Goal: Information Seeking & Learning: Check status

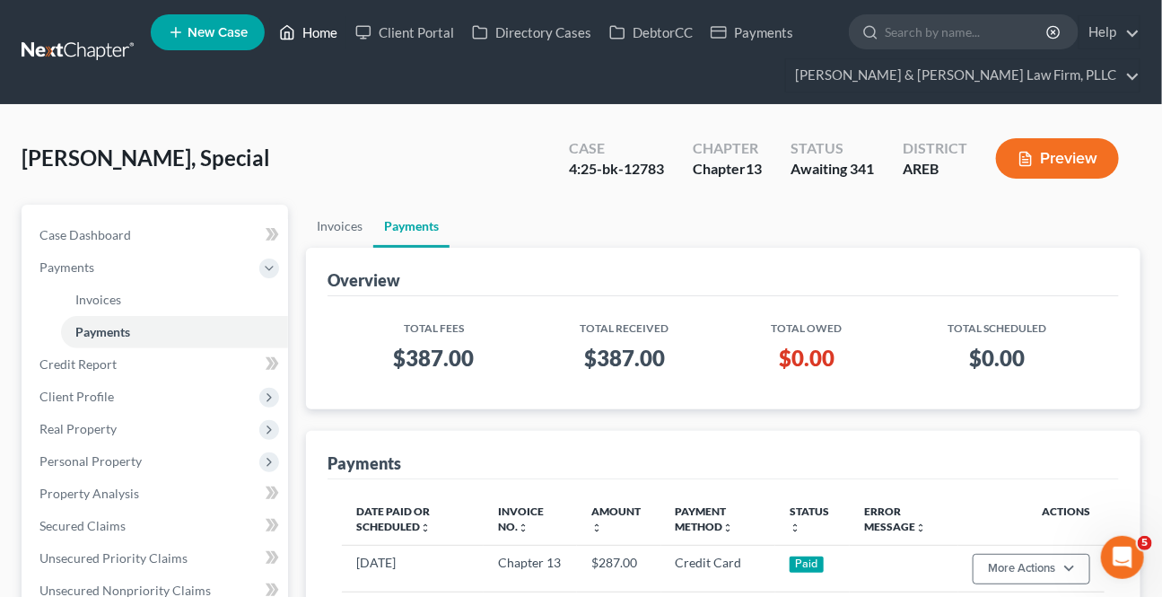
drag, startPoint x: 318, startPoint y: 20, endPoint x: 480, endPoint y: 133, distance: 197.9
click at [318, 21] on link "Home" at bounding box center [308, 32] width 76 height 32
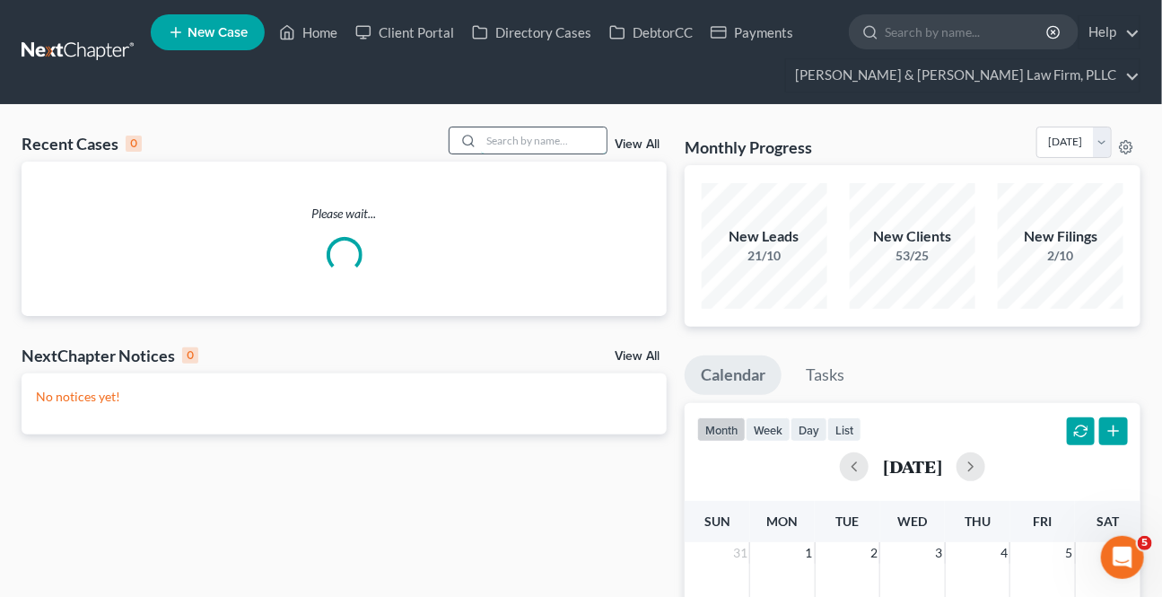
click at [518, 136] on input "search" at bounding box center [544, 140] width 126 height 26
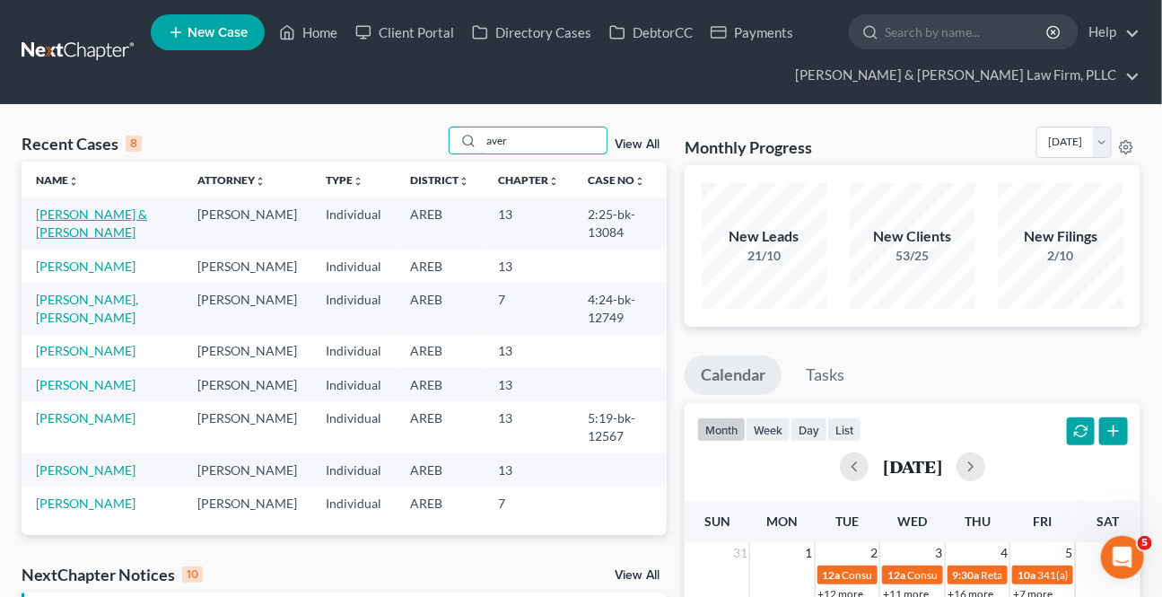
type input "aver"
click at [119, 214] on link "[PERSON_NAME] & [PERSON_NAME]" at bounding box center [91, 222] width 111 height 33
select select "0"
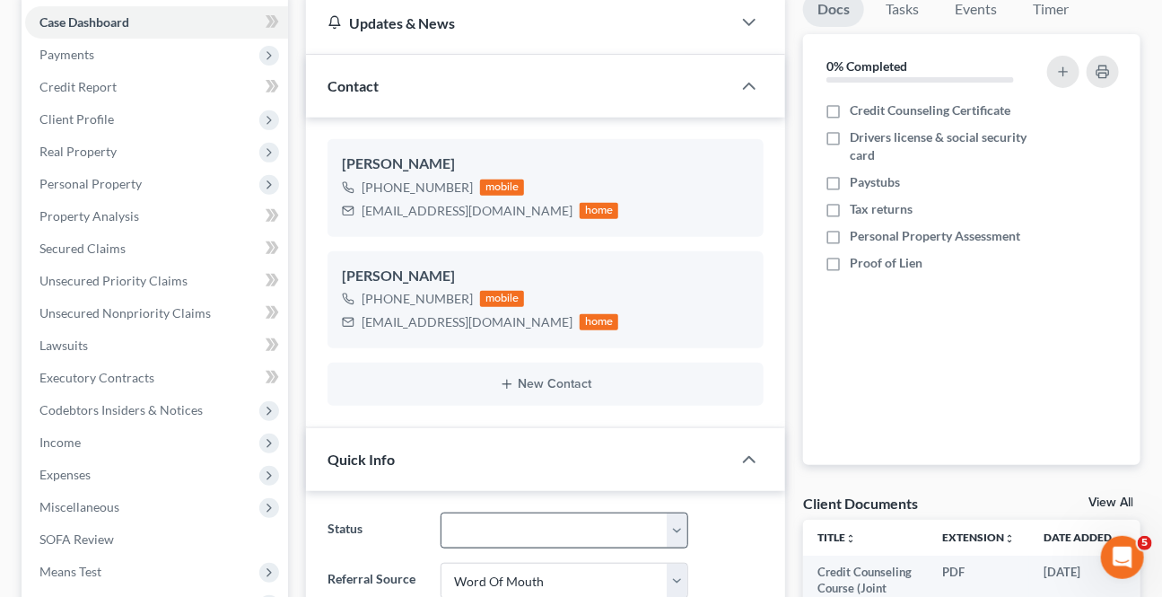
scroll to position [326, 0]
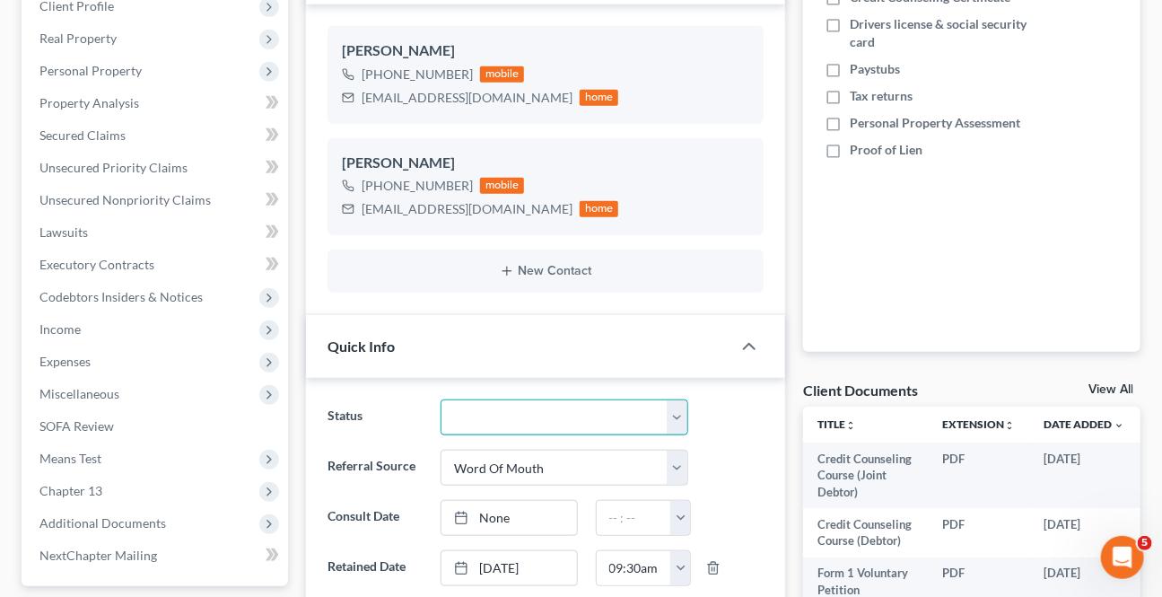
click at [476, 410] on select "Awaiting 341 Chapter 7 - Attended Meeting Confirmed Discharged Dismissed New Co…" at bounding box center [564, 417] width 247 height 36
select select "0"
click at [441, 399] on select "Awaiting 341 Chapter 7 - Attended Meeting Confirmed Discharged Dismissed New Co…" at bounding box center [564, 417] width 247 height 36
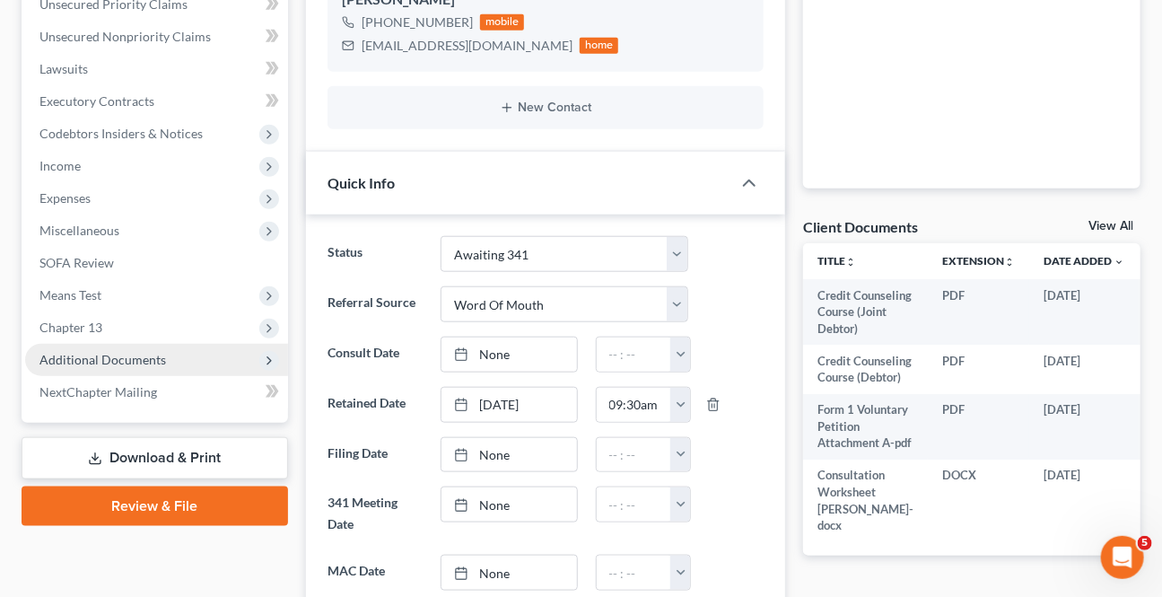
click at [135, 354] on span "Additional Documents" at bounding box center [102, 359] width 127 height 15
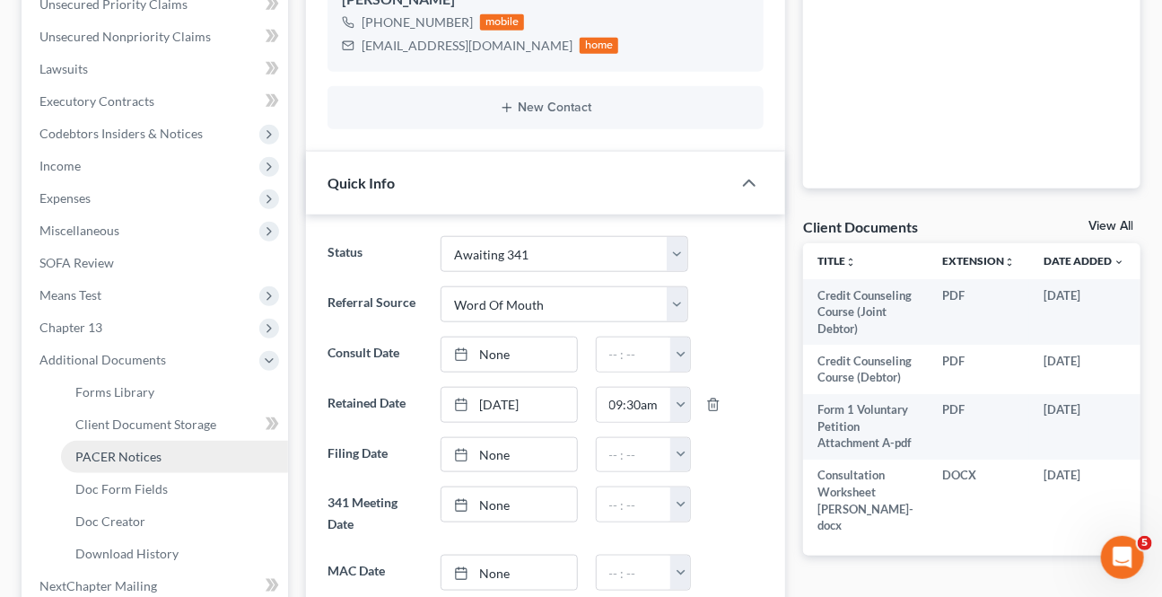
click at [142, 441] on link "PACER Notices" at bounding box center [174, 457] width 227 height 32
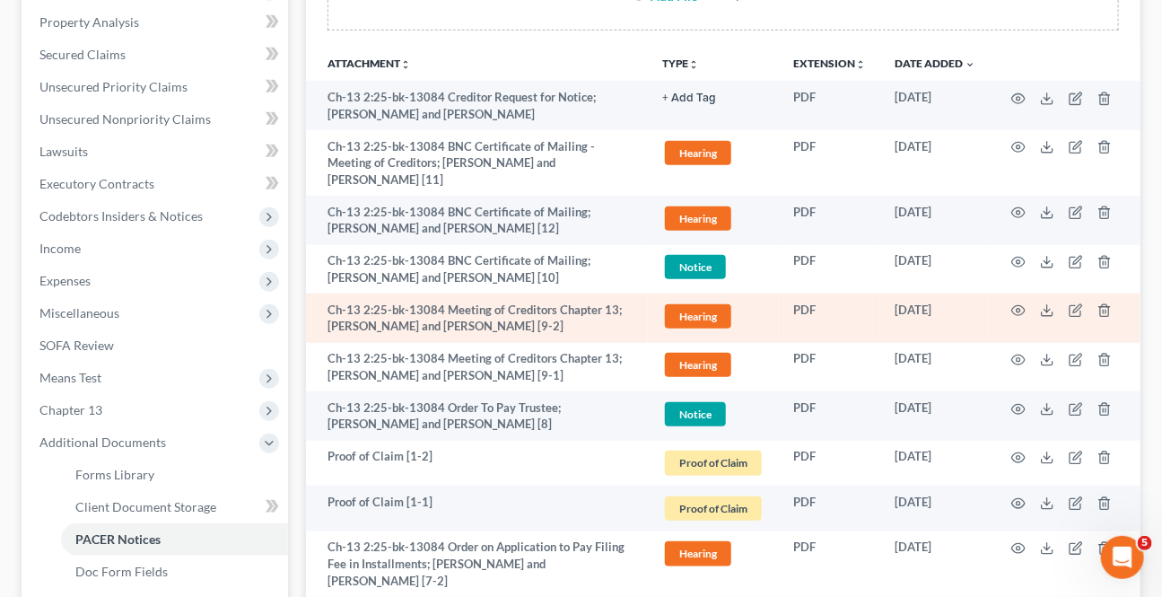
scroll to position [407, 0]
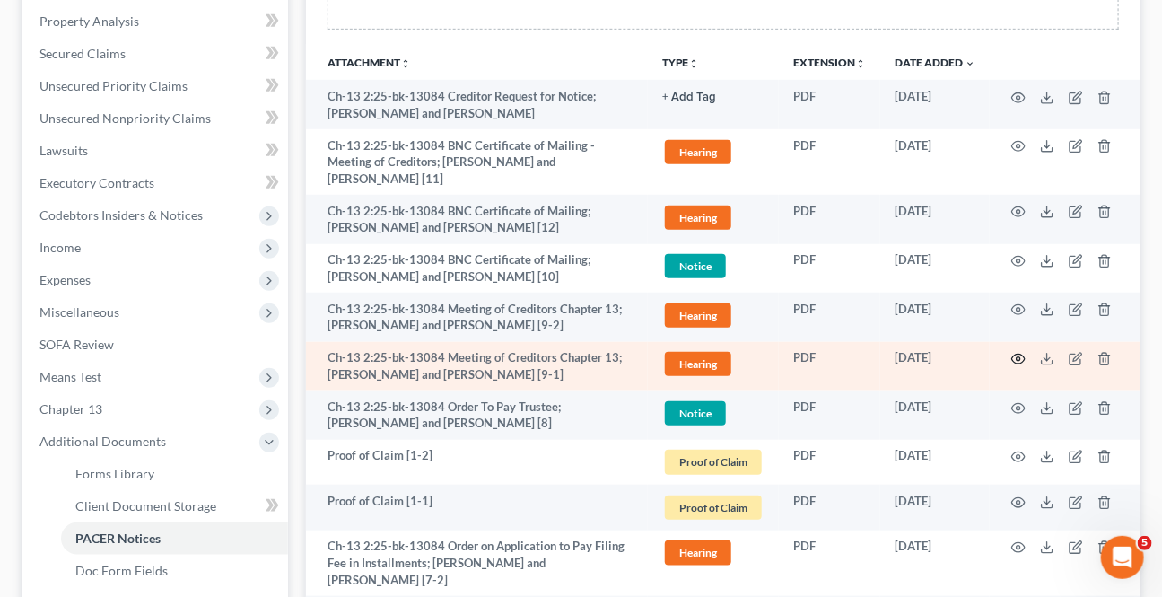
click at [1015, 352] on icon "button" at bounding box center [1018, 359] width 14 height 14
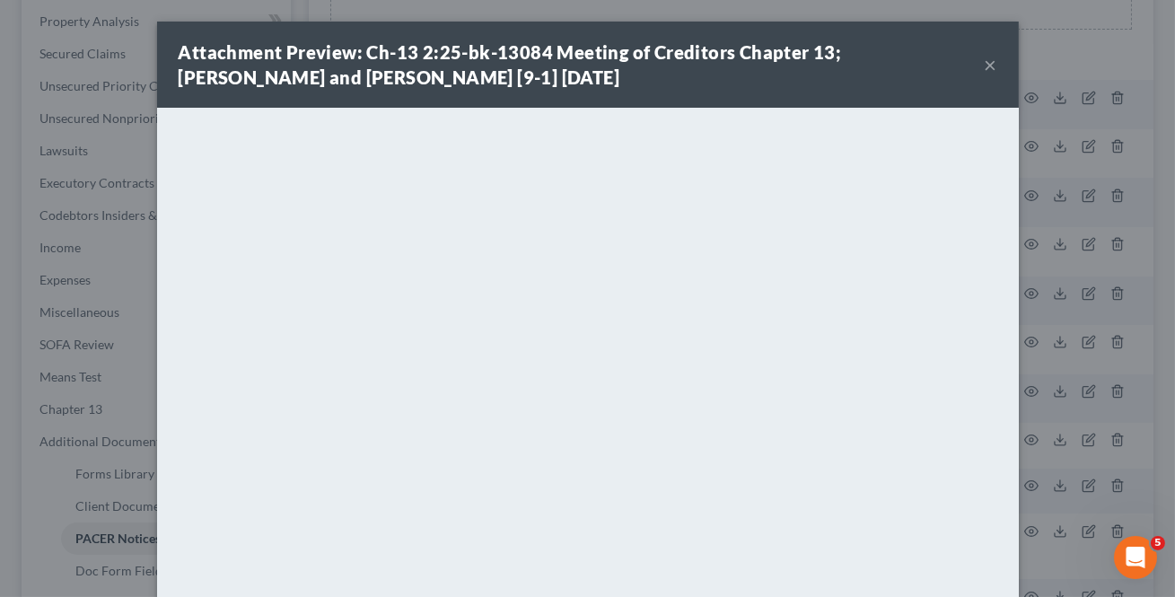
click at [986, 67] on button "×" at bounding box center [990, 65] width 13 height 22
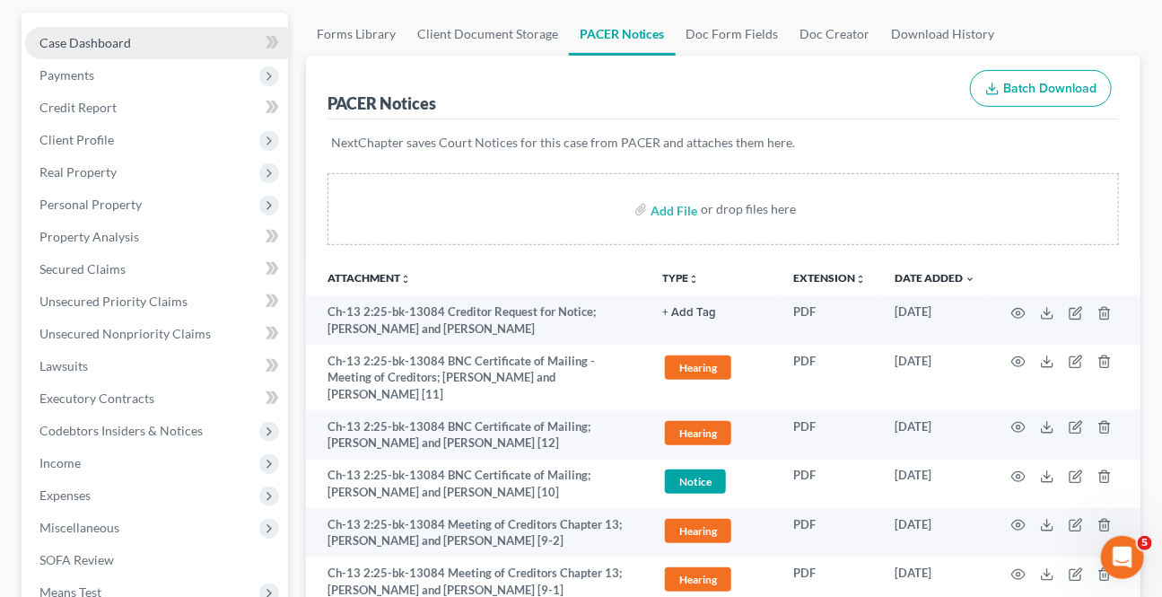
scroll to position [162, 0]
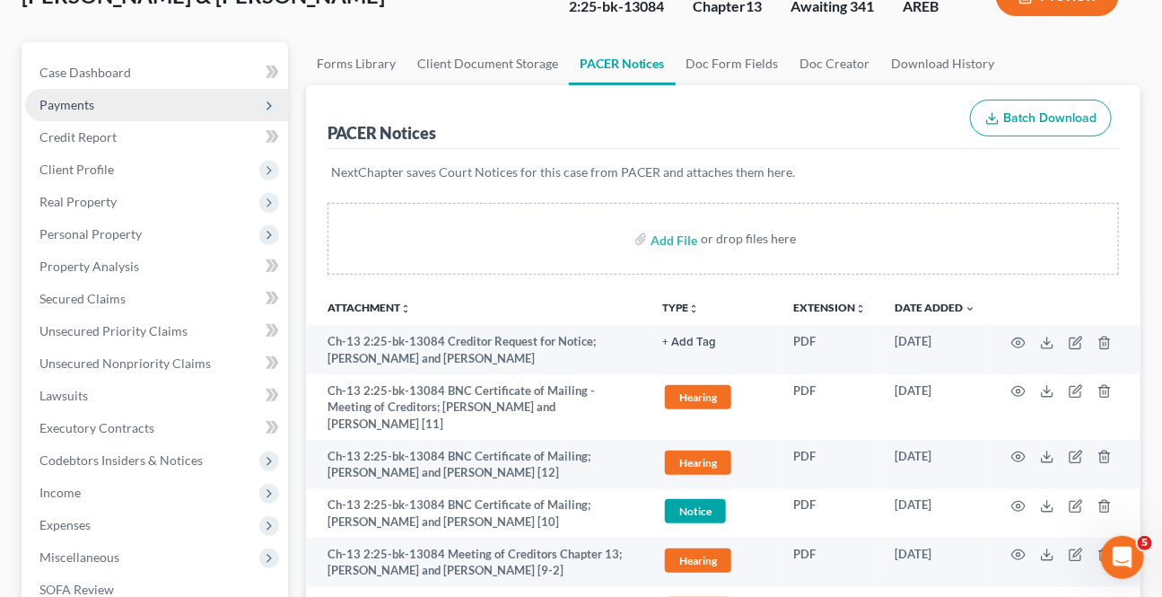
click at [81, 108] on span "Payments" at bounding box center [66, 104] width 55 height 15
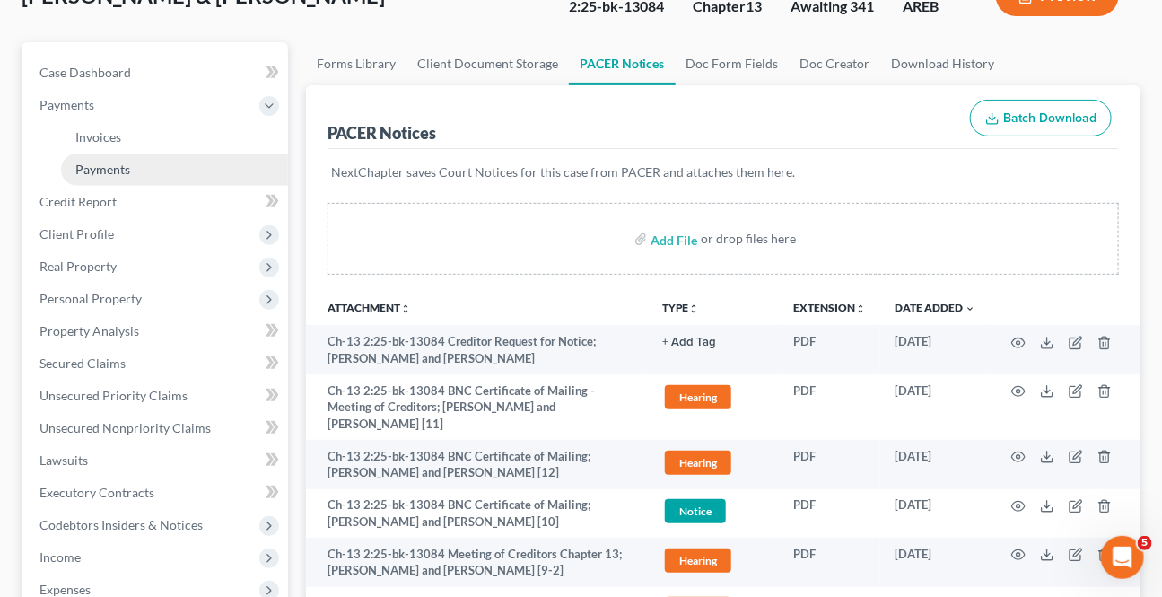
click at [97, 156] on link "Payments" at bounding box center [174, 169] width 227 height 32
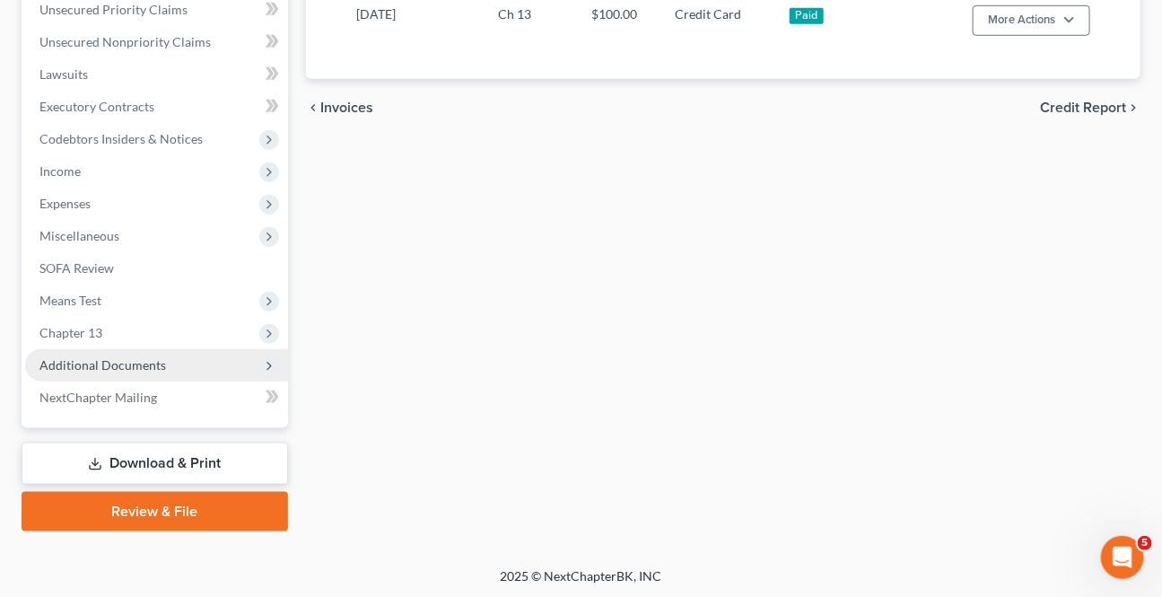
click at [136, 354] on span "Additional Documents" at bounding box center [156, 365] width 263 height 32
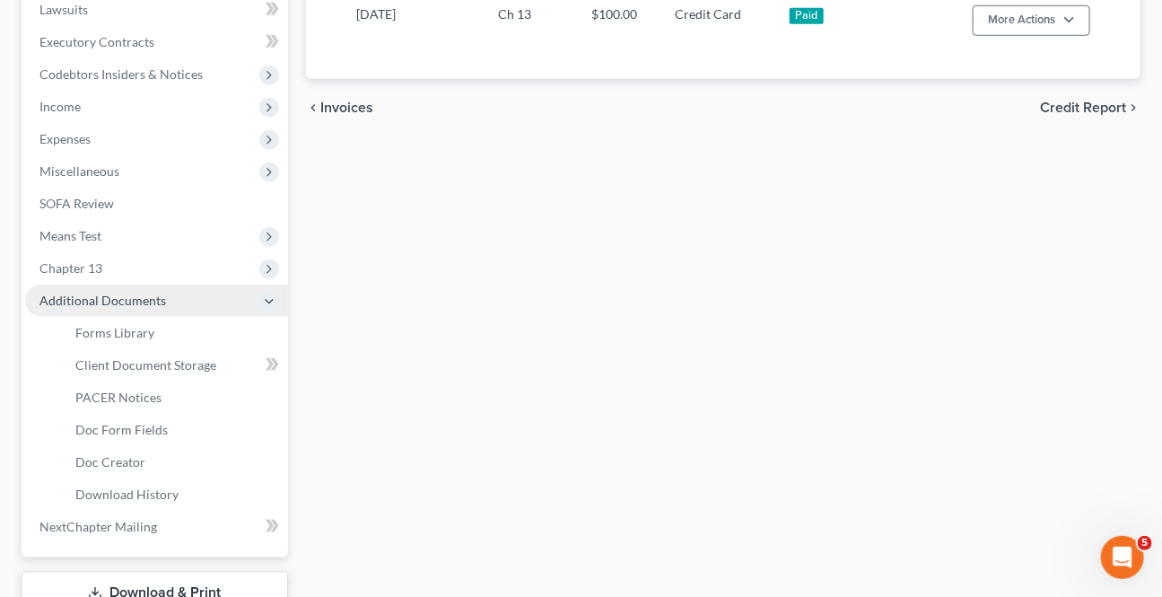
scroll to position [485, 0]
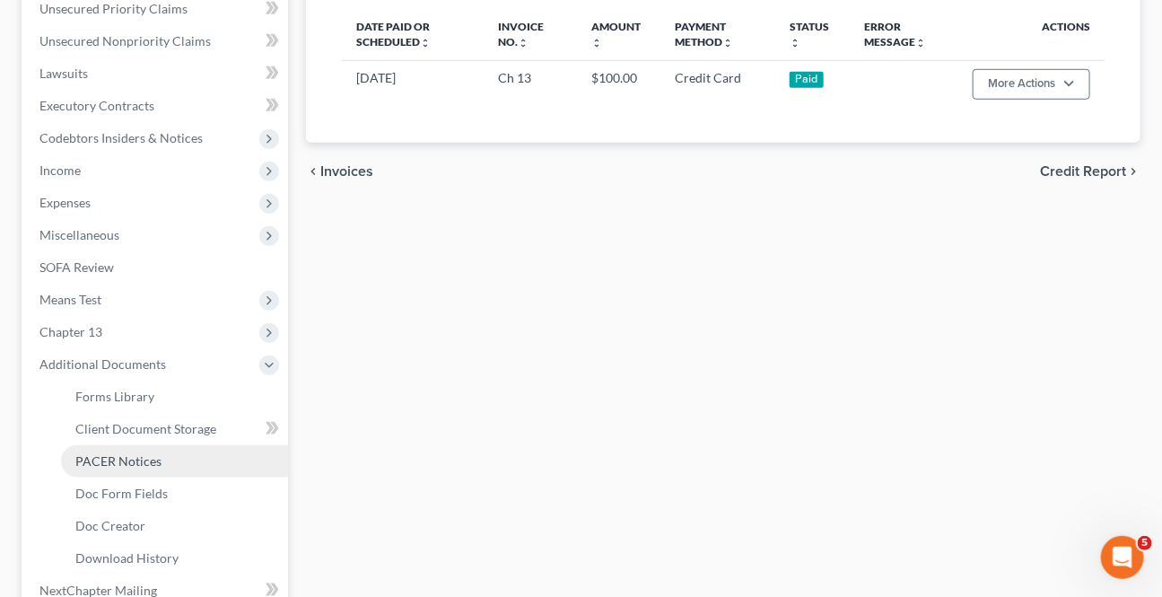
click at [133, 450] on link "PACER Notices" at bounding box center [174, 461] width 227 height 32
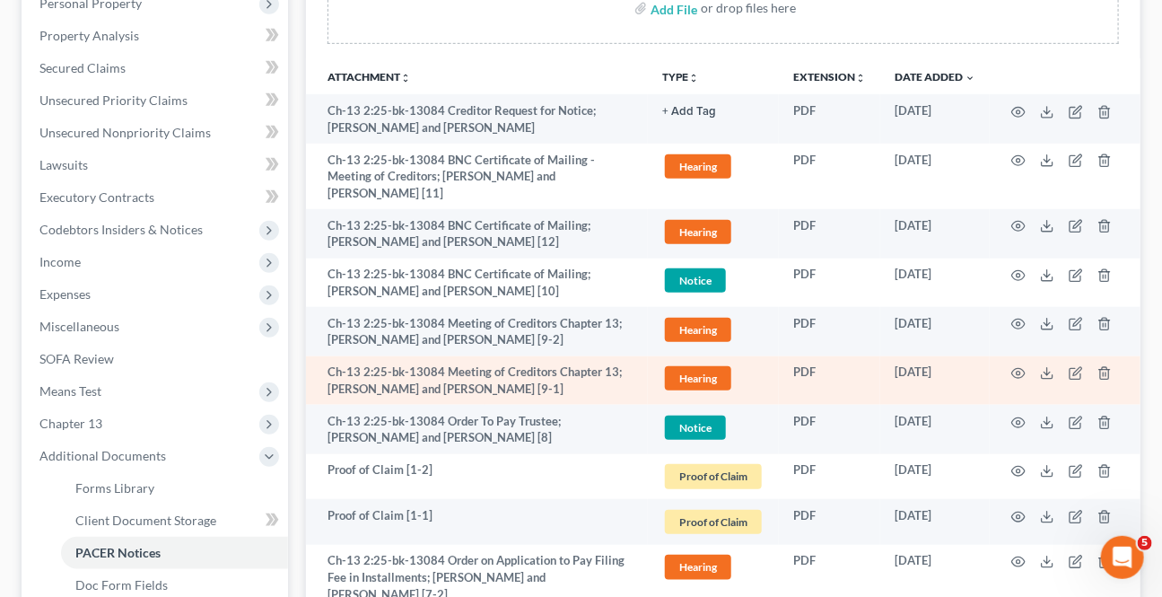
scroll to position [407, 0]
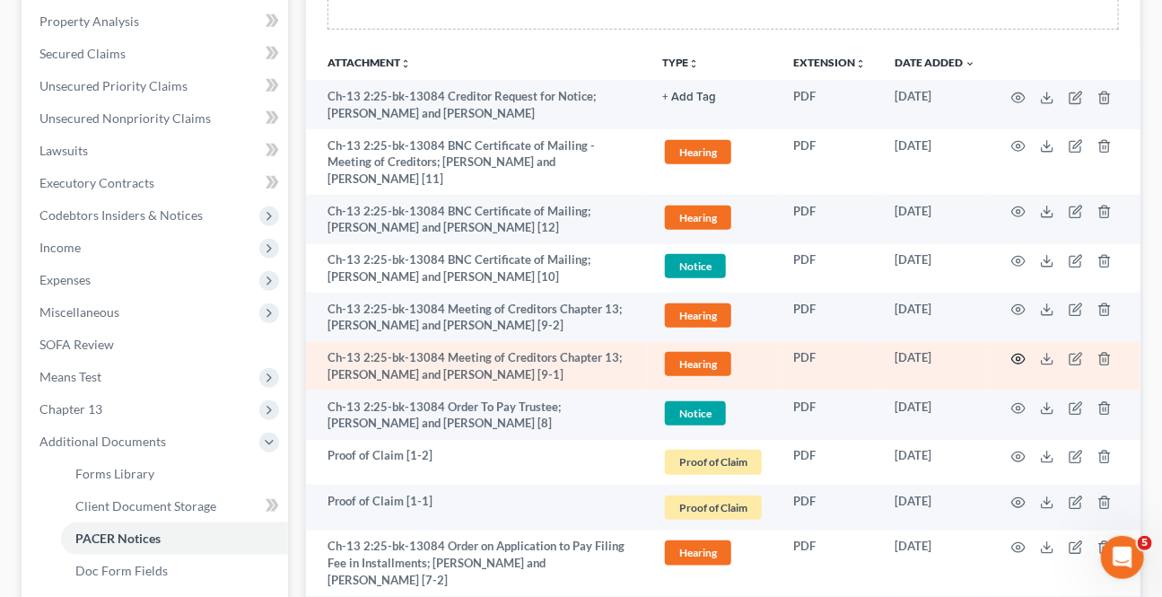
click at [1020, 352] on icon "button" at bounding box center [1018, 359] width 14 height 14
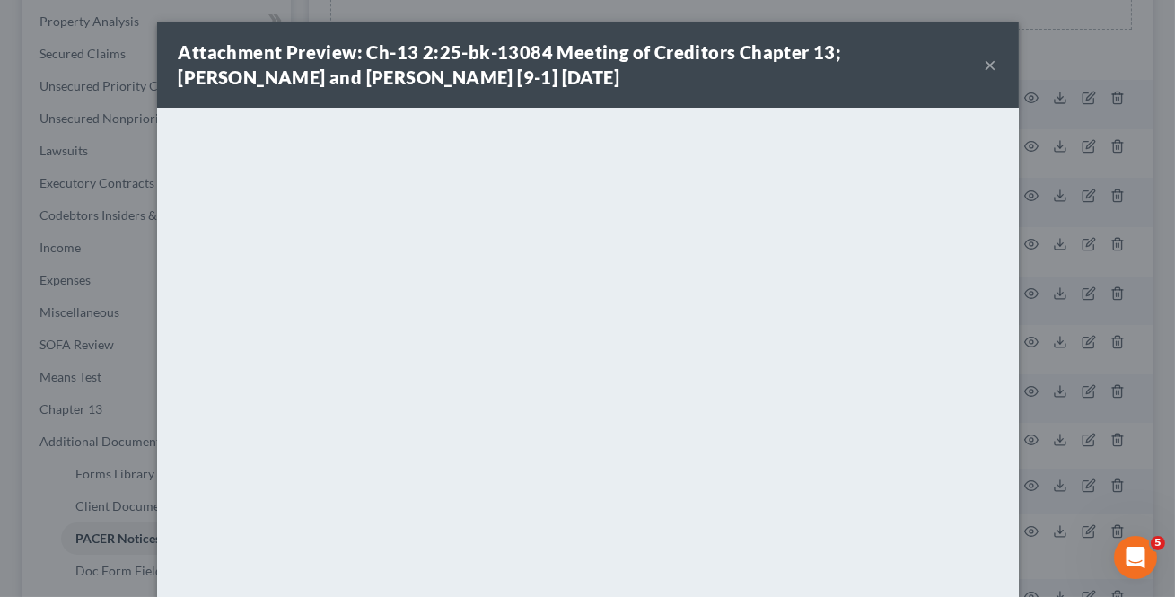
drag, startPoint x: 984, startPoint y: 66, endPoint x: 862, endPoint y: 109, distance: 128.6
click at [984, 66] on button "×" at bounding box center [990, 65] width 13 height 22
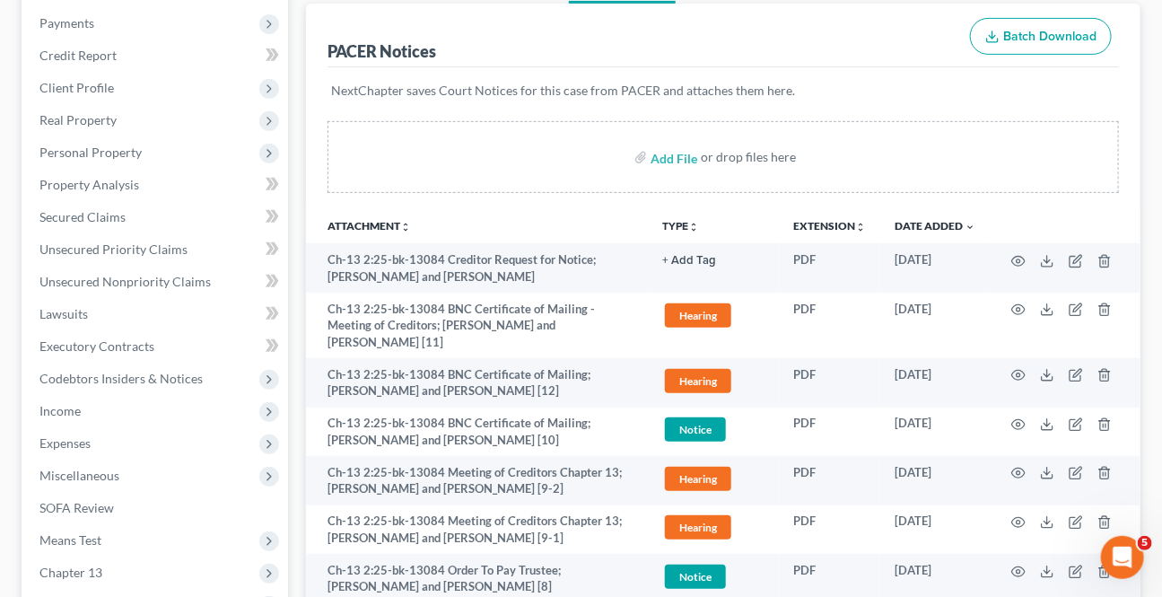
scroll to position [0, 0]
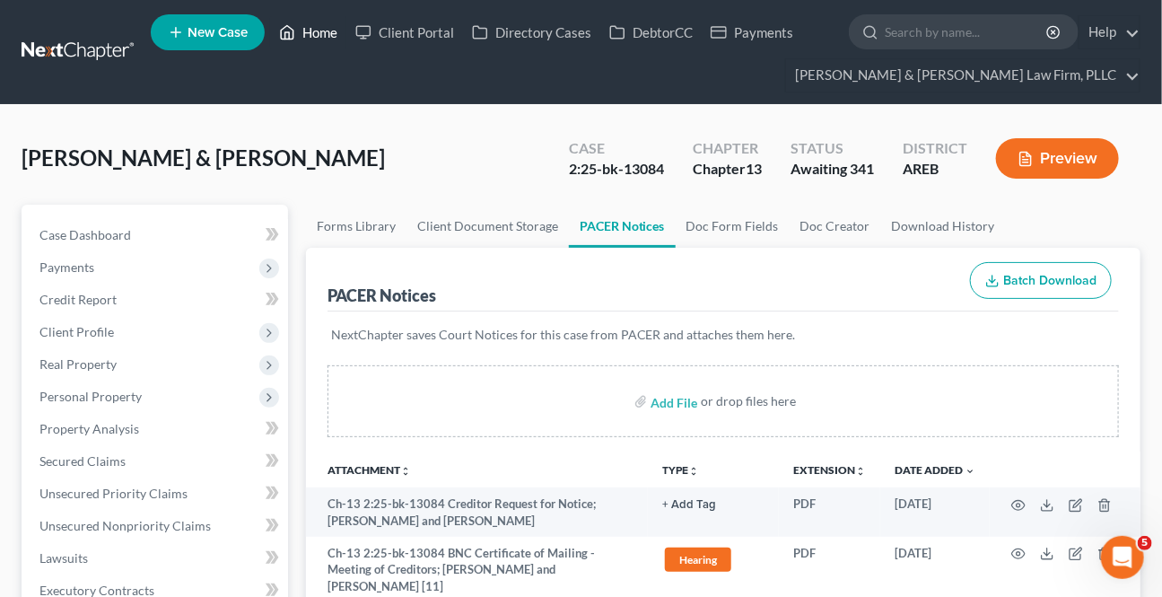
drag, startPoint x: 314, startPoint y: 25, endPoint x: 381, endPoint y: 54, distance: 73.2
click at [314, 25] on link "Home" at bounding box center [308, 32] width 76 height 32
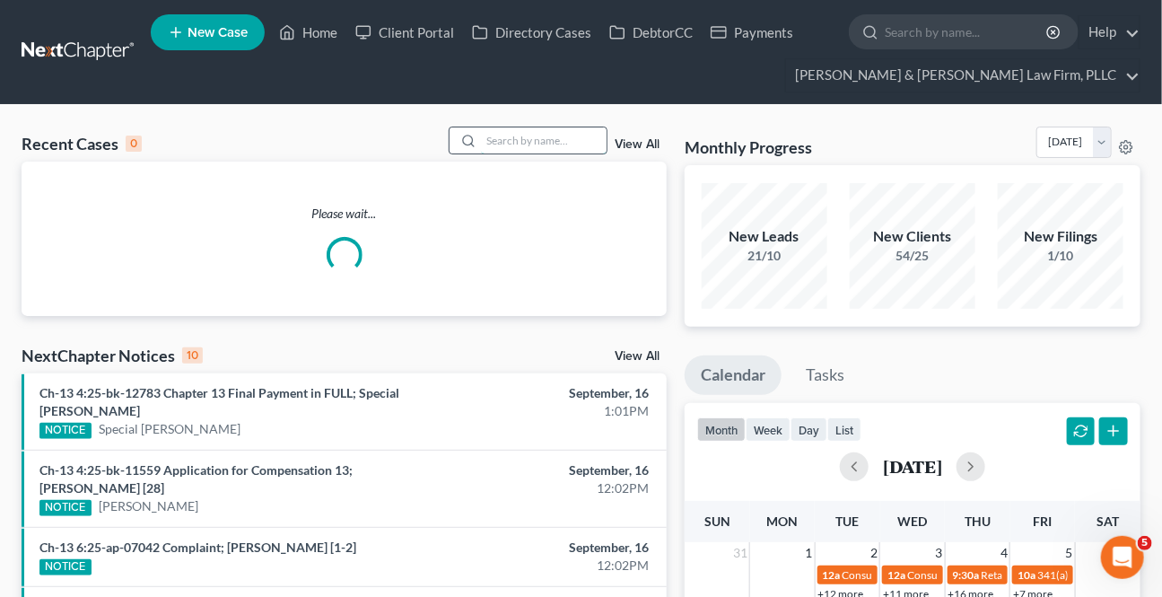
click at [558, 146] on input "search" at bounding box center [544, 140] width 126 height 26
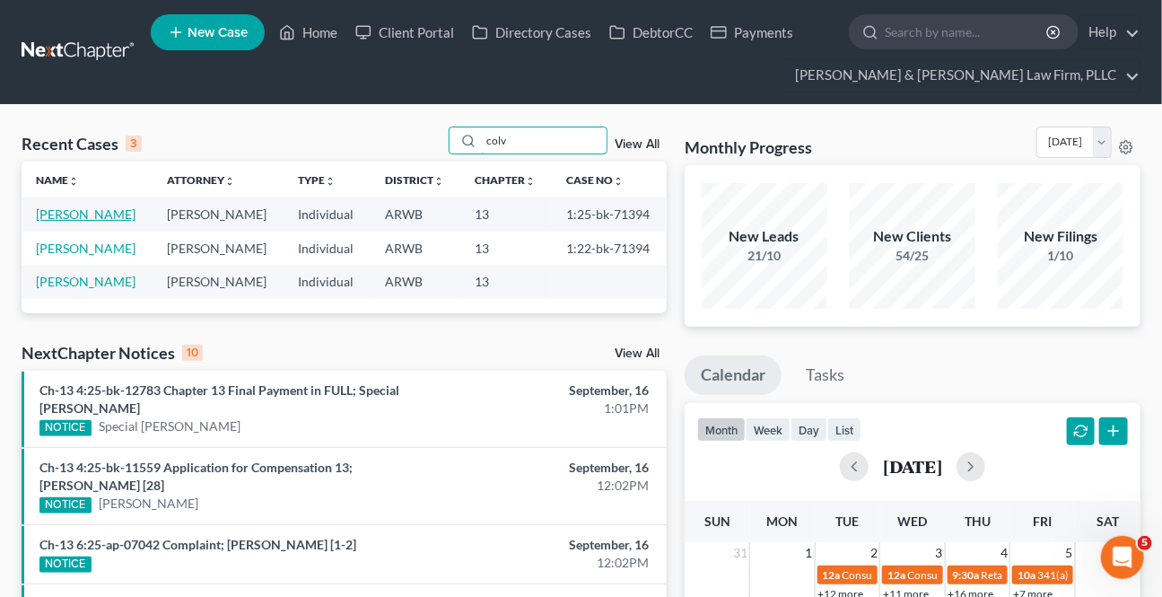
type input "colv"
click at [79, 210] on link "[PERSON_NAME]" at bounding box center [86, 213] width 100 height 15
select select "0"
select select "1"
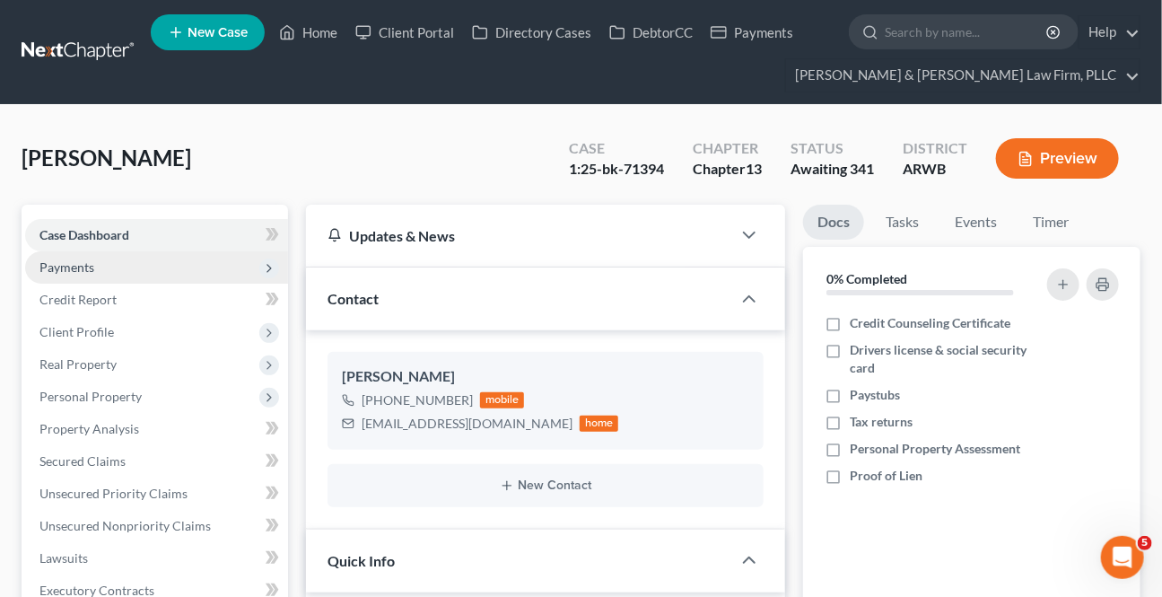
click at [52, 256] on span "Payments" at bounding box center [156, 267] width 263 height 32
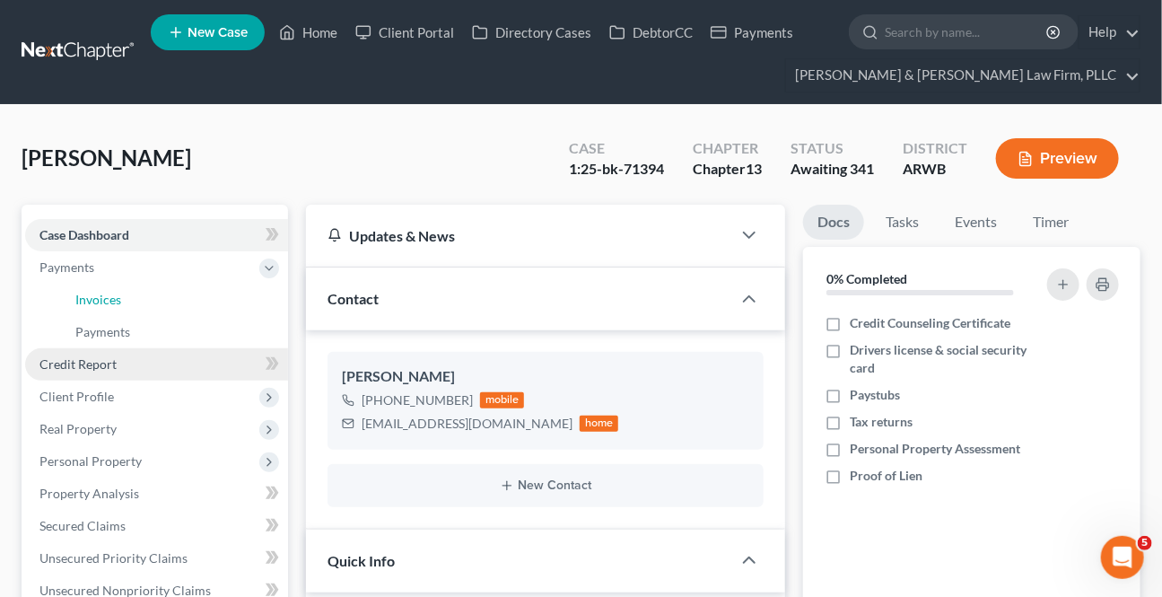
click at [110, 305] on span "Invoices" at bounding box center [98, 299] width 46 height 15
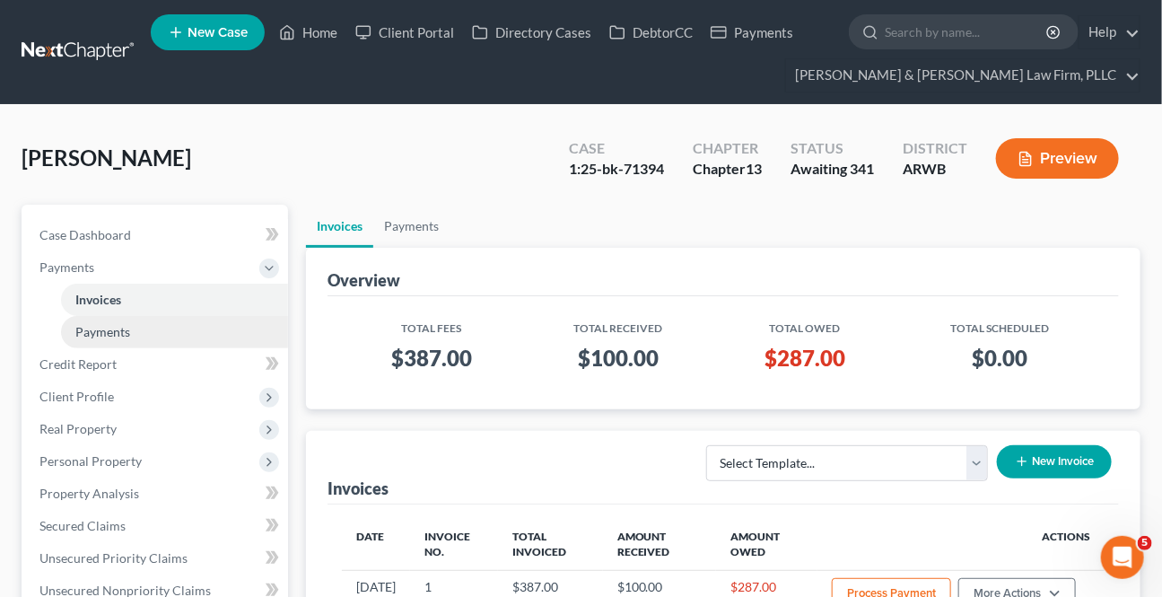
click at [110, 332] on span "Payments" at bounding box center [102, 331] width 55 height 15
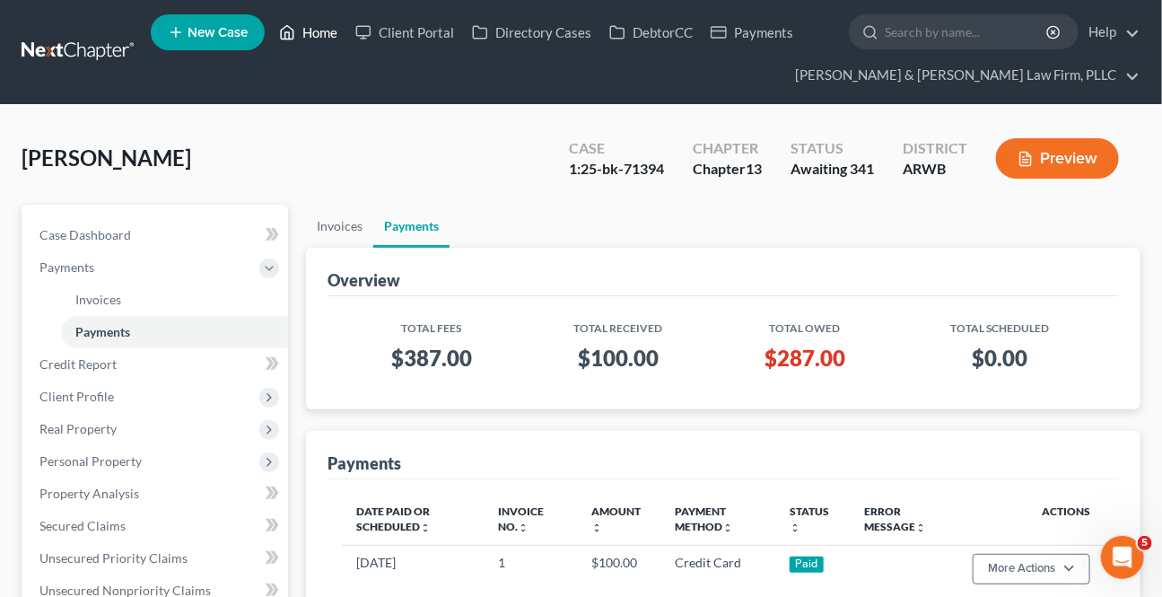
click at [323, 35] on link "Home" at bounding box center [308, 32] width 76 height 32
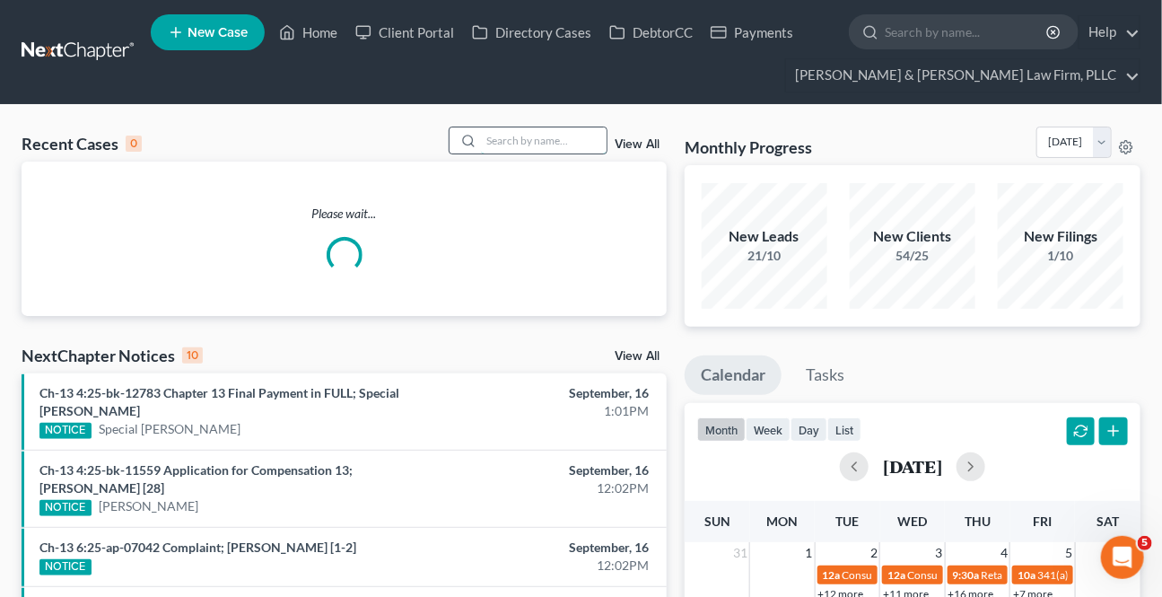
click at [503, 147] on input "search" at bounding box center [544, 140] width 126 height 26
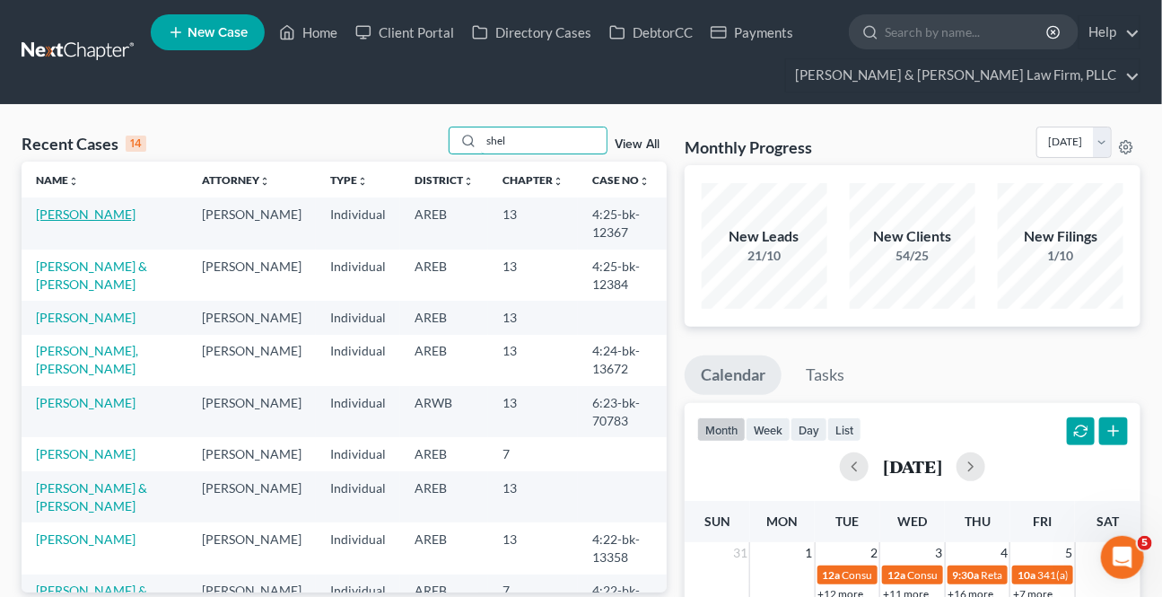
type input "shel"
click at [74, 215] on link "[PERSON_NAME]" at bounding box center [86, 213] width 100 height 15
select select "2"
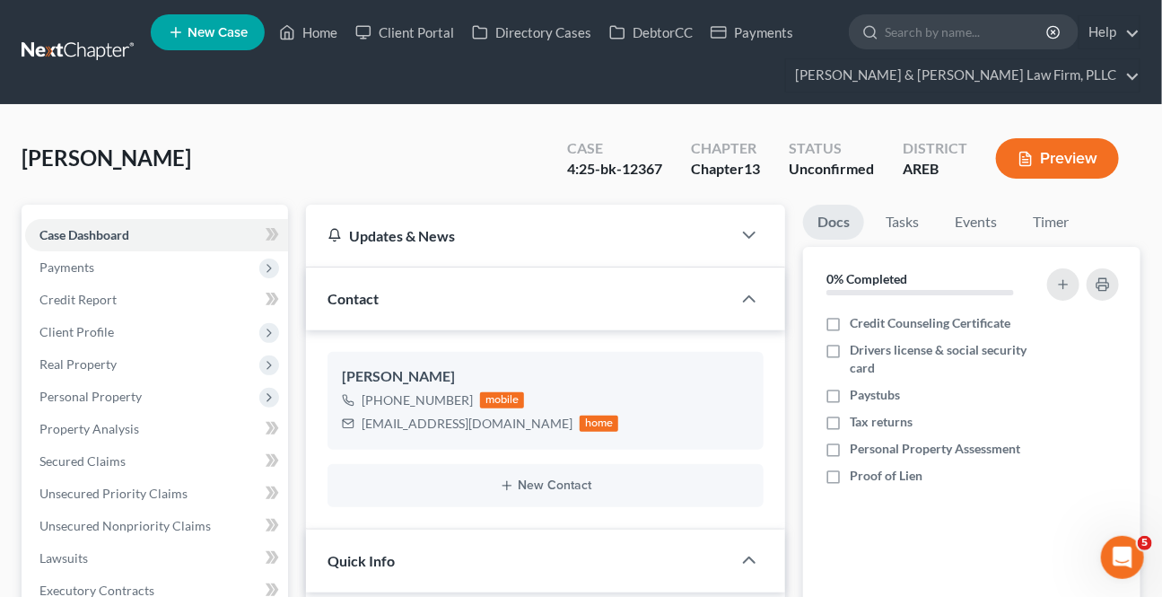
scroll to position [173, 0]
click at [88, 265] on span "Payments" at bounding box center [66, 266] width 55 height 15
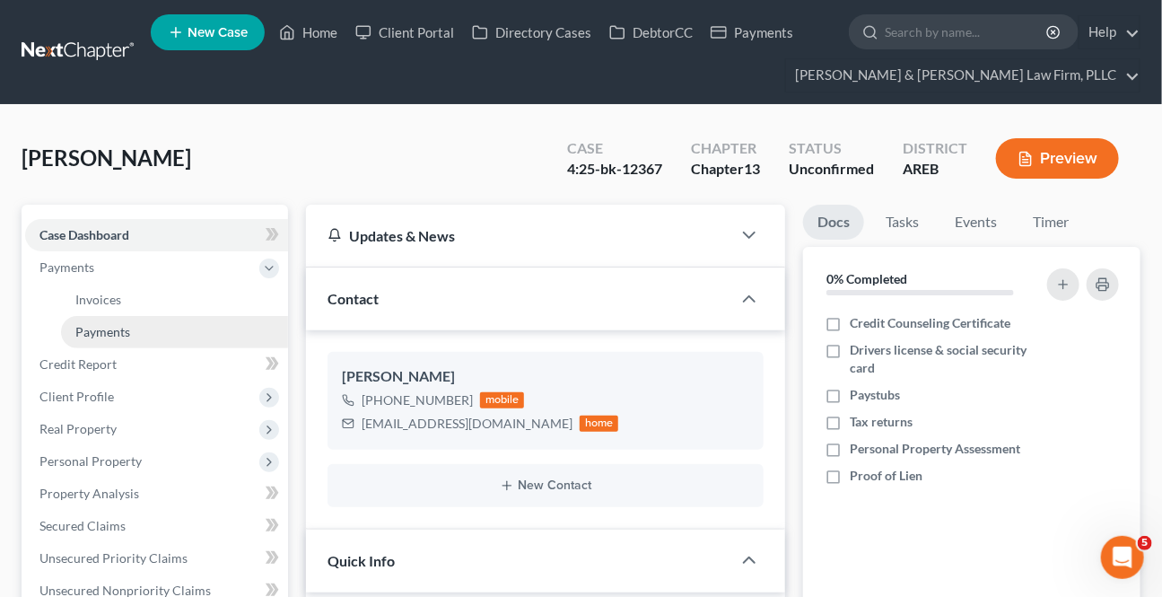
click at [109, 336] on span "Payments" at bounding box center [102, 331] width 55 height 15
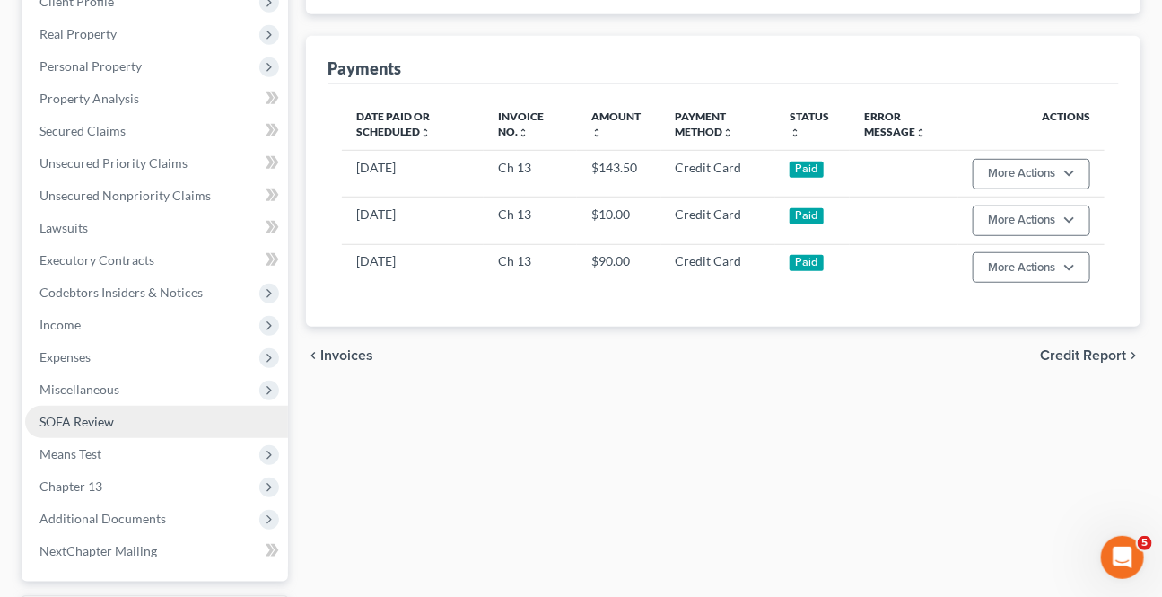
scroll to position [407, 0]
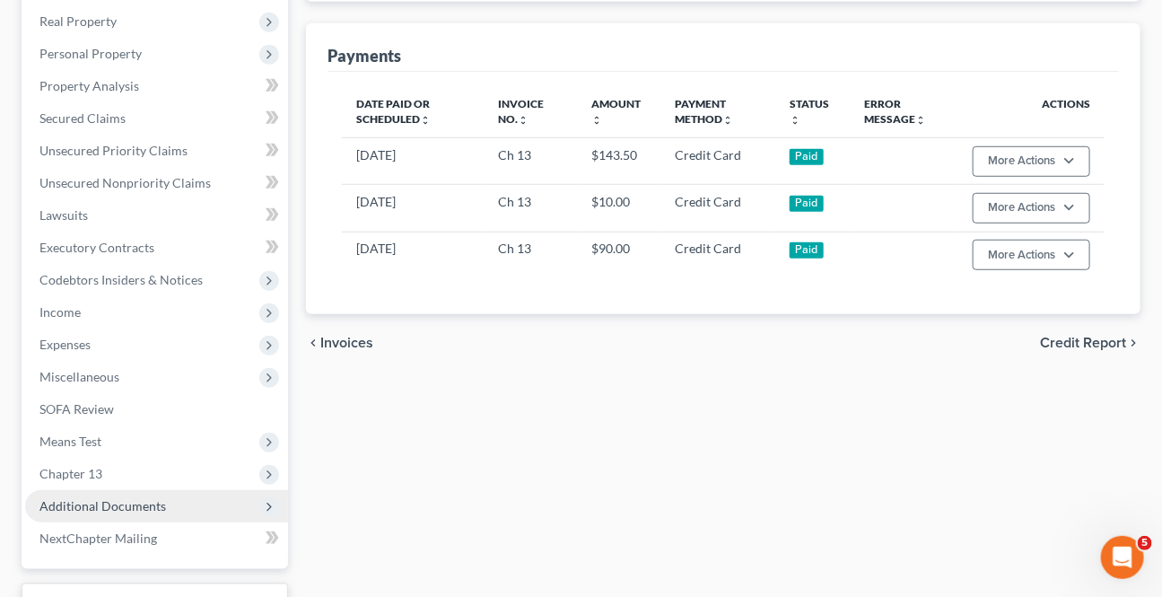
click at [101, 491] on span "Additional Documents" at bounding box center [156, 506] width 263 height 32
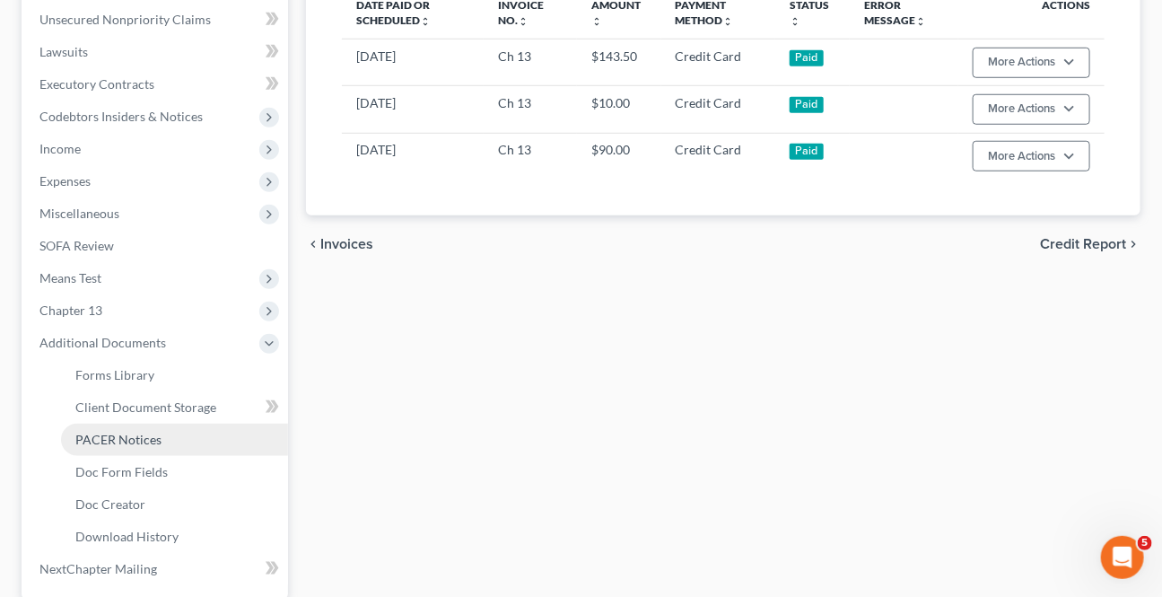
click at [107, 439] on span "PACER Notices" at bounding box center [118, 439] width 86 height 15
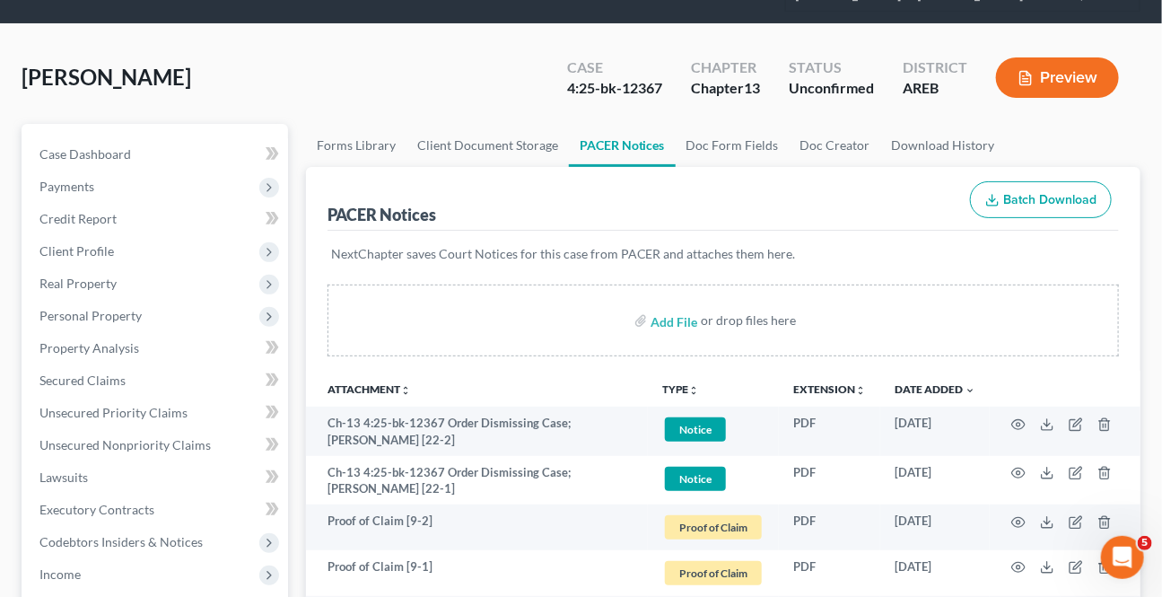
scroll to position [162, 0]
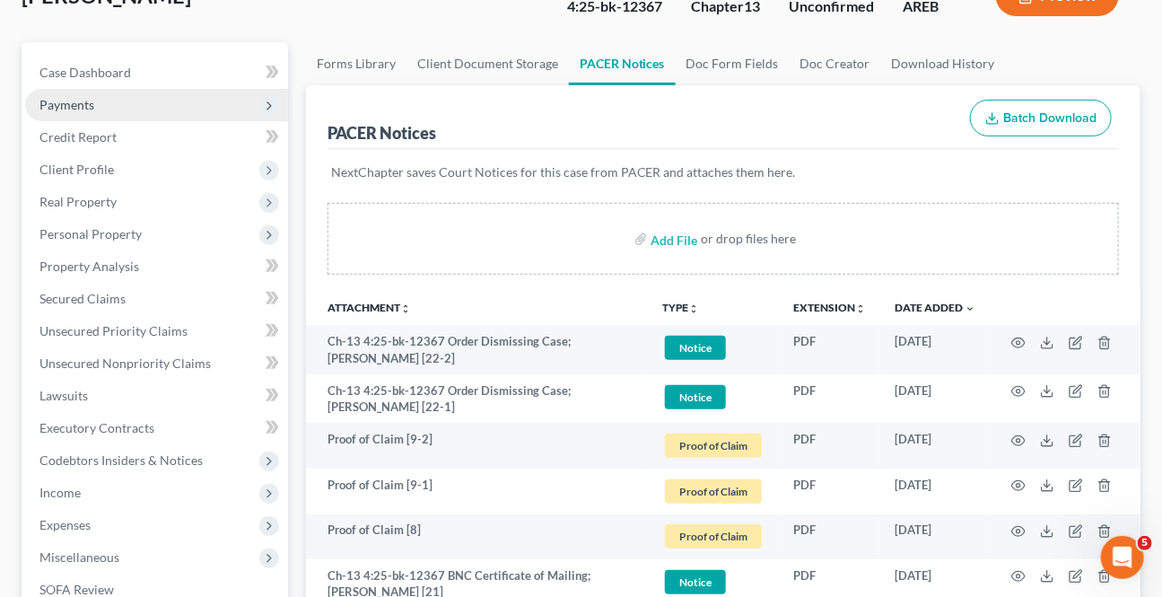
click at [116, 101] on span "Payments" at bounding box center [156, 105] width 263 height 32
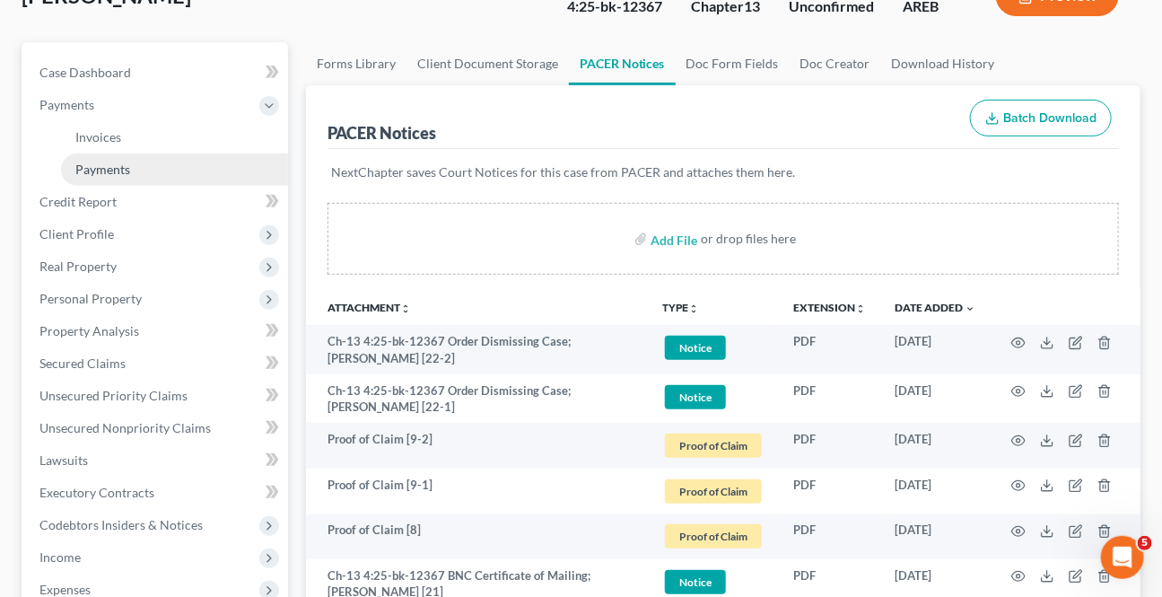
click at [101, 172] on span "Payments" at bounding box center [102, 169] width 55 height 15
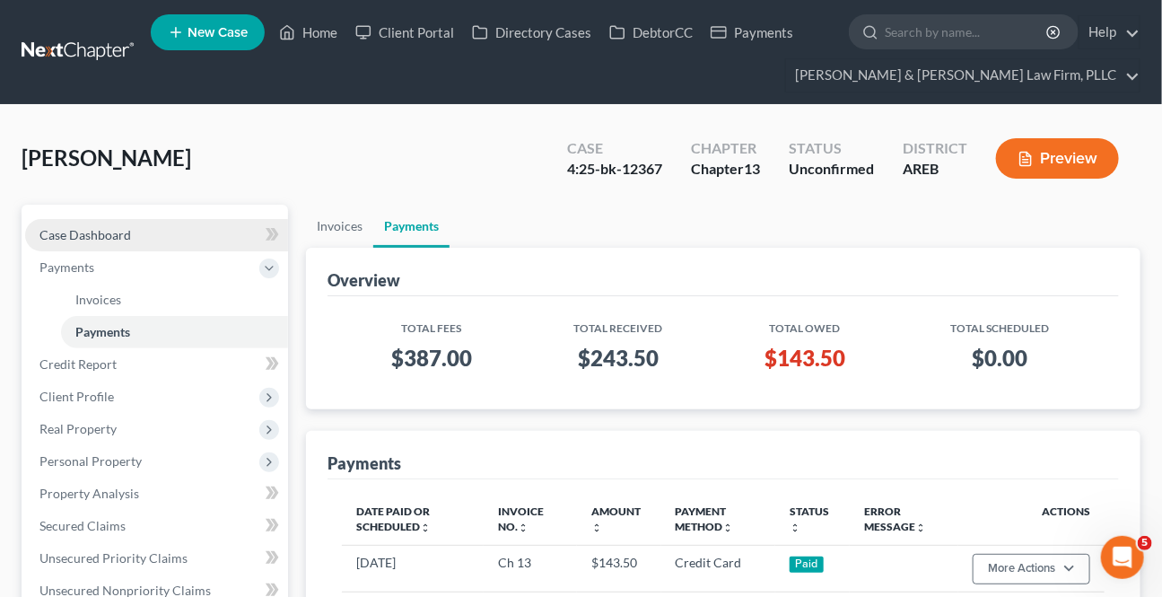
click at [105, 240] on span "Case Dashboard" at bounding box center [85, 234] width 92 height 15
select select "2"
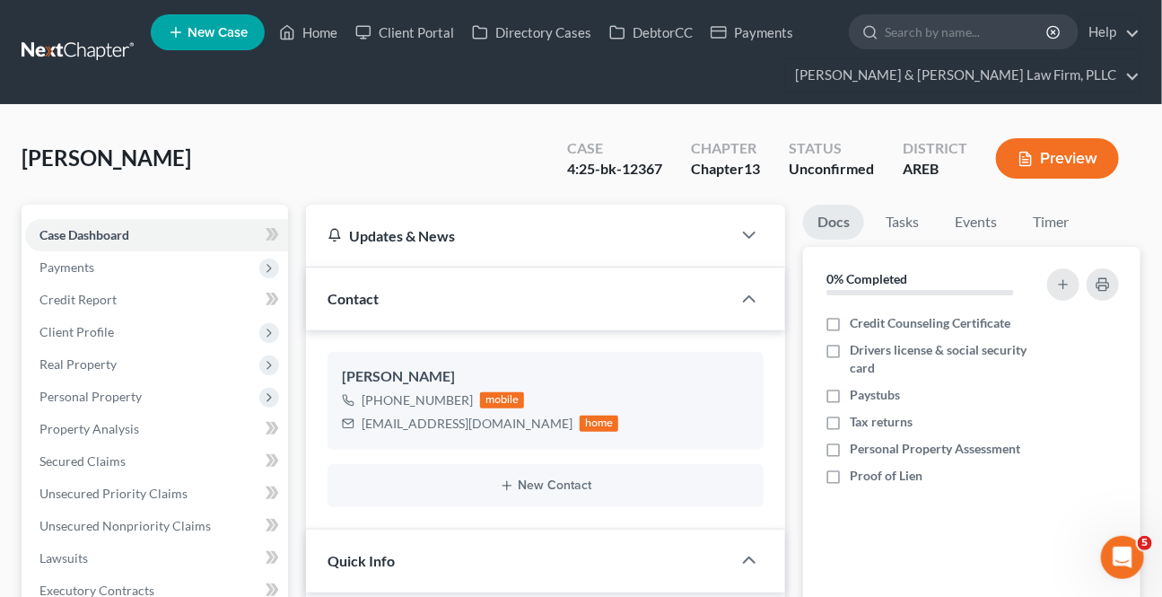
scroll to position [407, 0]
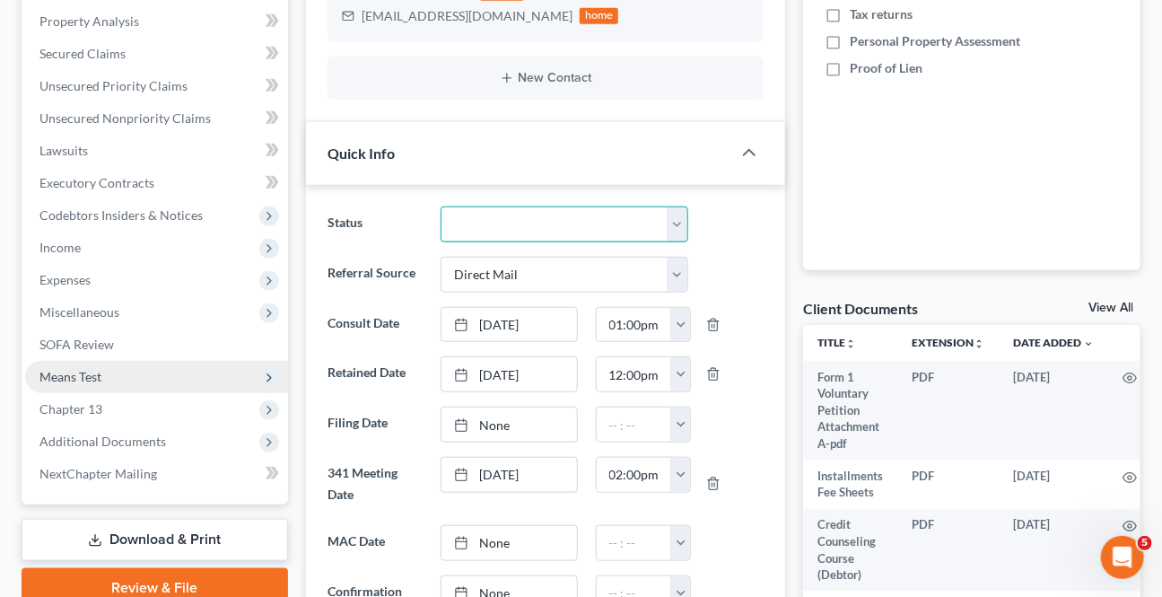
drag, startPoint x: 470, startPoint y: 210, endPoint x: 57, endPoint y: 361, distance: 439.5
click at [470, 210] on select "Awaiting 341 Chapter 7 - Attended Meeting Confirmed Discharged Dismissed New Co…" at bounding box center [564, 224] width 247 height 36
select select "4"
click at [441, 206] on select "Awaiting 341 Chapter 7 - Attended Meeting Confirmed Discharged Dismissed New Co…" at bounding box center [564, 224] width 247 height 36
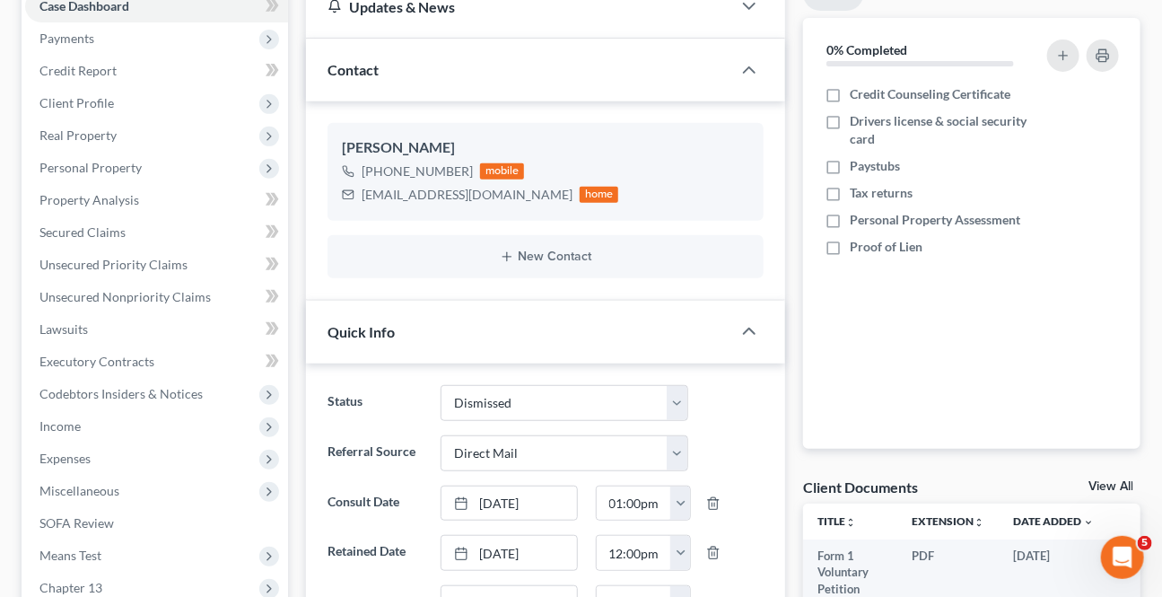
scroll to position [0, 0]
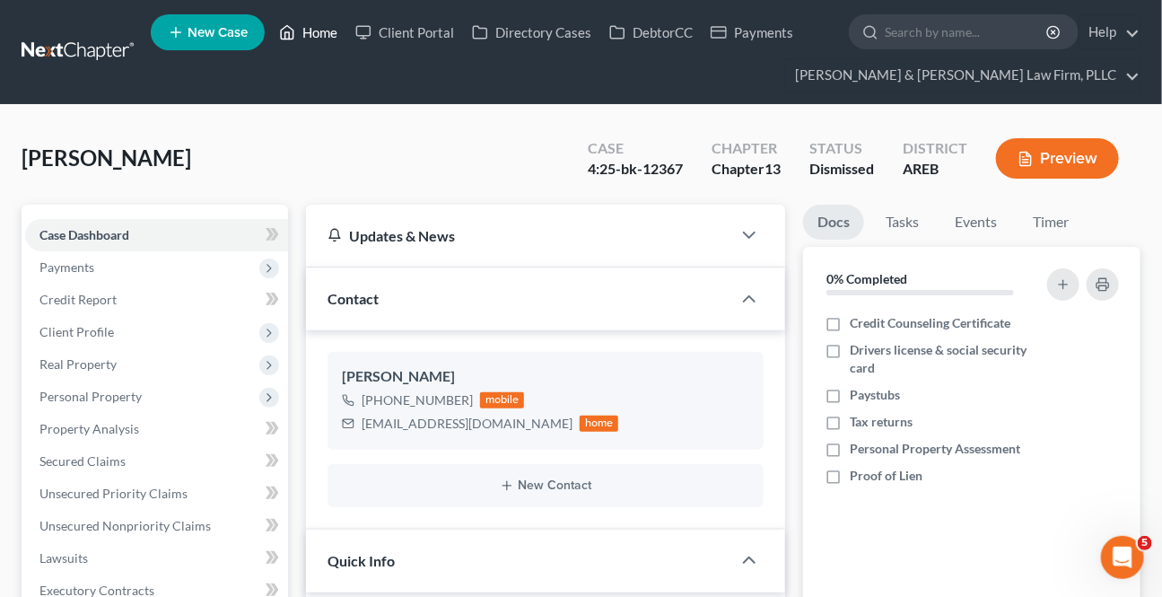
click at [307, 18] on link "Home" at bounding box center [308, 32] width 76 height 32
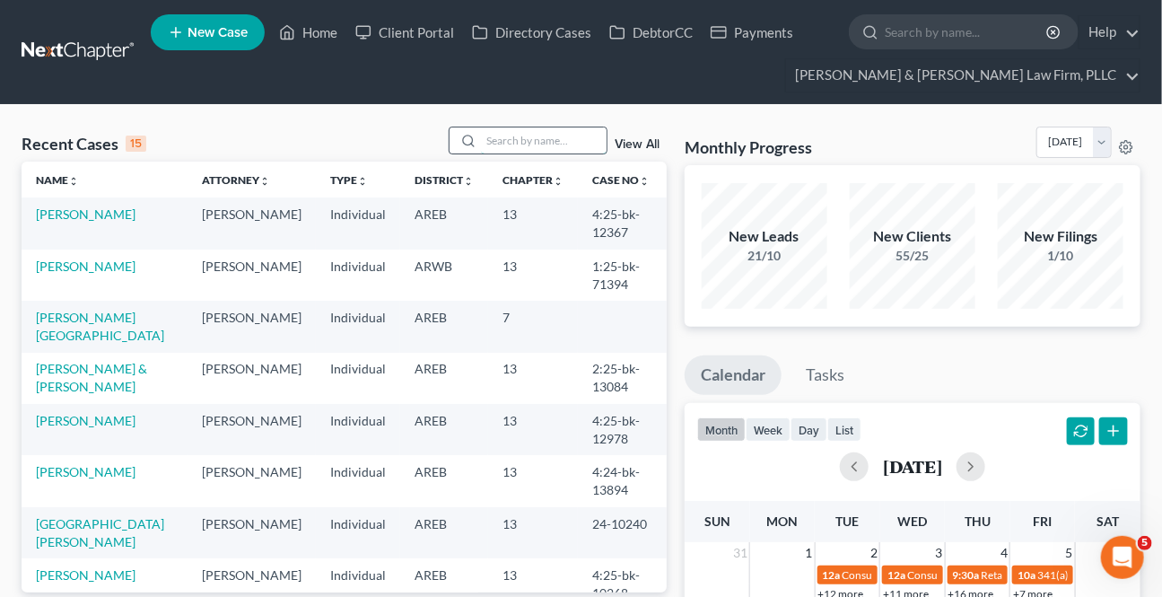
click at [521, 148] on input "search" at bounding box center [544, 140] width 126 height 26
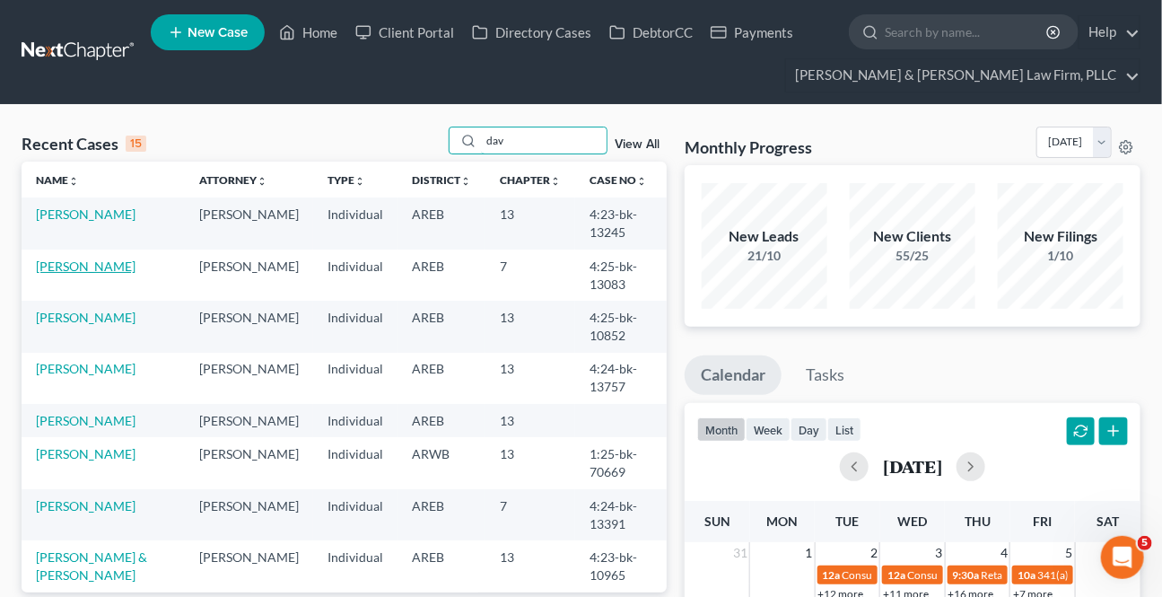
type input "dav"
click at [85, 264] on link "[PERSON_NAME]" at bounding box center [86, 265] width 100 height 15
select select "0"
select select "4"
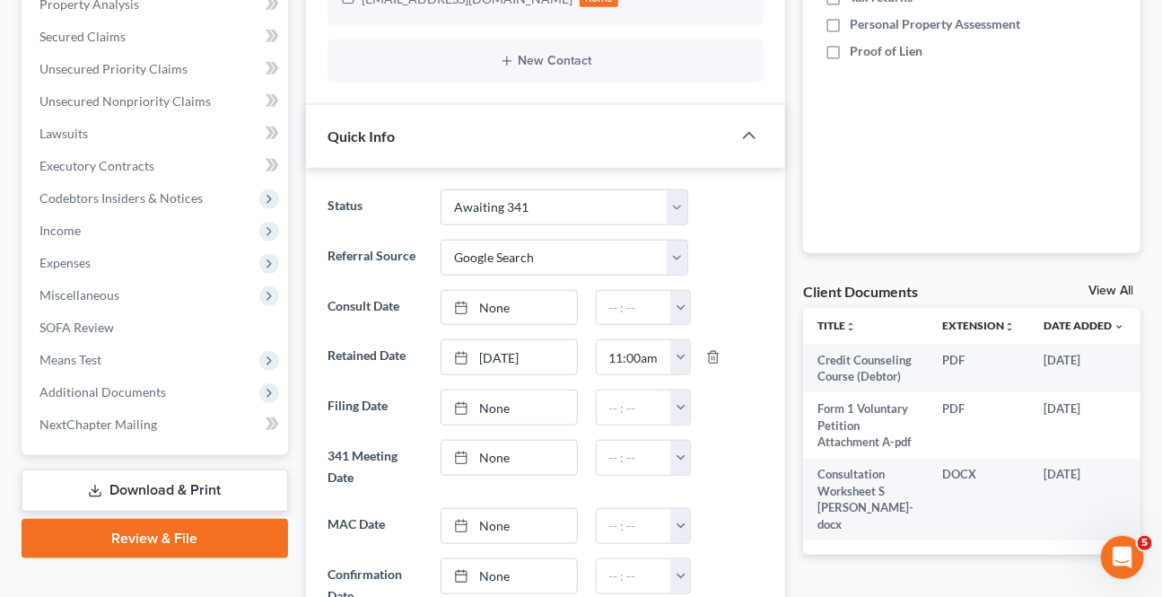
scroll to position [489, 0]
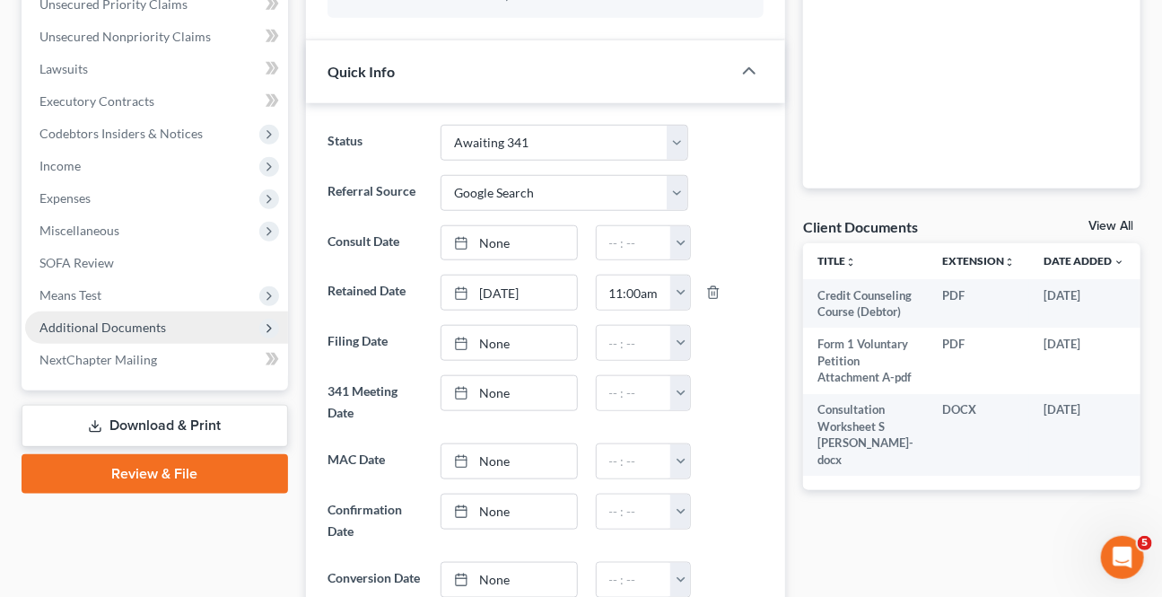
click at [101, 323] on span "Additional Documents" at bounding box center [102, 326] width 127 height 15
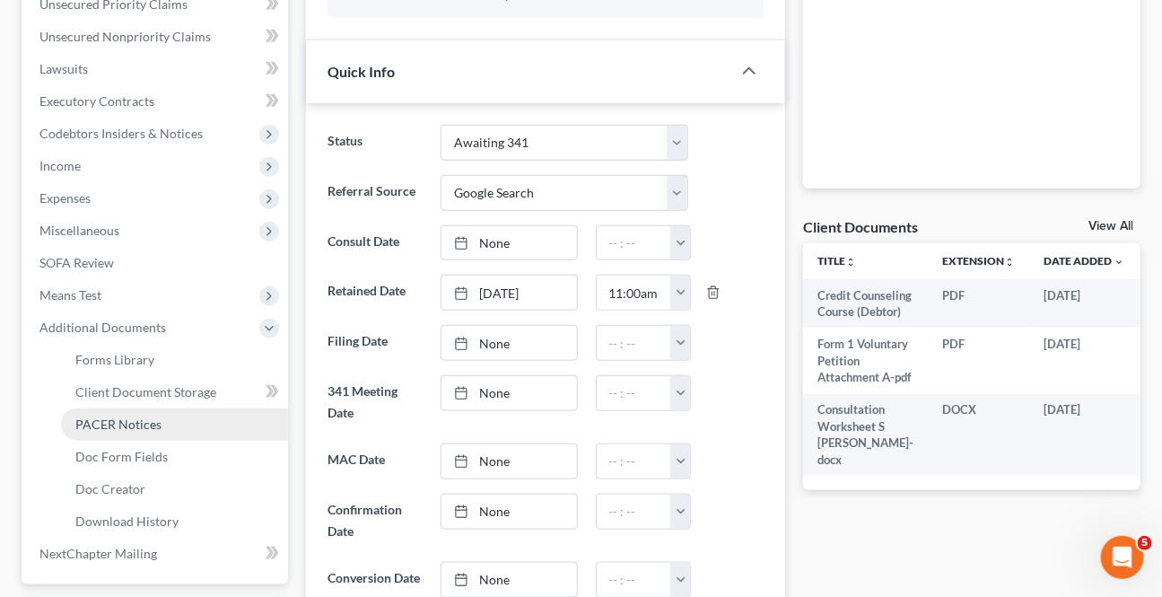
drag, startPoint x: 101, startPoint y: 421, endPoint x: 90, endPoint y: 406, distance: 19.2
click at [101, 420] on span "PACER Notices" at bounding box center [118, 423] width 86 height 15
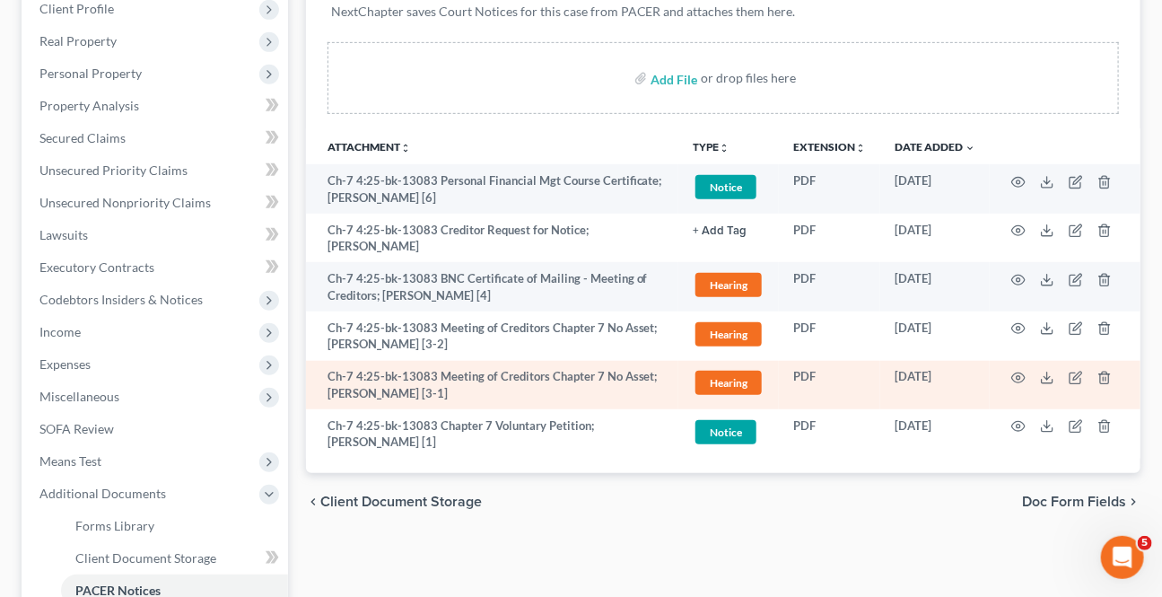
scroll to position [326, 0]
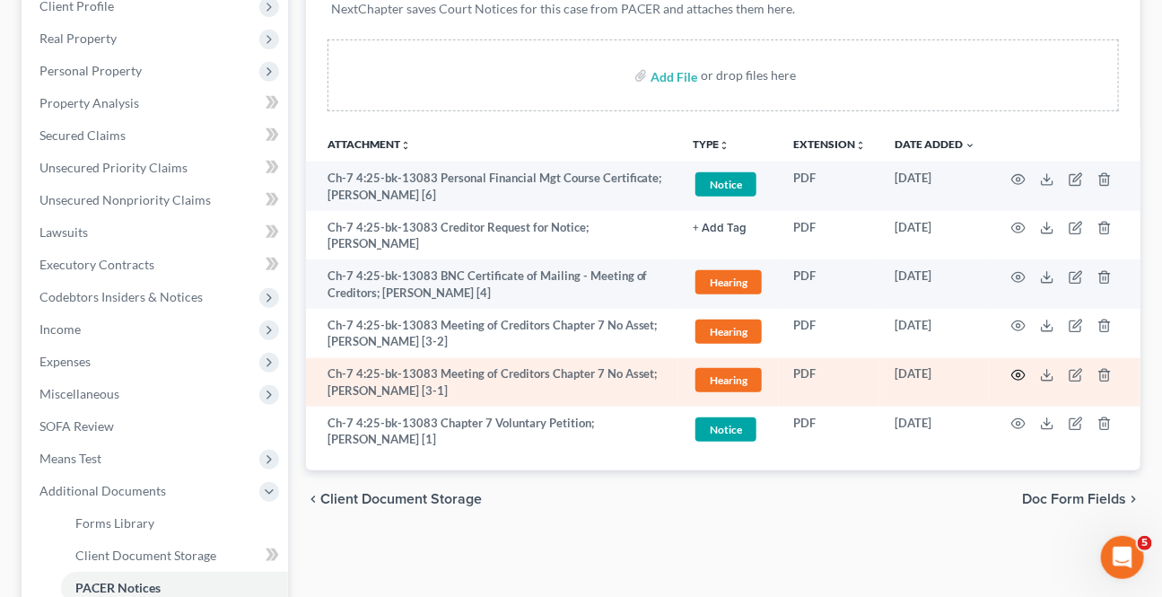
click at [1014, 368] on icon "button" at bounding box center [1018, 375] width 14 height 14
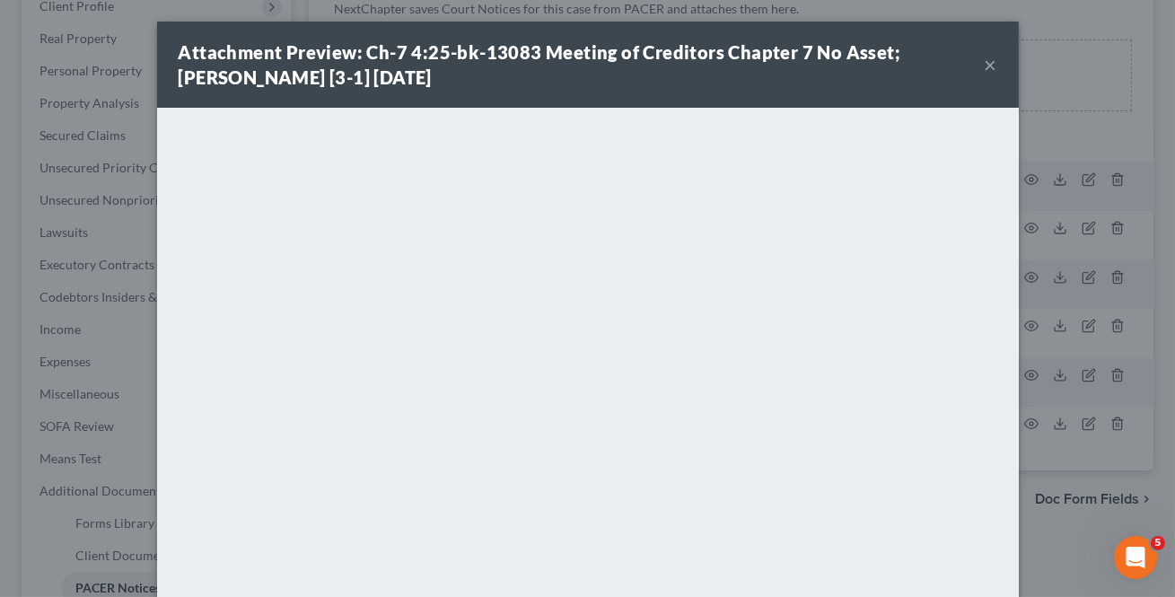
click at [984, 67] on button "×" at bounding box center [990, 65] width 13 height 22
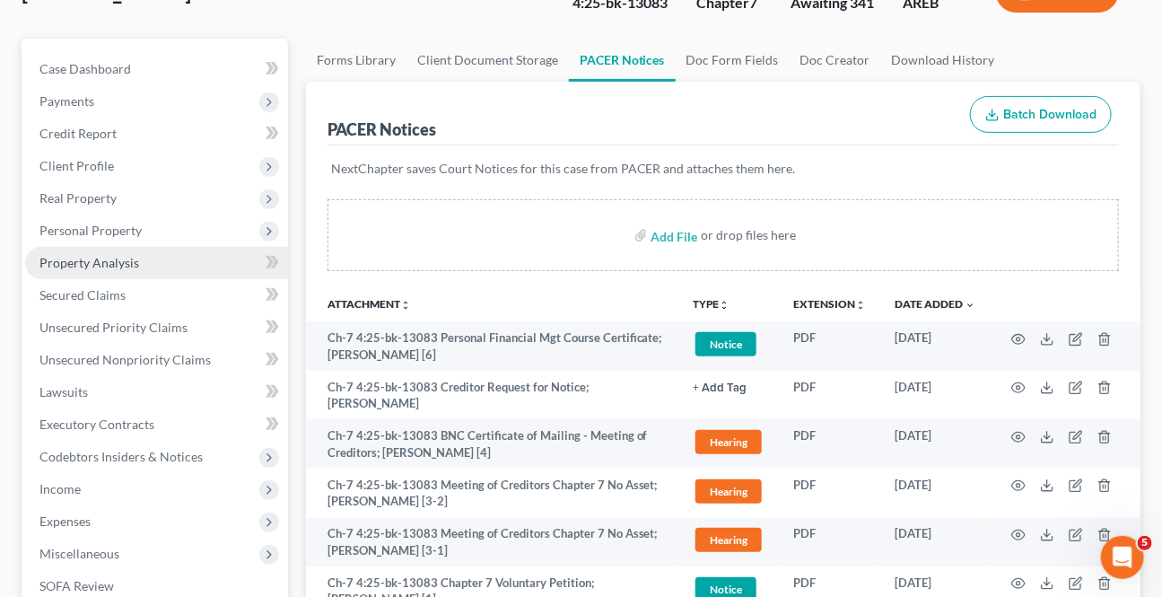
scroll to position [162, 0]
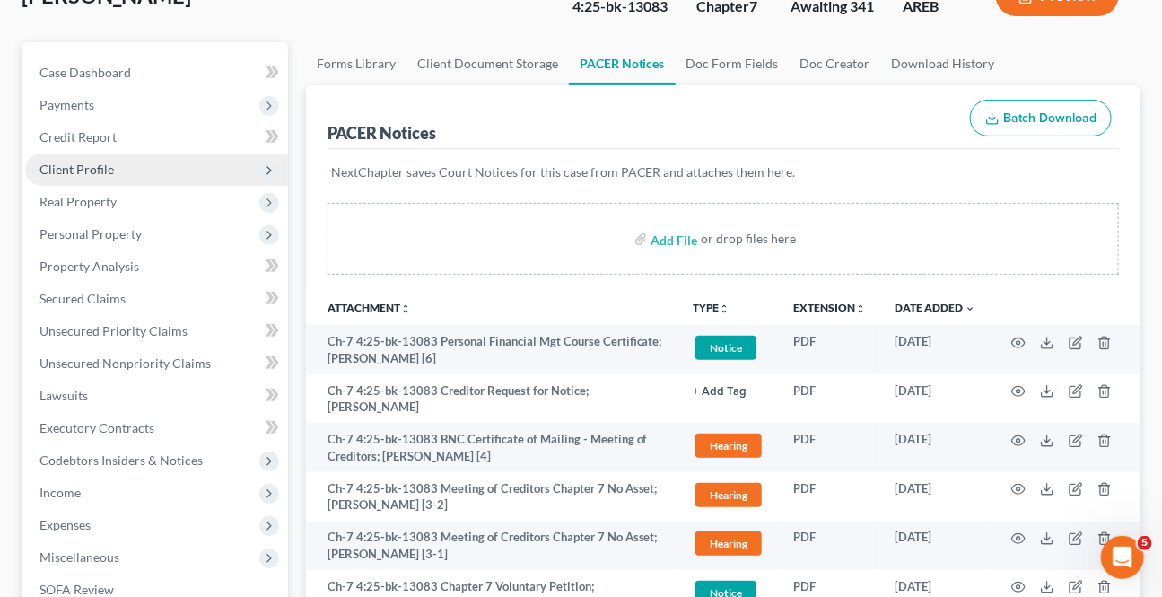
click at [94, 173] on span "Client Profile" at bounding box center [156, 169] width 263 height 32
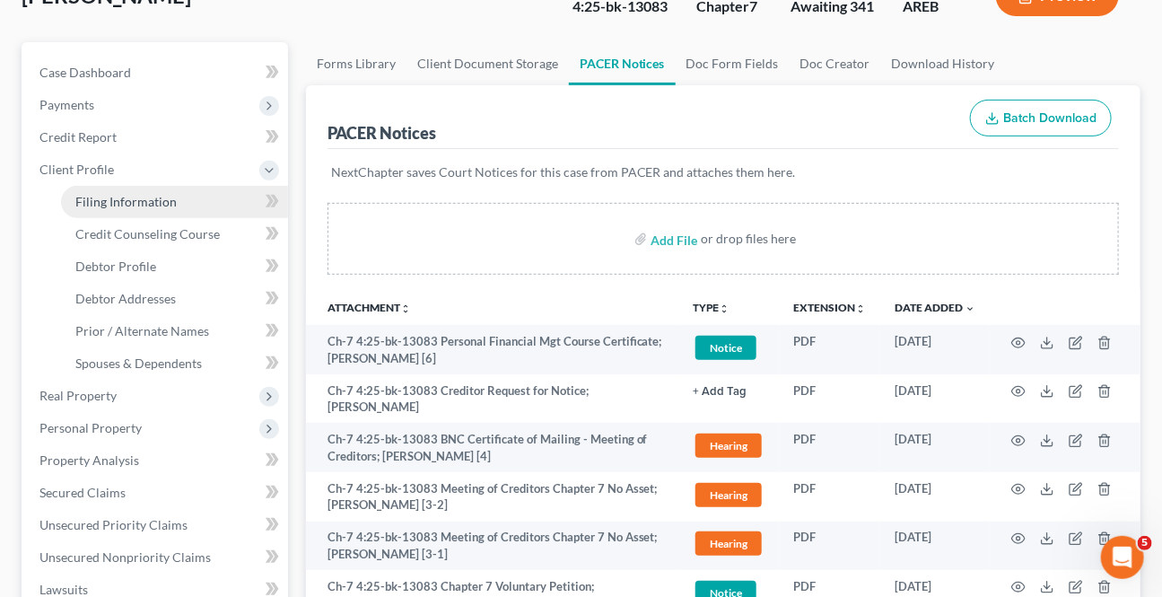
click at [110, 194] on span "Filing Information" at bounding box center [125, 201] width 101 height 15
select select "1"
select select "0"
select select "5"
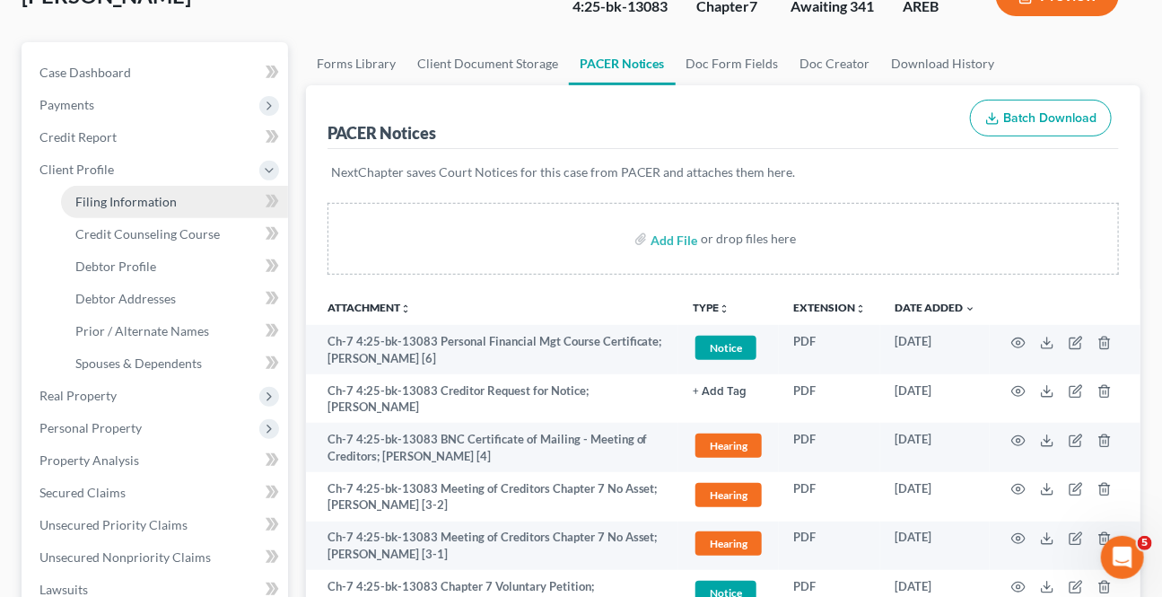
select select "0"
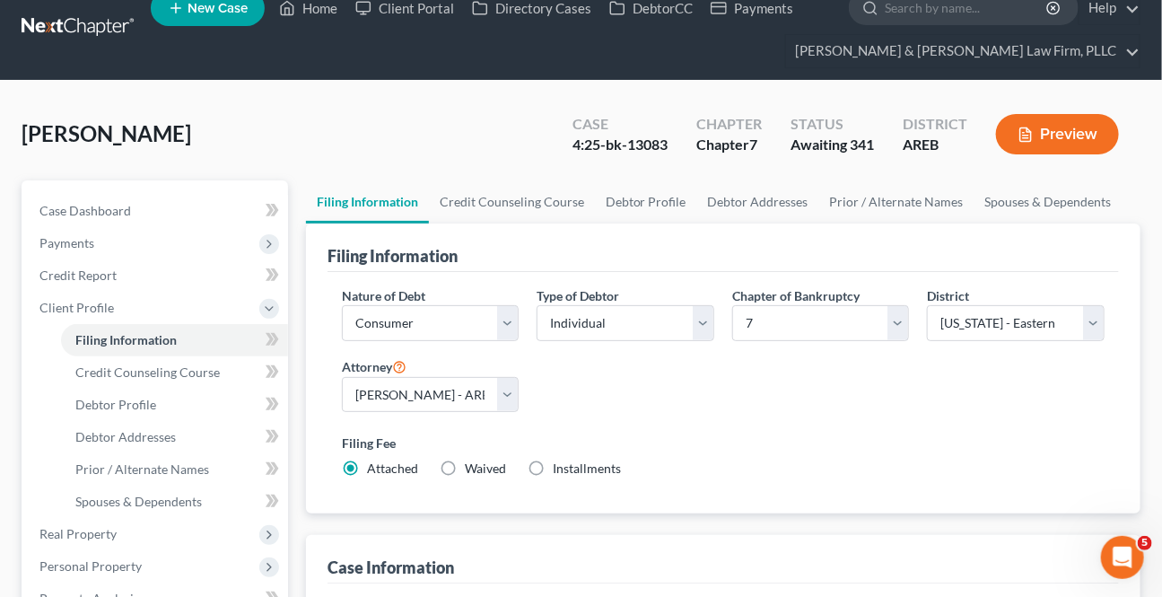
scroll to position [244, 0]
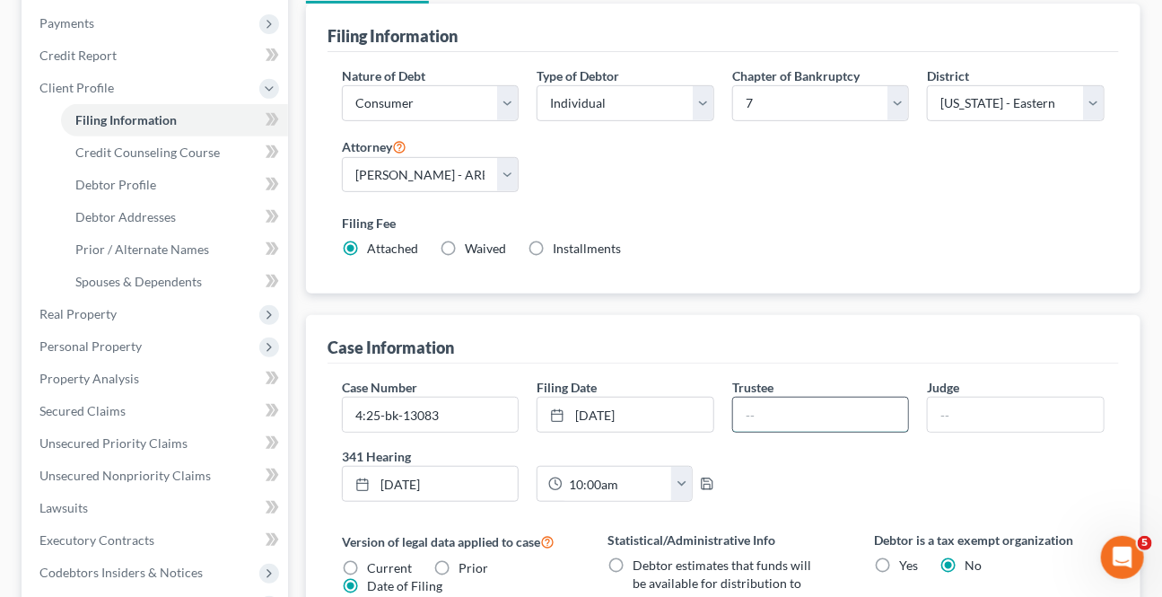
click at [768, 398] on input "text" at bounding box center [821, 415] width 176 height 34
type input "[PERSON_NAME]"
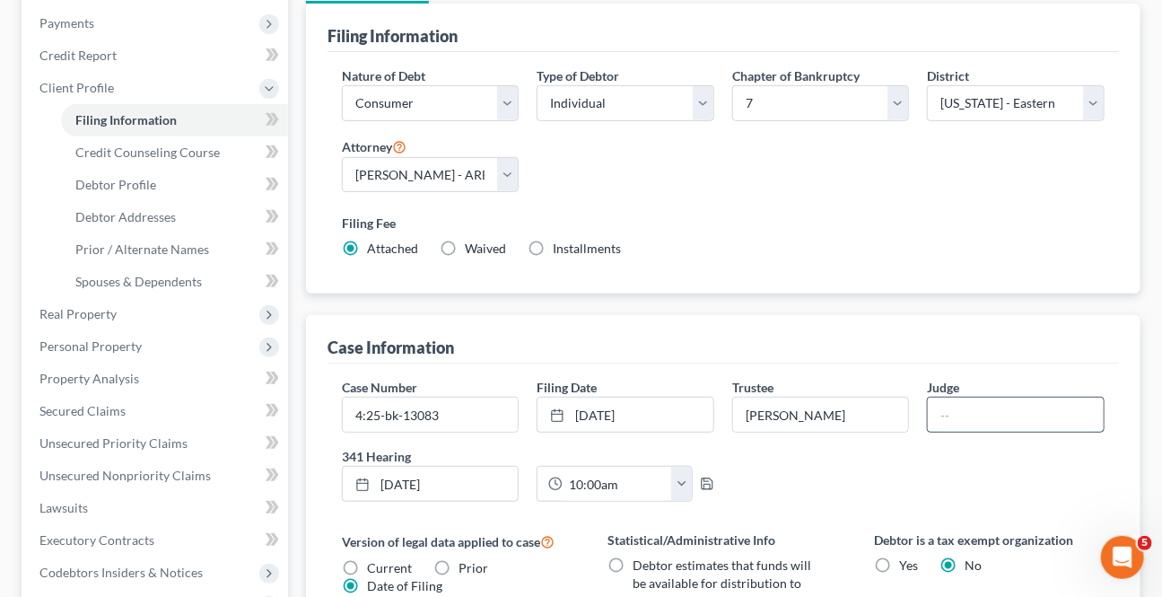
click at [960, 414] on input "text" at bounding box center [1016, 415] width 176 height 34
type input "[PERSON_NAME]"
click at [909, 473] on div "Case Number 4:25-bk-13083 Filing Date [DATE] close Date [DATE] Time 12:00 AM ch…" at bounding box center [723, 447] width 781 height 138
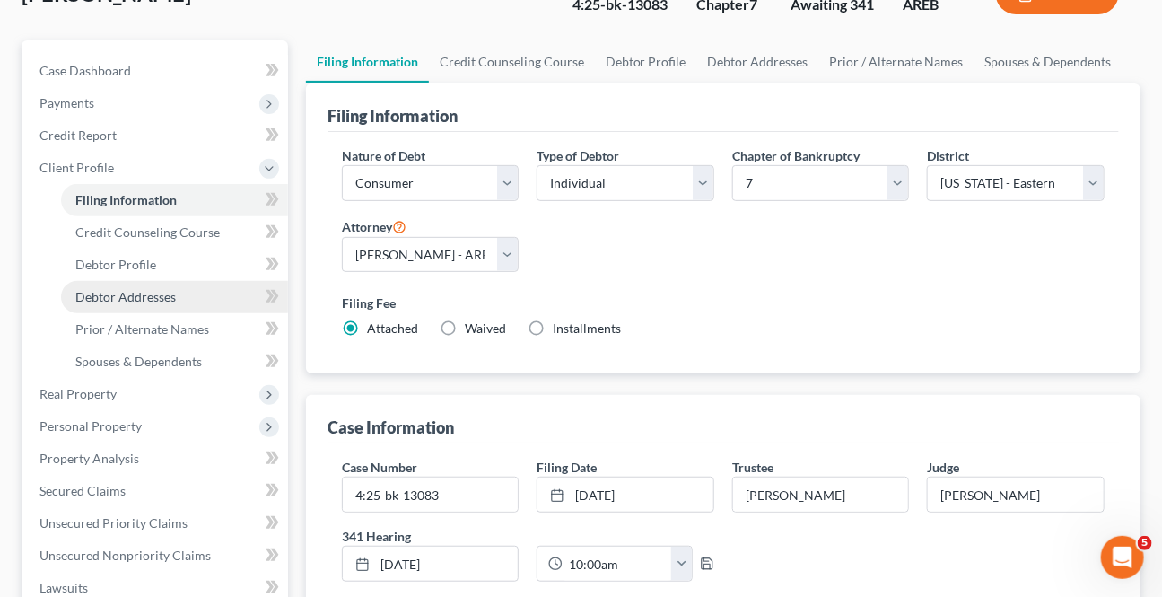
scroll to position [135, 0]
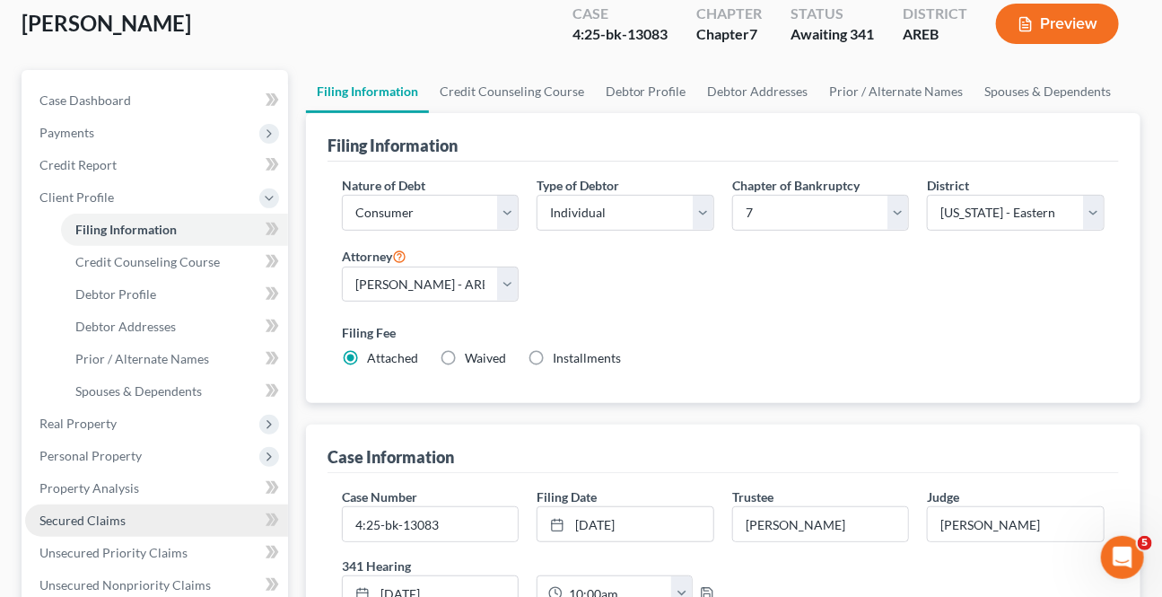
click at [71, 520] on span "Secured Claims" at bounding box center [82, 519] width 86 height 15
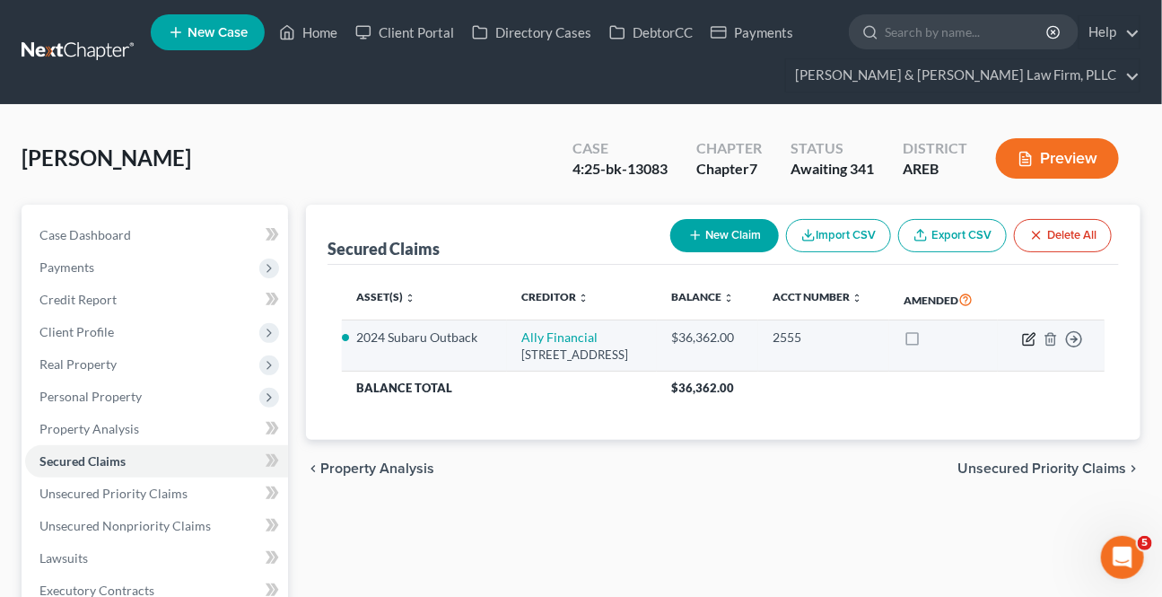
click at [1024, 346] on icon "button" at bounding box center [1029, 339] width 14 height 14
select select "24"
select select "9"
select select "2"
select select "0"
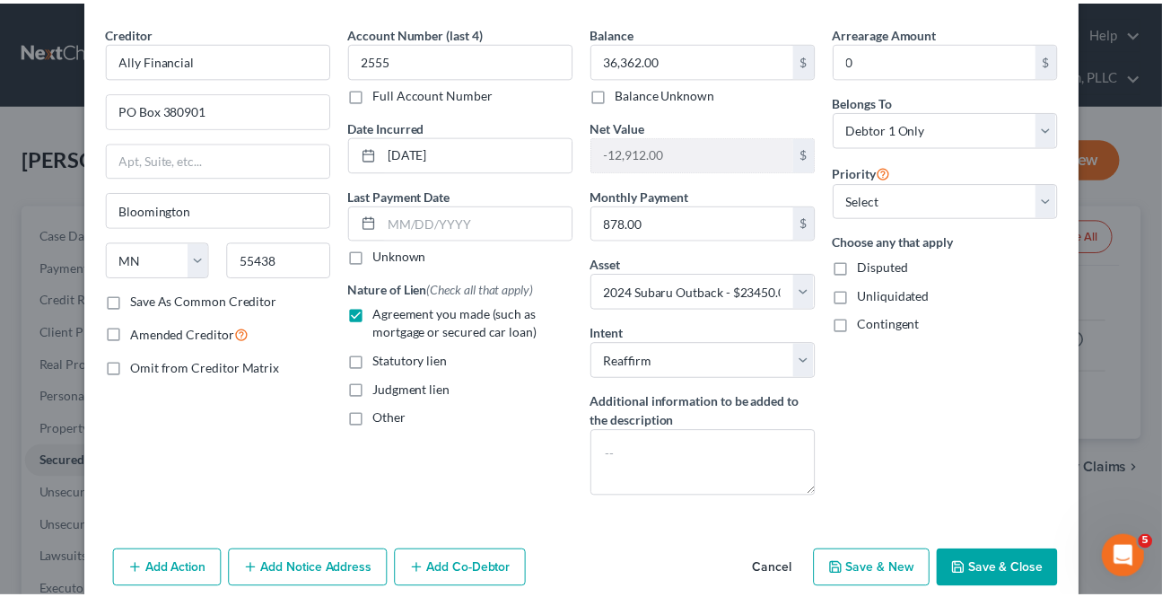
scroll to position [100, 0]
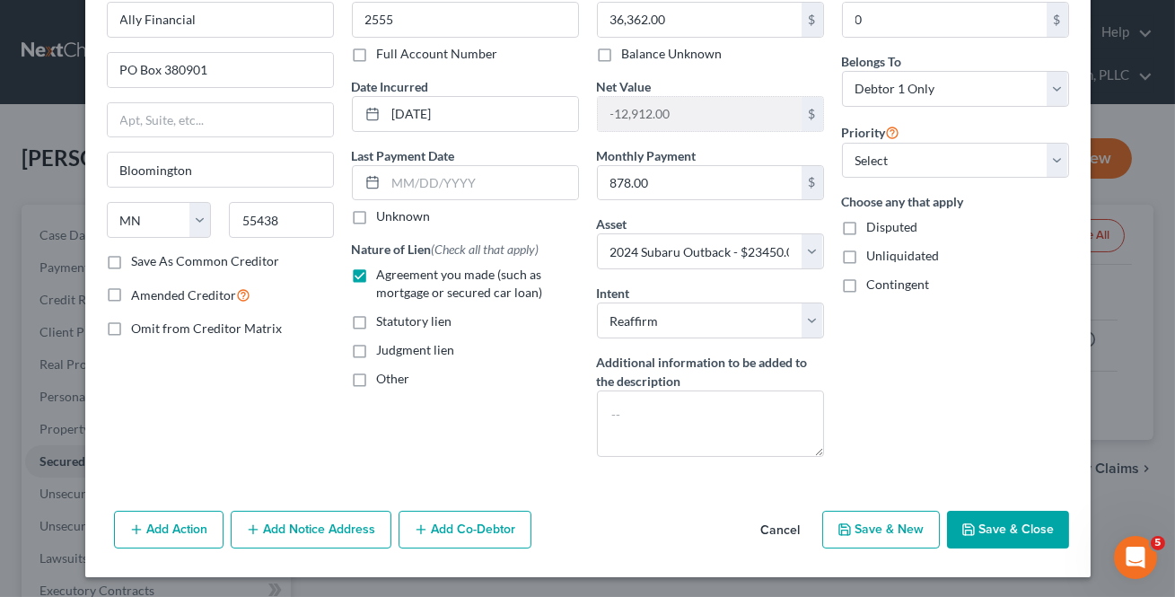
drag, startPoint x: 779, startPoint y: 527, endPoint x: 771, endPoint y: 531, distance: 9.2
click at [779, 526] on button "Cancel" at bounding box center [781, 530] width 68 height 36
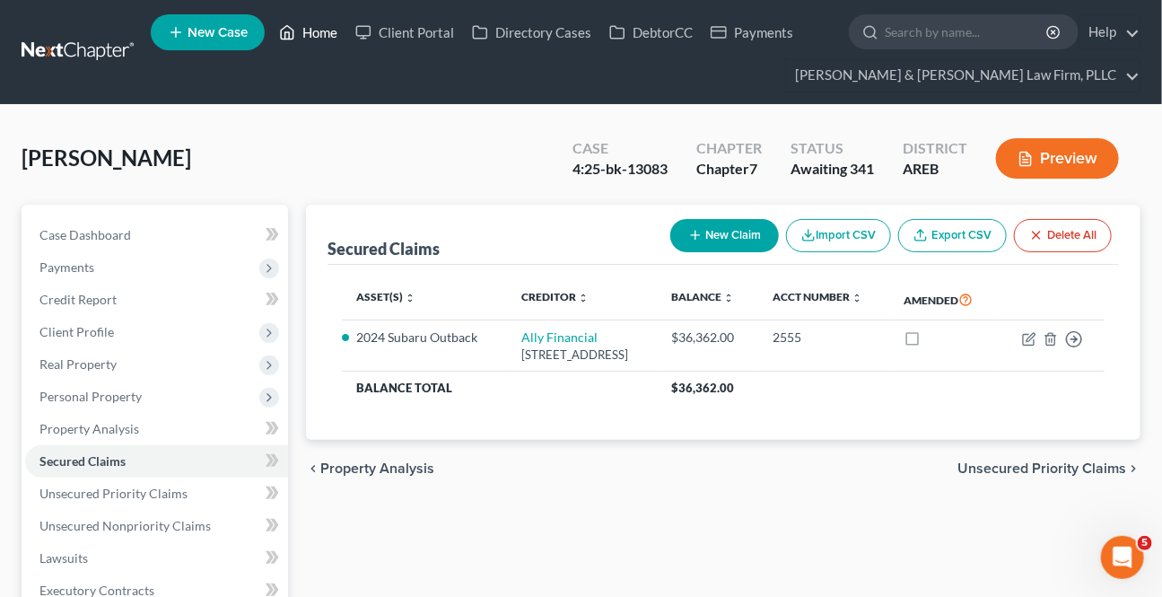
click at [296, 35] on link "Home" at bounding box center [308, 32] width 76 height 32
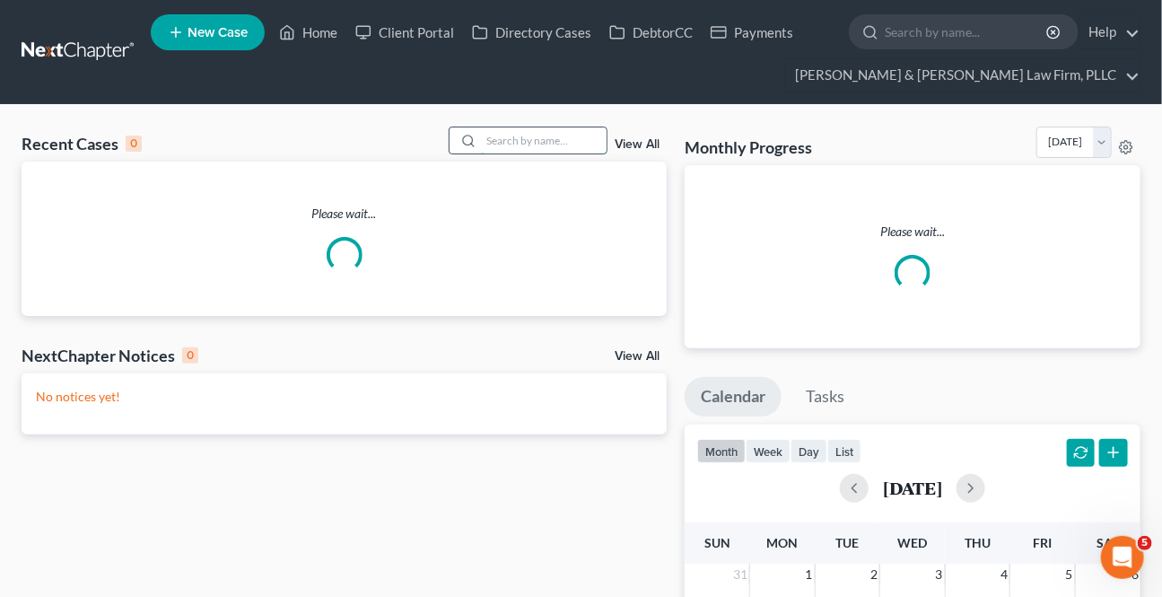
click at [485, 142] on input "search" at bounding box center [544, 140] width 126 height 26
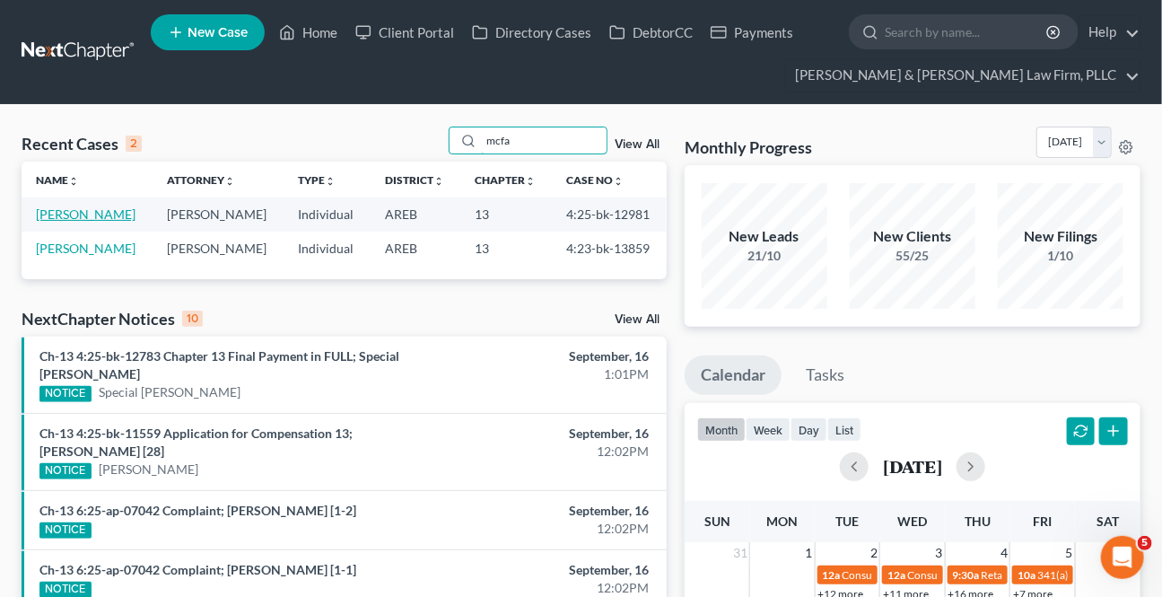
type input "mcfa"
click at [113, 219] on link "[PERSON_NAME]" at bounding box center [86, 213] width 100 height 15
select select "1"
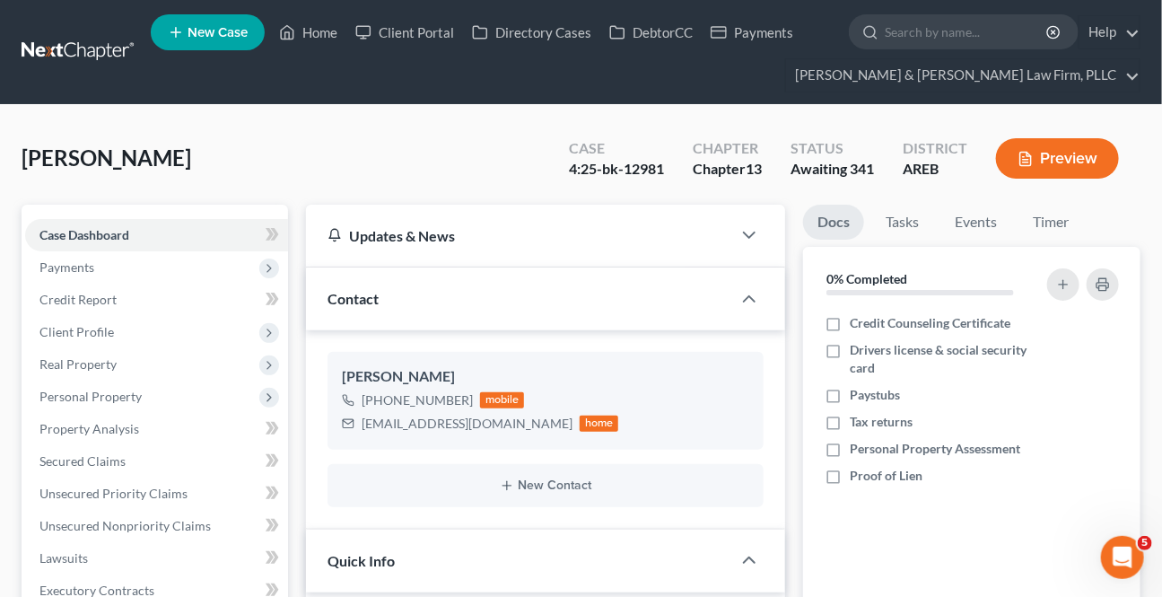
scroll to position [326, 0]
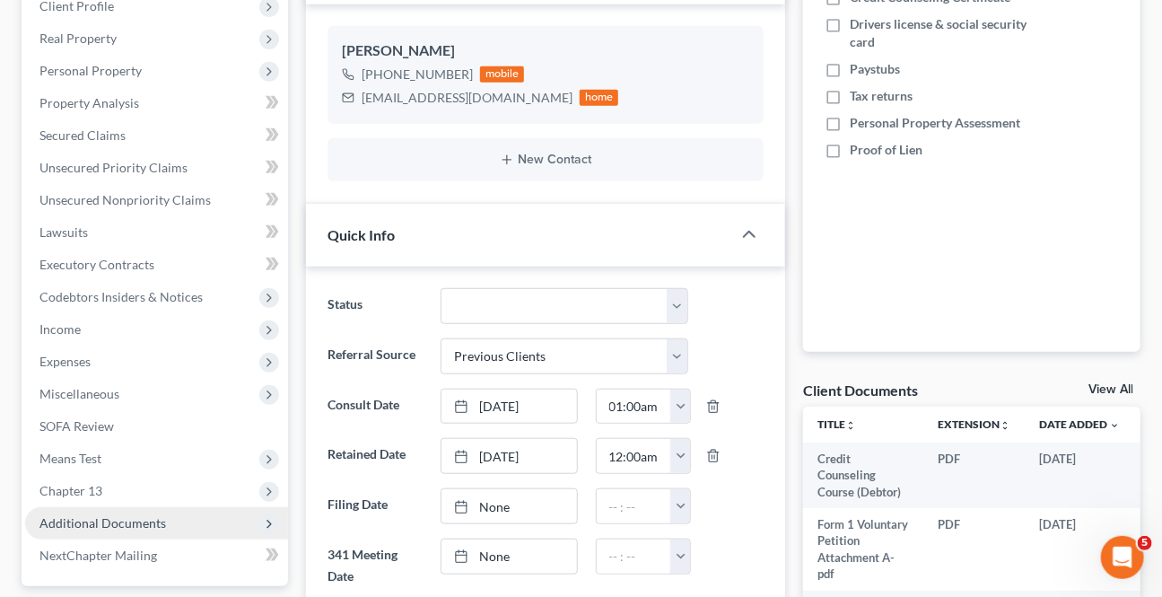
drag, startPoint x: 113, startPoint y: 521, endPoint x: 109, endPoint y: 534, distance: 13.9
click at [113, 521] on span "Additional Documents" at bounding box center [102, 522] width 127 height 15
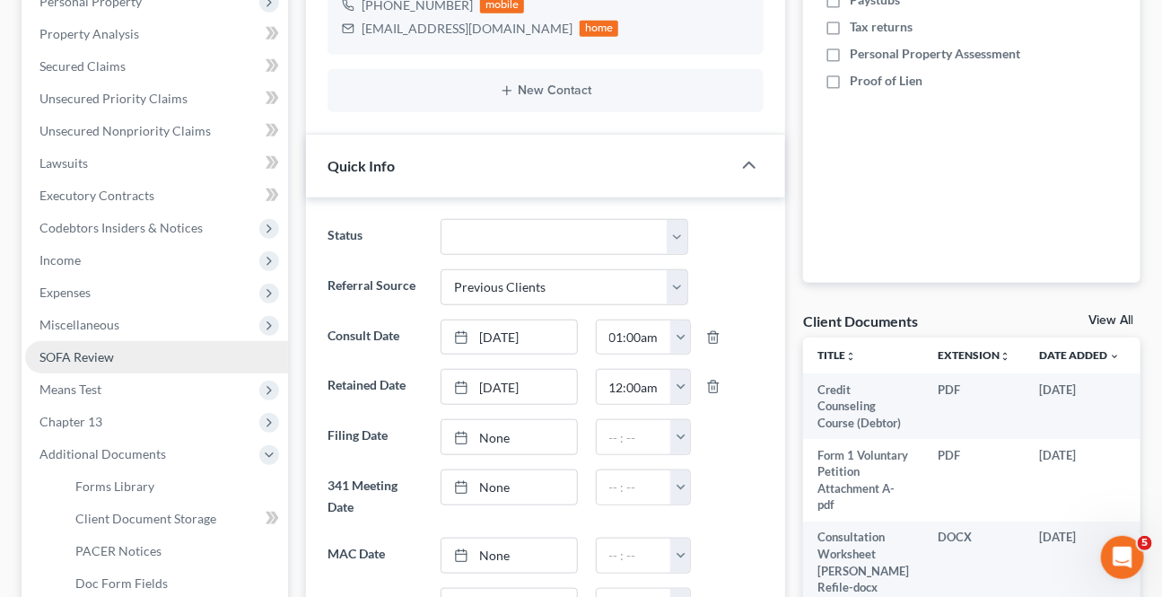
scroll to position [489, 0]
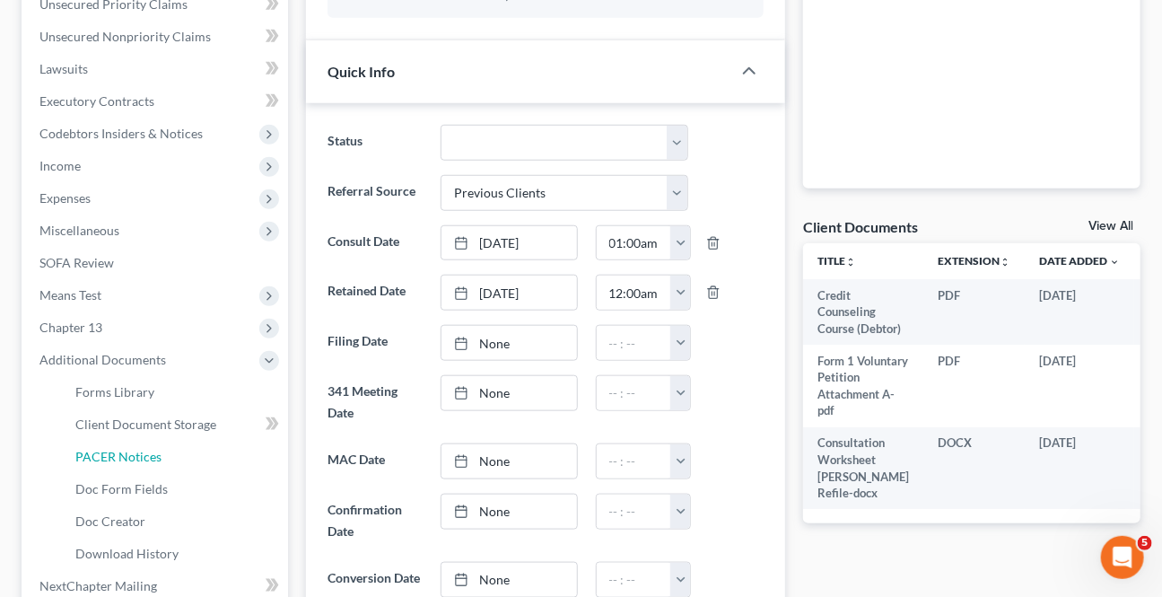
drag, startPoint x: 117, startPoint y: 444, endPoint x: 788, endPoint y: 315, distance: 683.6
click at [117, 444] on link "PACER Notices" at bounding box center [174, 457] width 227 height 32
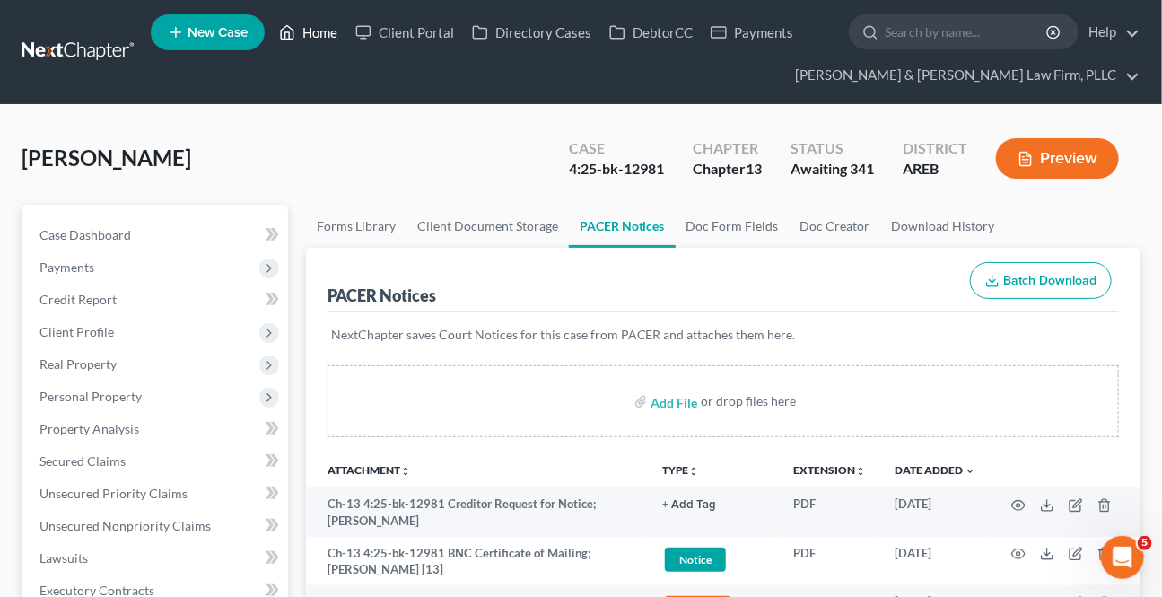
drag, startPoint x: 317, startPoint y: 29, endPoint x: 356, endPoint y: 70, distance: 57.1
click at [317, 29] on link "Home" at bounding box center [308, 32] width 76 height 32
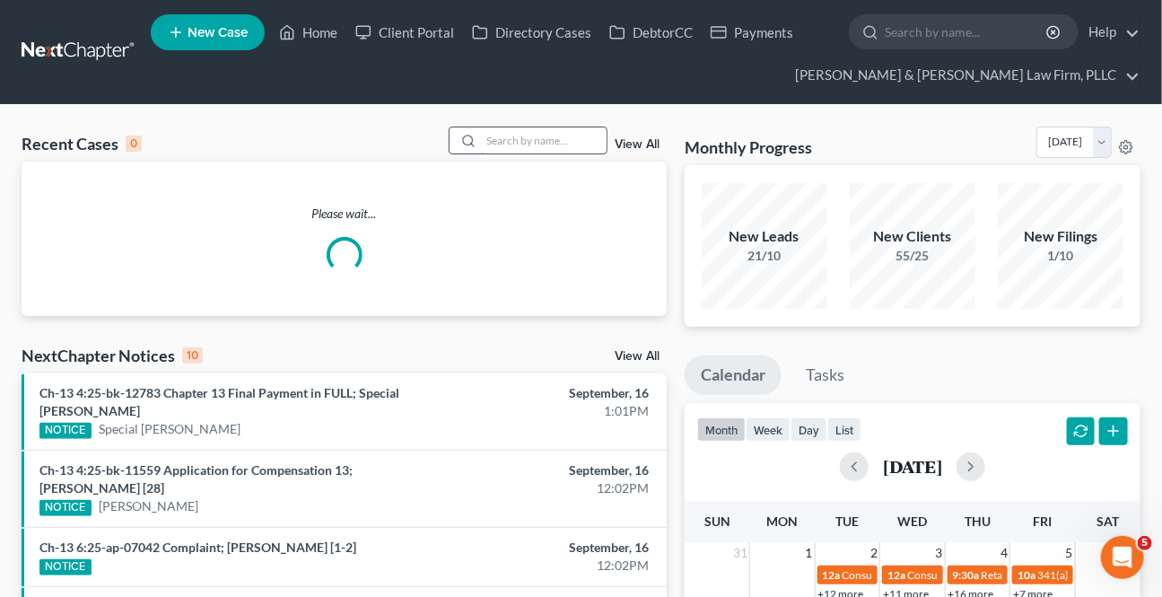
drag, startPoint x: 478, startPoint y: 145, endPoint x: 495, endPoint y: 149, distance: 17.4
click at [481, 145] on input "search" at bounding box center [544, 140] width 126 height 26
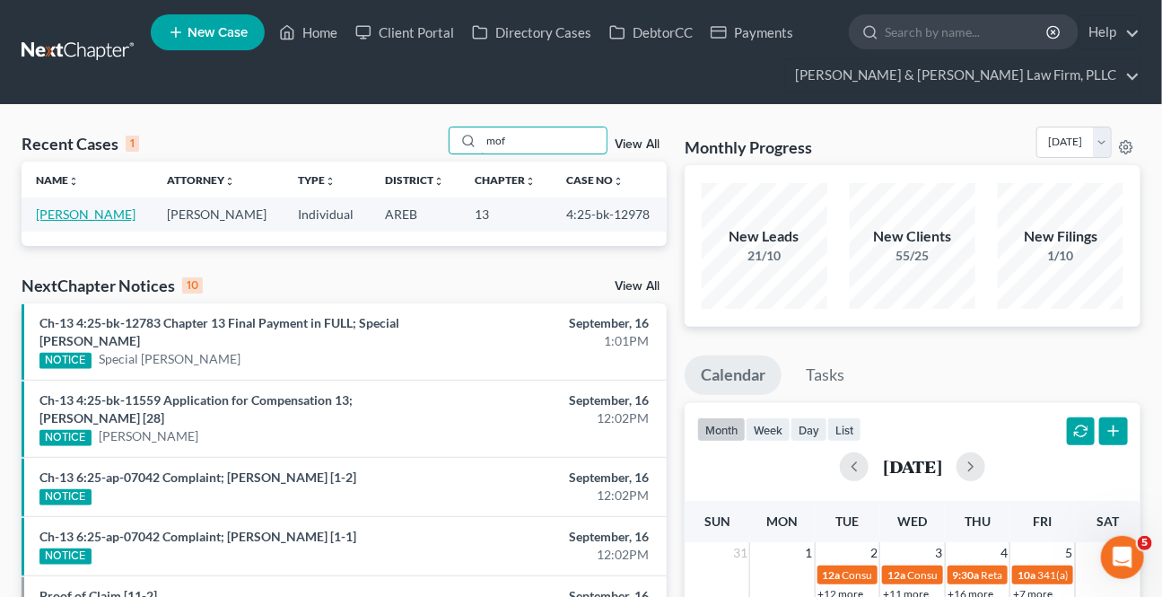
type input "mof"
click at [100, 206] on link "[PERSON_NAME]" at bounding box center [86, 213] width 100 height 15
select select "0"
select select "2"
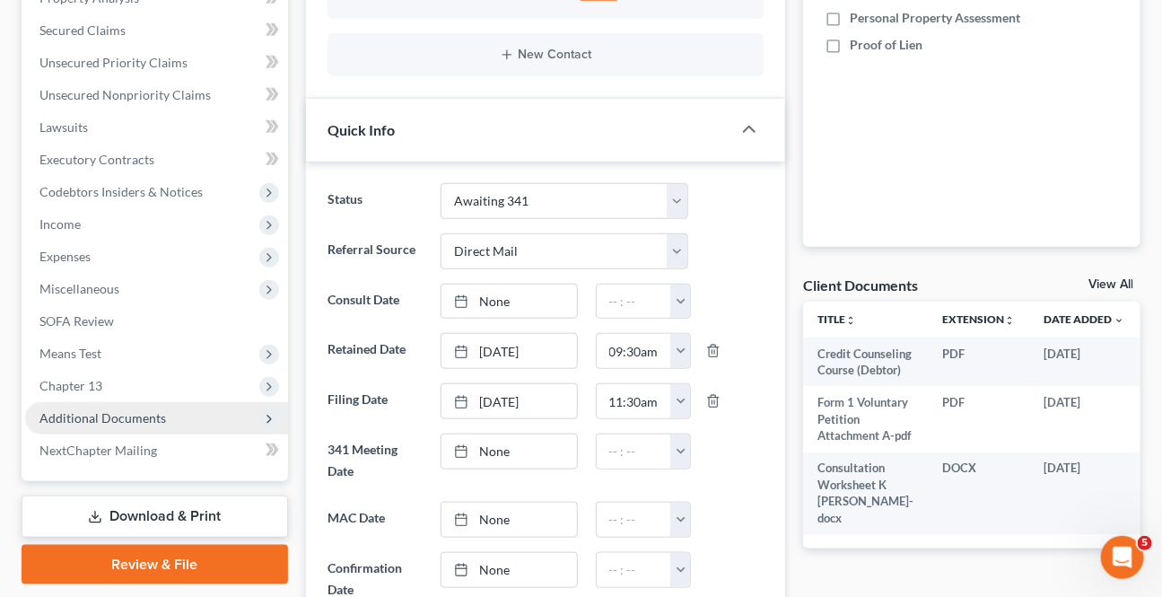
scroll to position [489, 0]
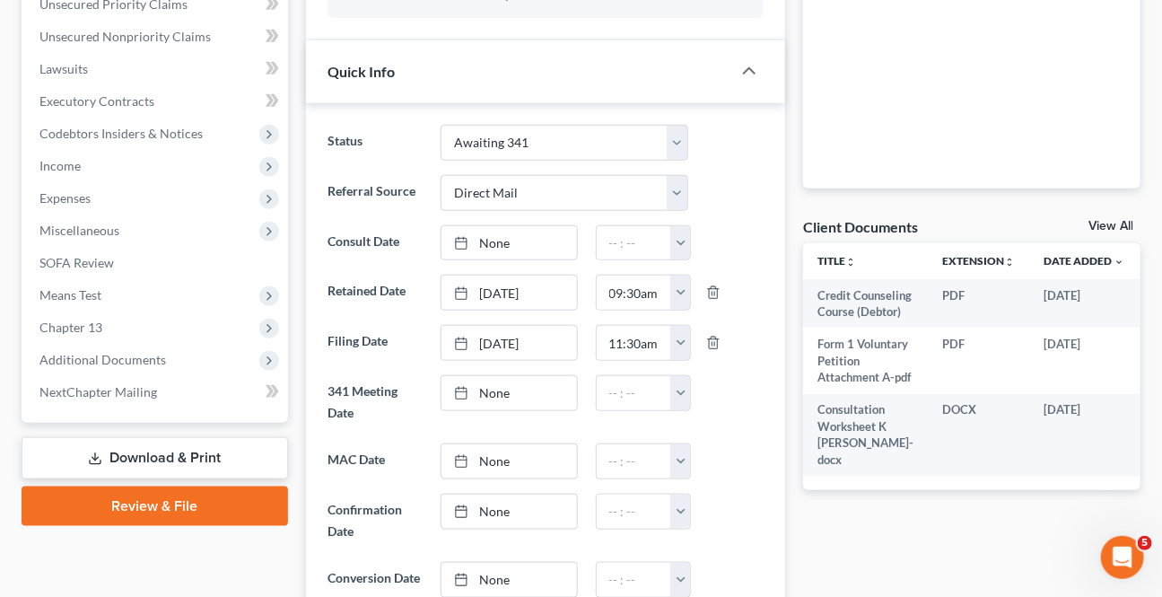
drag, startPoint x: 100, startPoint y: 359, endPoint x: 120, endPoint y: 406, distance: 51.0
click at [100, 358] on span "Additional Documents" at bounding box center [102, 359] width 127 height 15
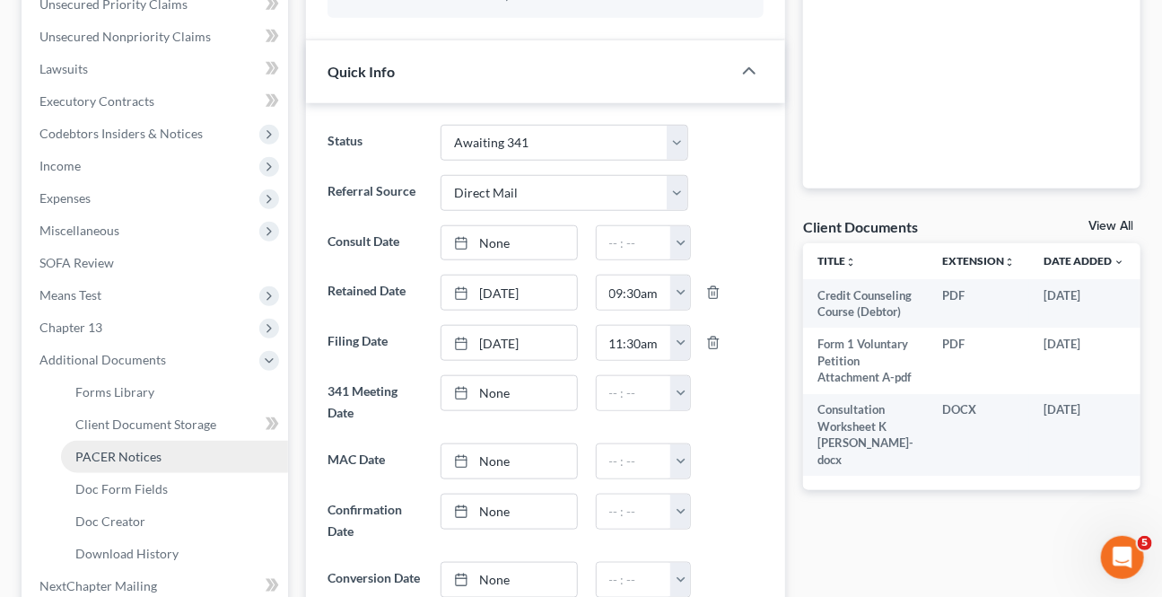
click at [113, 449] on span "PACER Notices" at bounding box center [118, 456] width 86 height 15
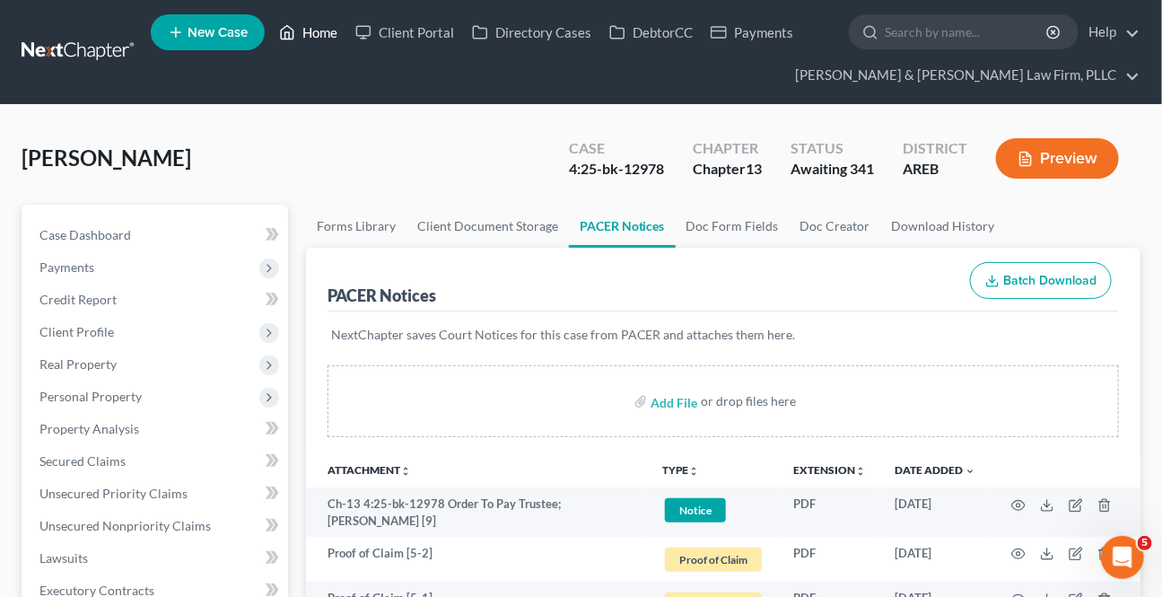
click at [341, 35] on link "Home" at bounding box center [308, 32] width 76 height 32
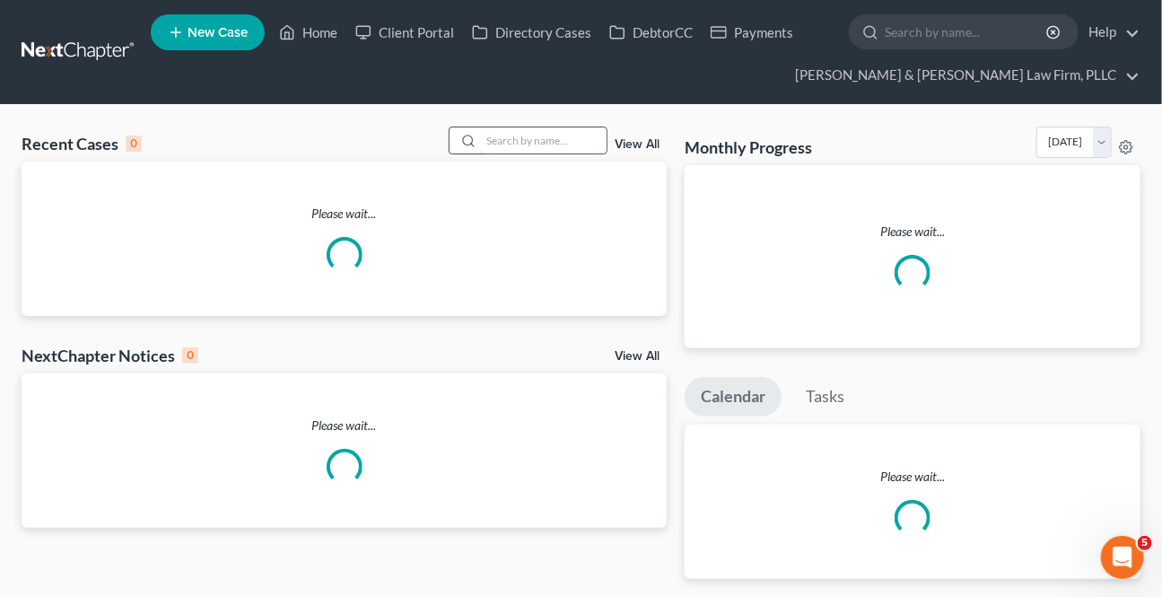
click at [503, 146] on input "search" at bounding box center [544, 140] width 126 height 26
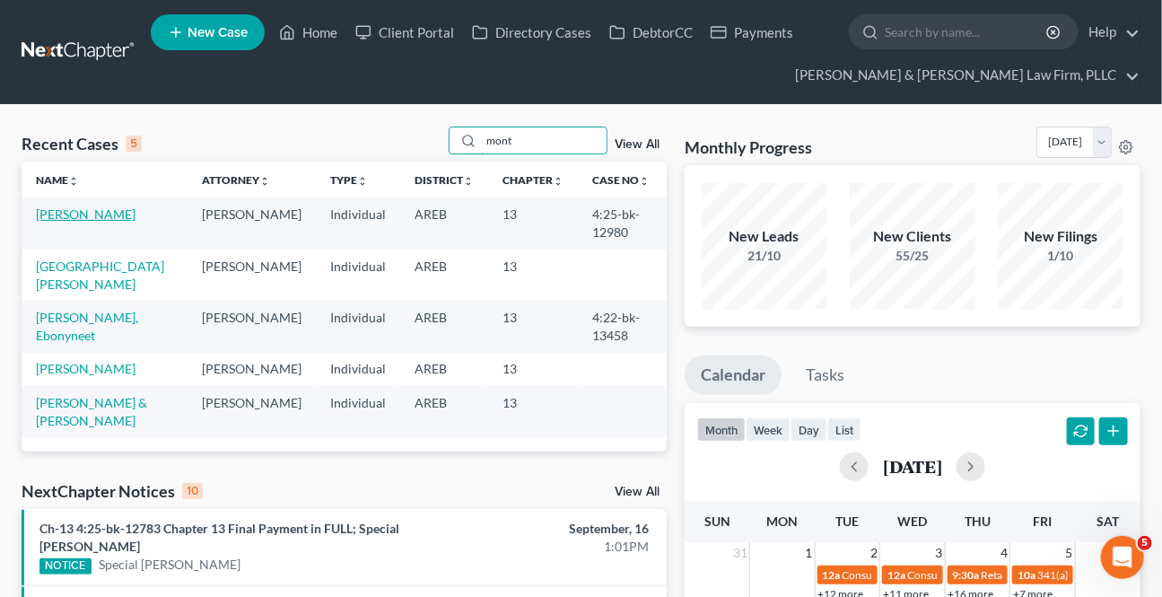
type input "mont"
click at [90, 215] on link "[PERSON_NAME]" at bounding box center [86, 213] width 100 height 15
select select "0"
select select "2"
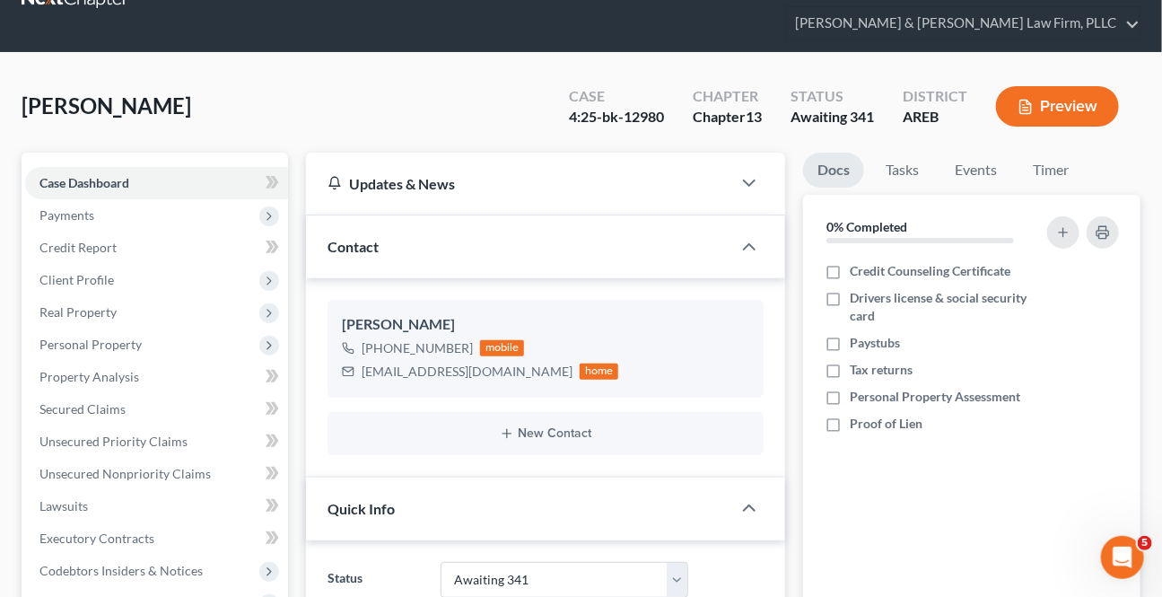
scroll to position [489, 0]
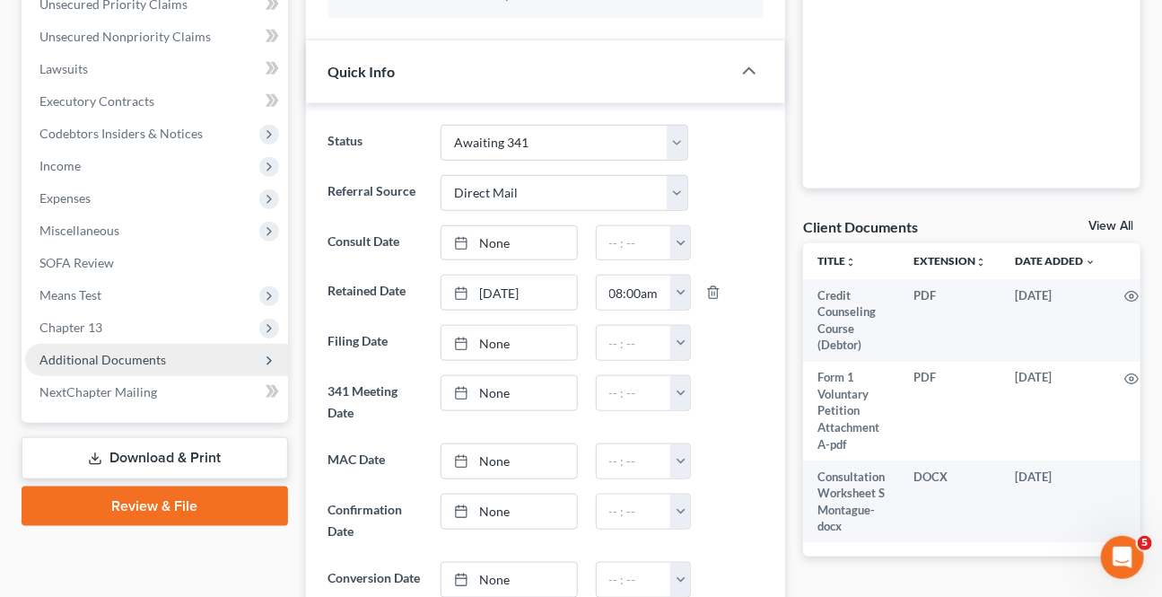
click at [123, 363] on span "Additional Documents" at bounding box center [102, 359] width 127 height 15
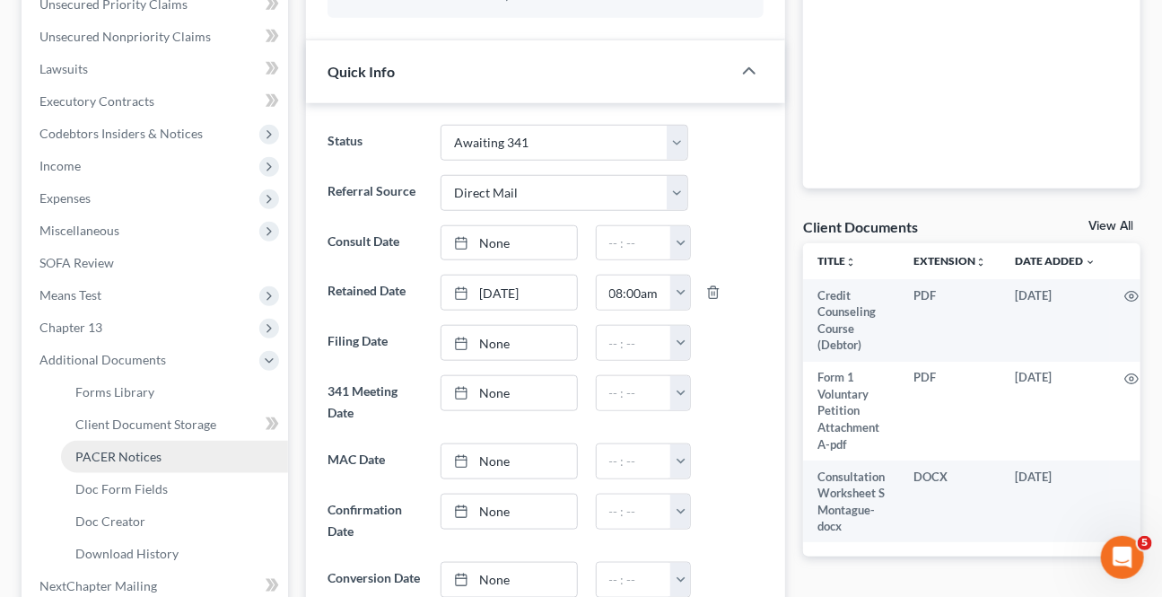
click at [118, 449] on span "PACER Notices" at bounding box center [118, 456] width 86 height 15
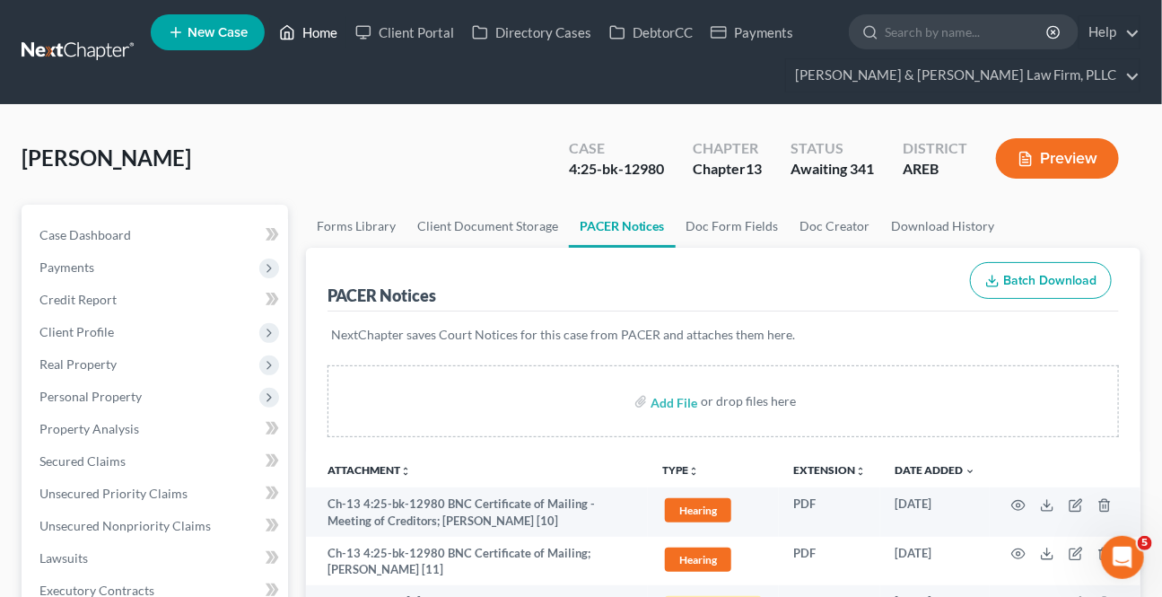
click at [308, 30] on link "Home" at bounding box center [308, 32] width 76 height 32
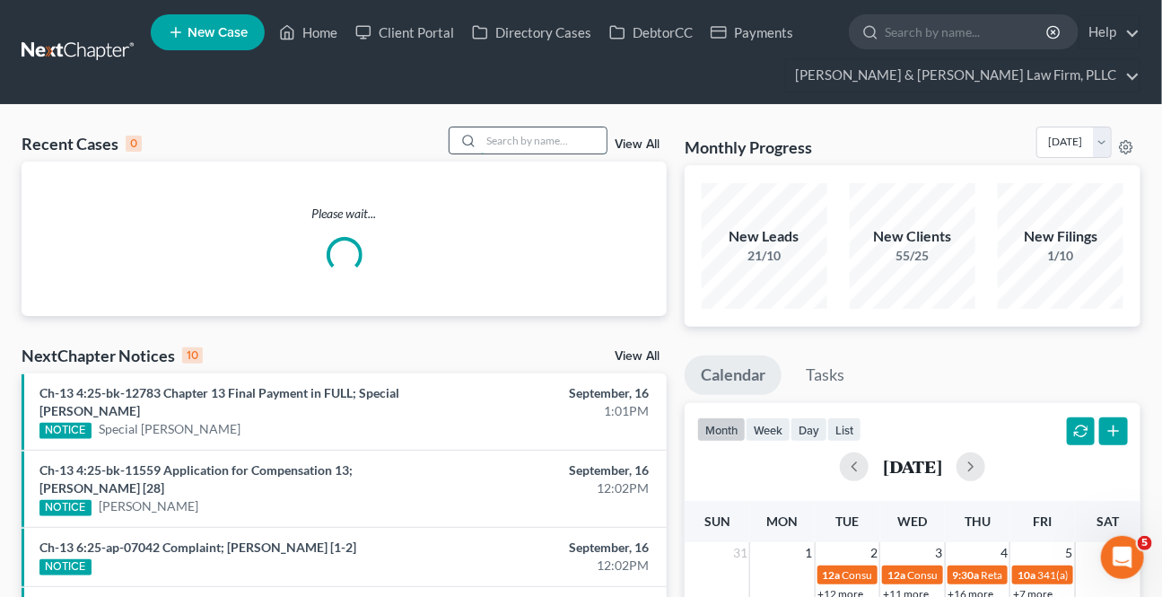
click at [481, 135] on input "search" at bounding box center [544, 140] width 126 height 26
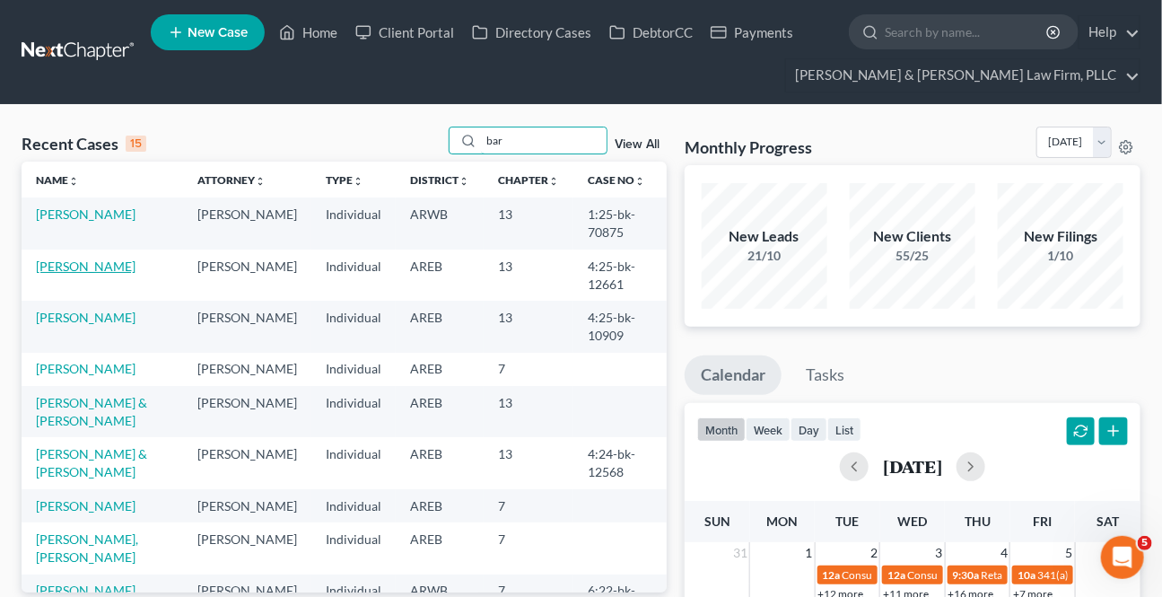
type input "bar"
drag, startPoint x: 100, startPoint y: 262, endPoint x: 92, endPoint y: 268, distance: 9.5
click at [99, 262] on link "[PERSON_NAME]" at bounding box center [86, 265] width 100 height 15
select select "4"
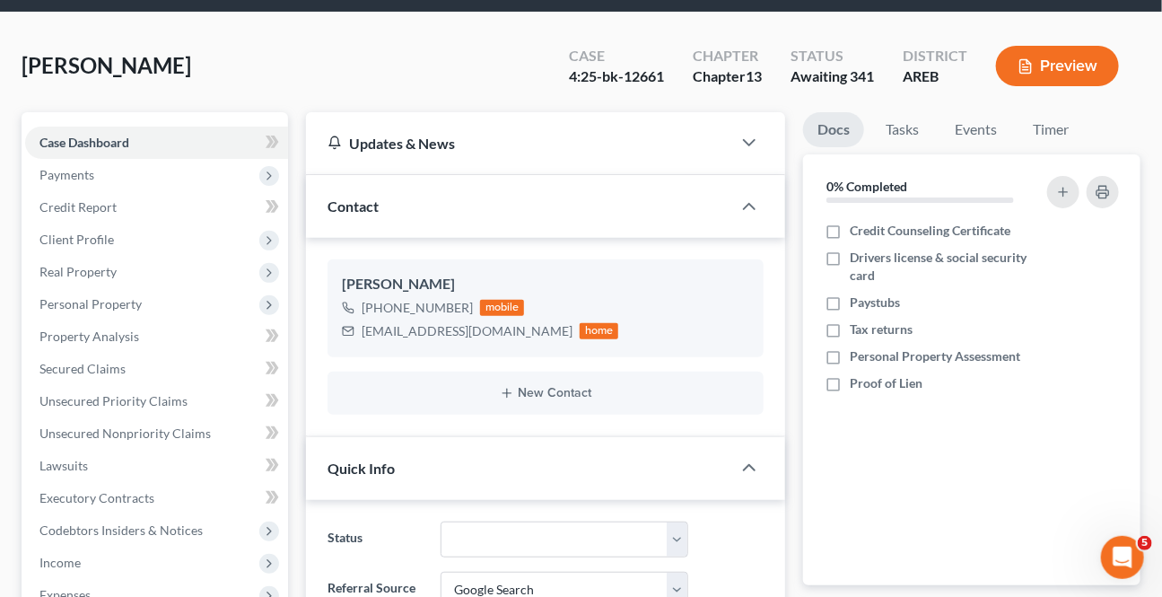
scroll to position [407, 0]
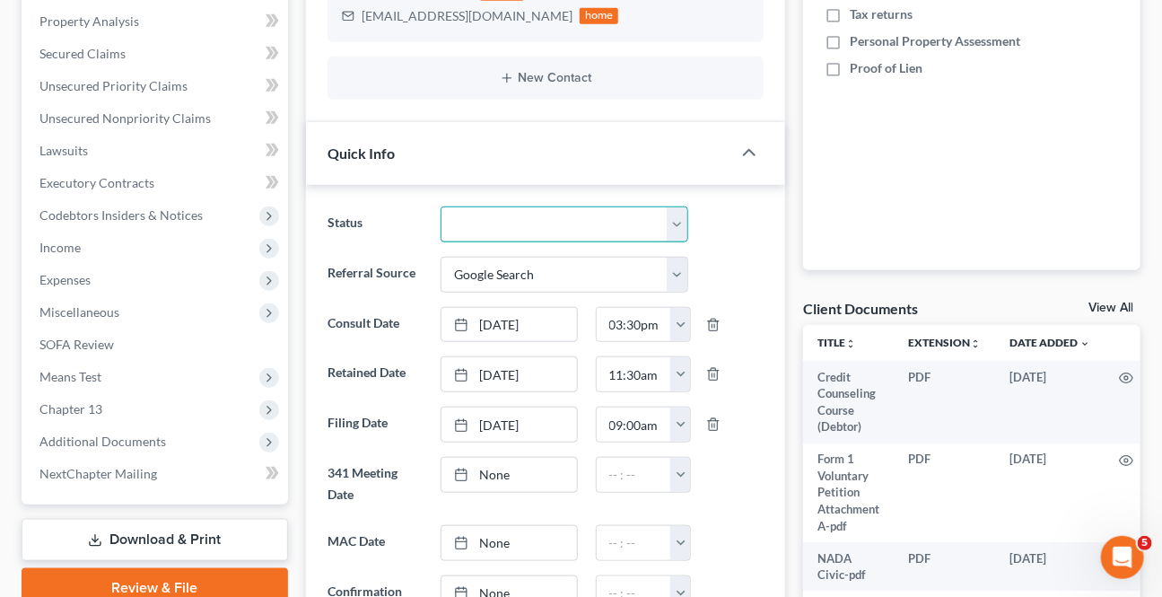
drag, startPoint x: 521, startPoint y: 223, endPoint x: 463, endPoint y: 235, distance: 58.8
click at [520, 223] on select "Awaiting 341 Chapter 7 - Attended Meeting Confirmed Discharged Dismissed New Co…" at bounding box center [564, 224] width 247 height 36
click at [441, 206] on select "Awaiting 341 Chapter 7 - Attended Meeting Confirmed Discharged Dismissed New Co…" at bounding box center [564, 224] width 247 height 36
click at [576, 230] on select "Awaiting 341 Chapter 7 - Attended Meeting Confirmed Discharged Dismissed New Co…" at bounding box center [564, 224] width 247 height 36
select select "9"
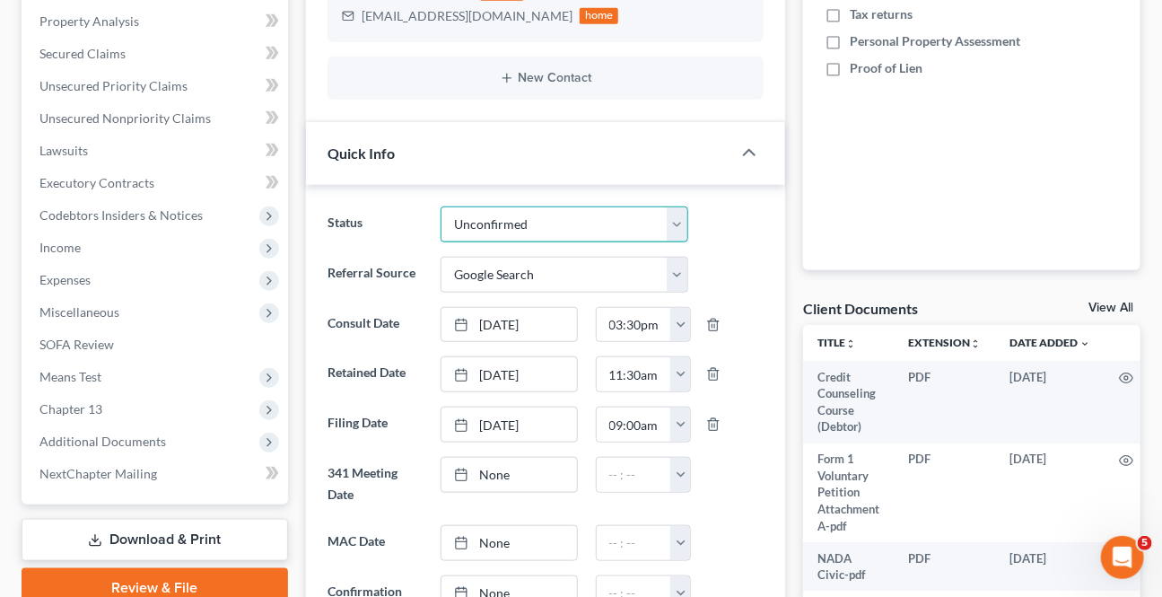
click at [441, 206] on select "Awaiting 341 Chapter 7 - Attended Meeting Confirmed Discharged Dismissed New Co…" at bounding box center [564, 224] width 247 height 36
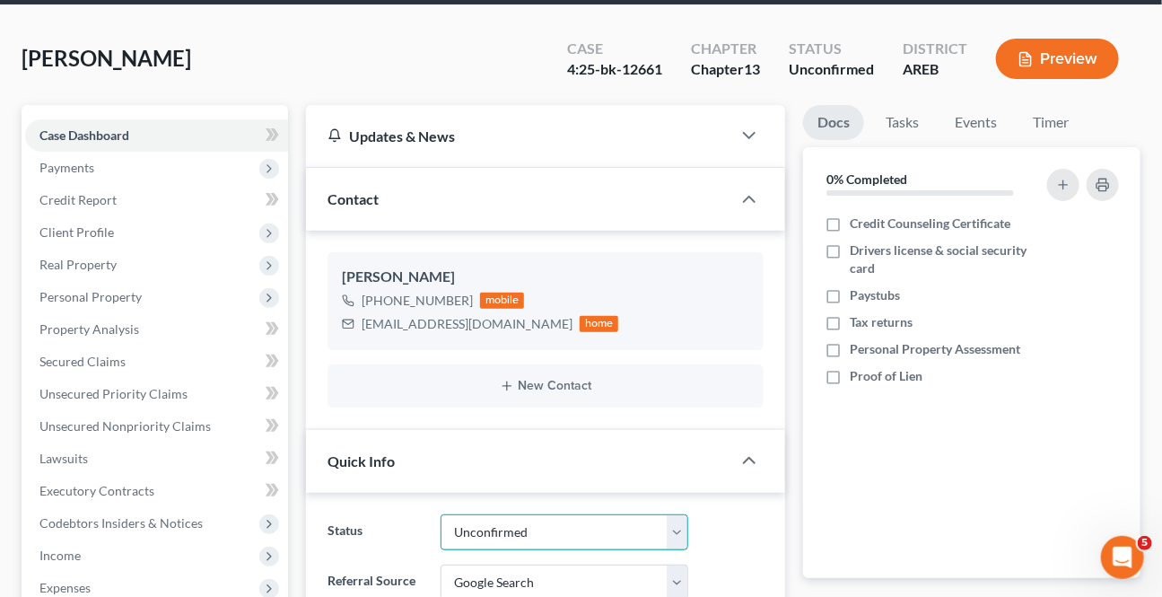
scroll to position [0, 0]
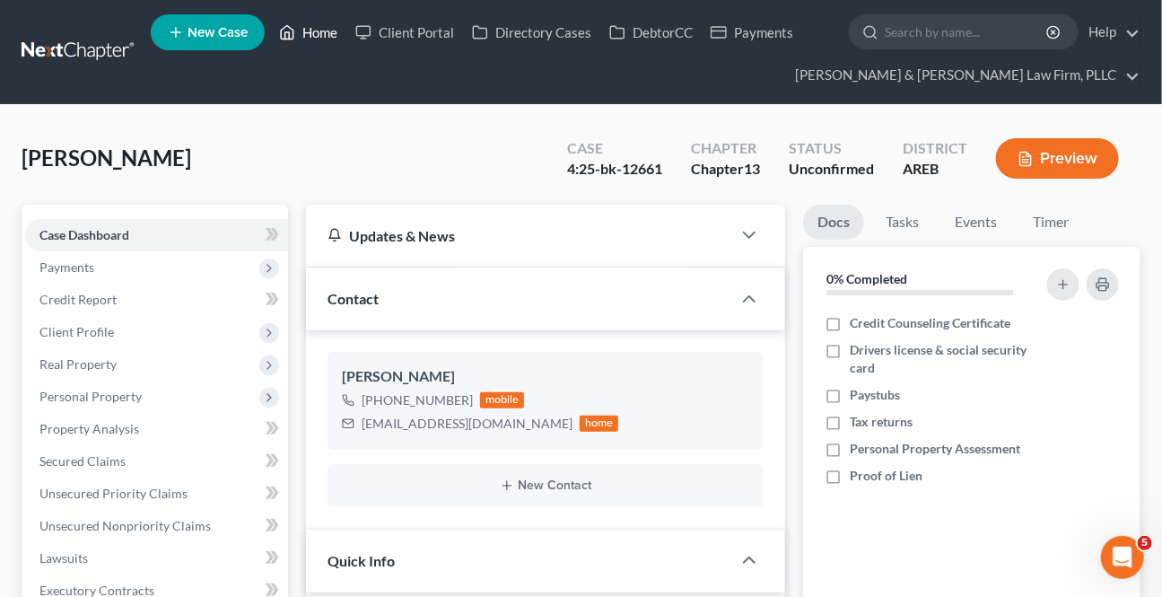
click at [320, 34] on link "Home" at bounding box center [308, 32] width 76 height 32
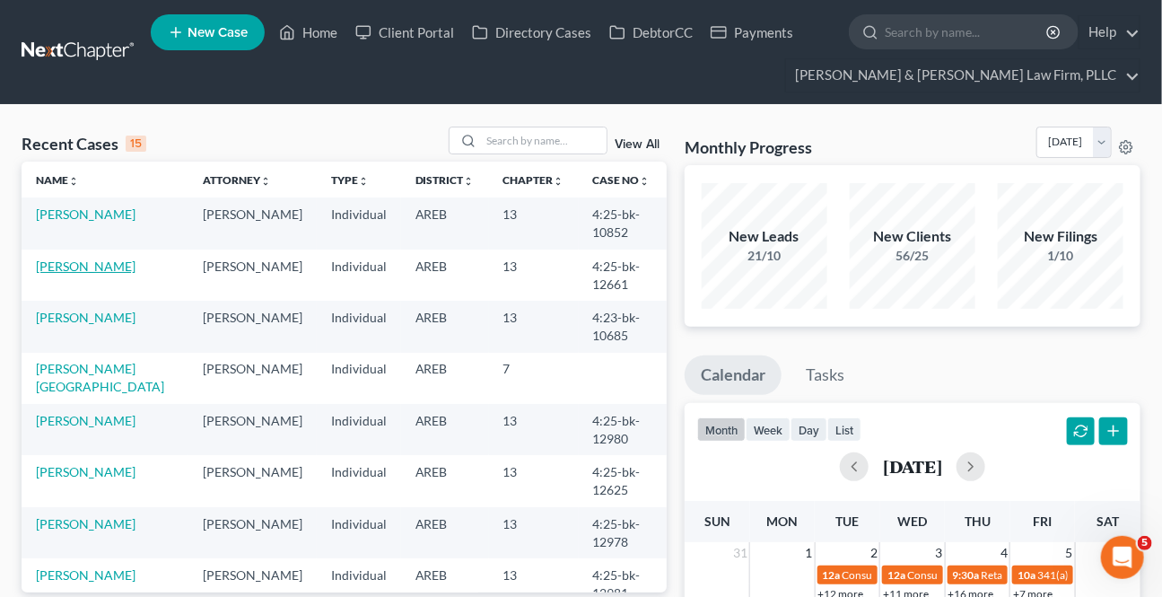
click at [92, 267] on link "[PERSON_NAME]" at bounding box center [86, 265] width 100 height 15
select select "9"
select select "4"
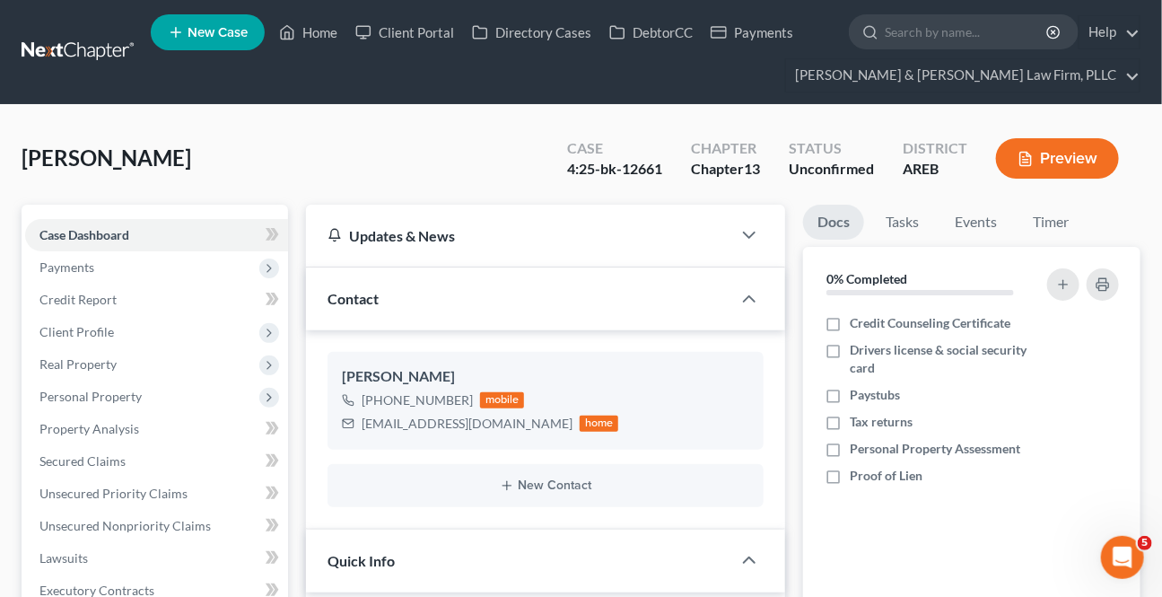
scroll to position [407, 0]
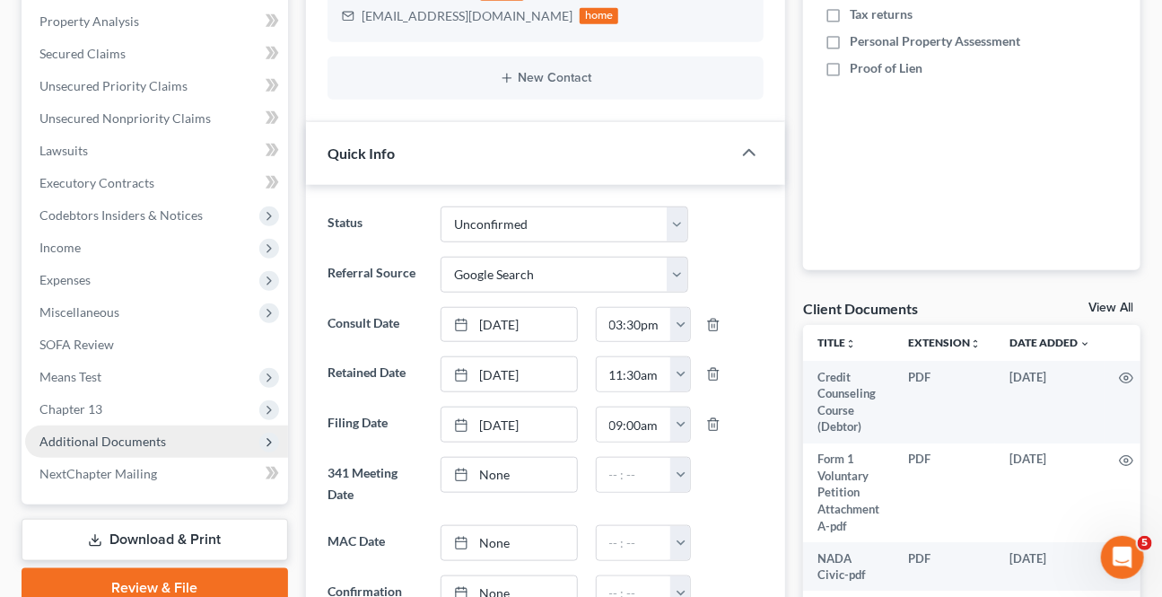
click at [74, 445] on span "Additional Documents" at bounding box center [102, 440] width 127 height 15
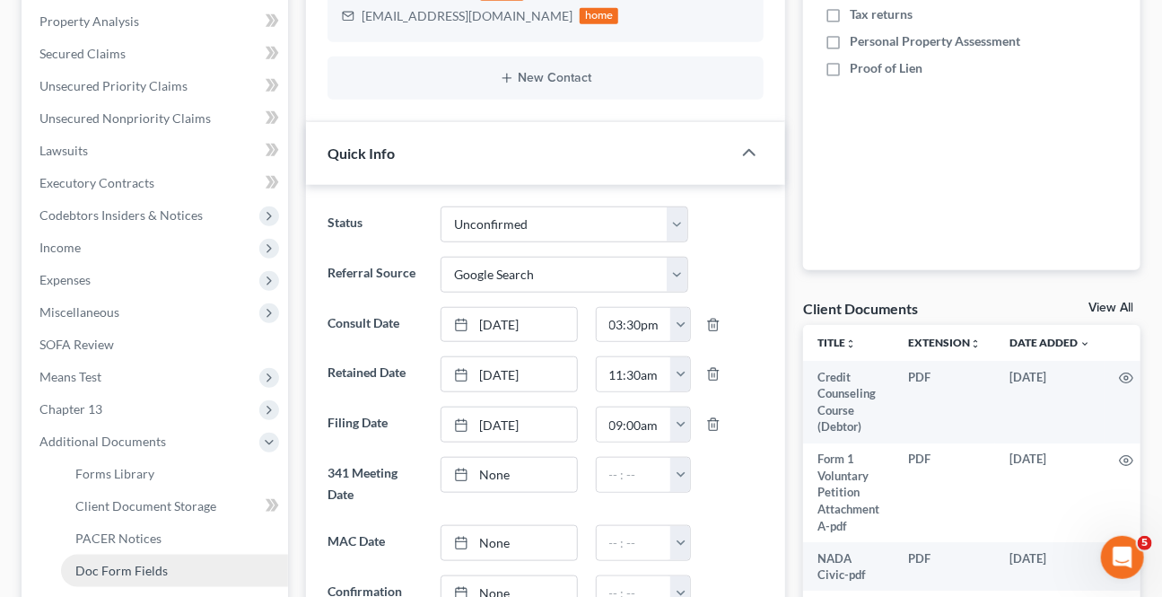
scroll to position [489, 0]
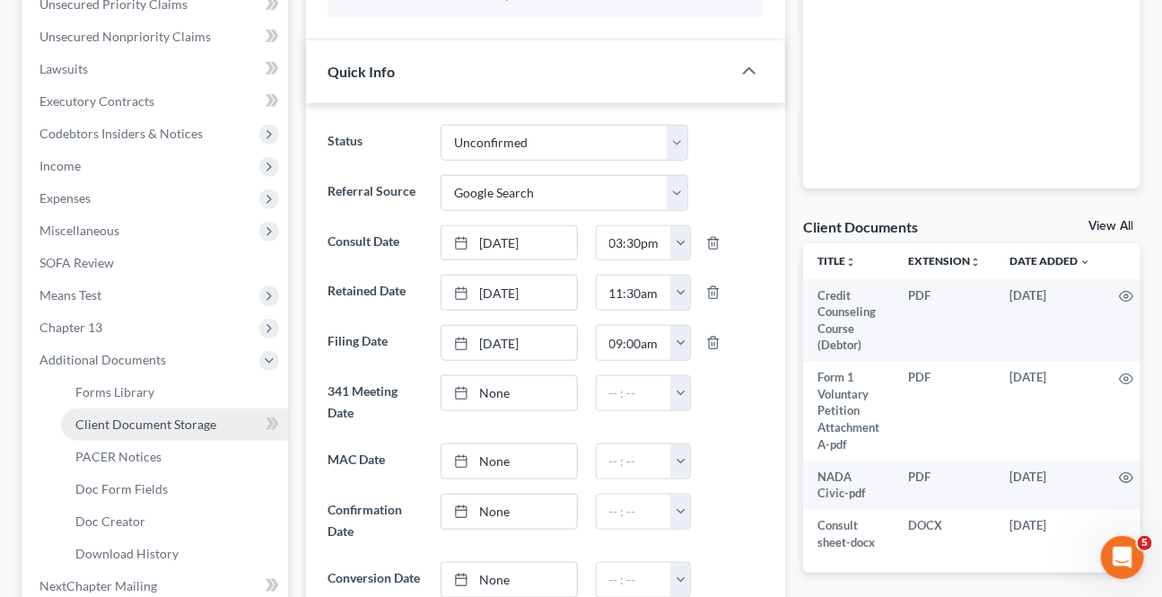
click at [138, 435] on link "Client Document Storage" at bounding box center [174, 424] width 227 height 32
click at [129, 442] on link "PACER Notices" at bounding box center [174, 457] width 227 height 32
click at [122, 449] on span "PACER Notices" at bounding box center [118, 456] width 86 height 15
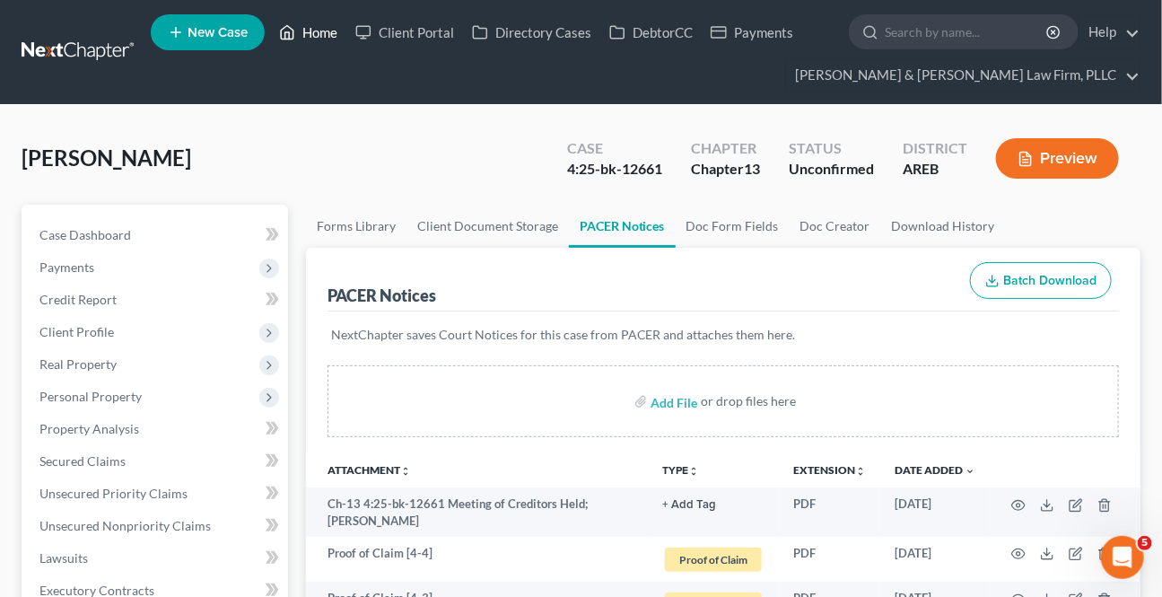
click at [311, 36] on link "Home" at bounding box center [308, 32] width 76 height 32
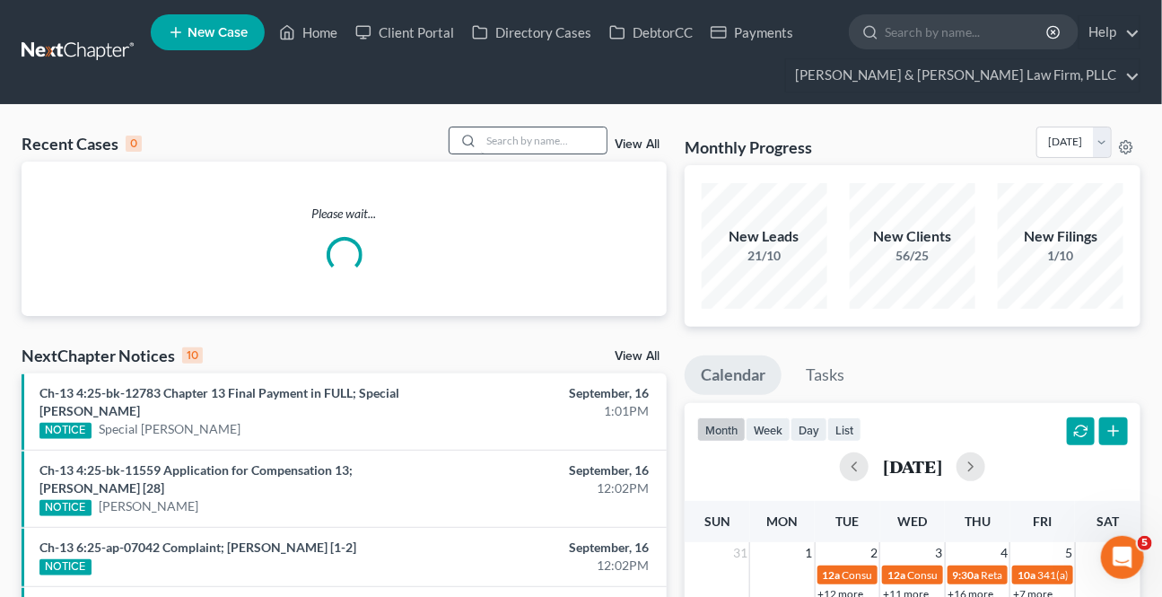
drag, startPoint x: 474, startPoint y: 144, endPoint x: 485, endPoint y: 141, distance: 11.1
click at [480, 141] on div at bounding box center [529, 141] width 160 height 28
click at [485, 140] on input "search" at bounding box center [544, 140] width 126 height 26
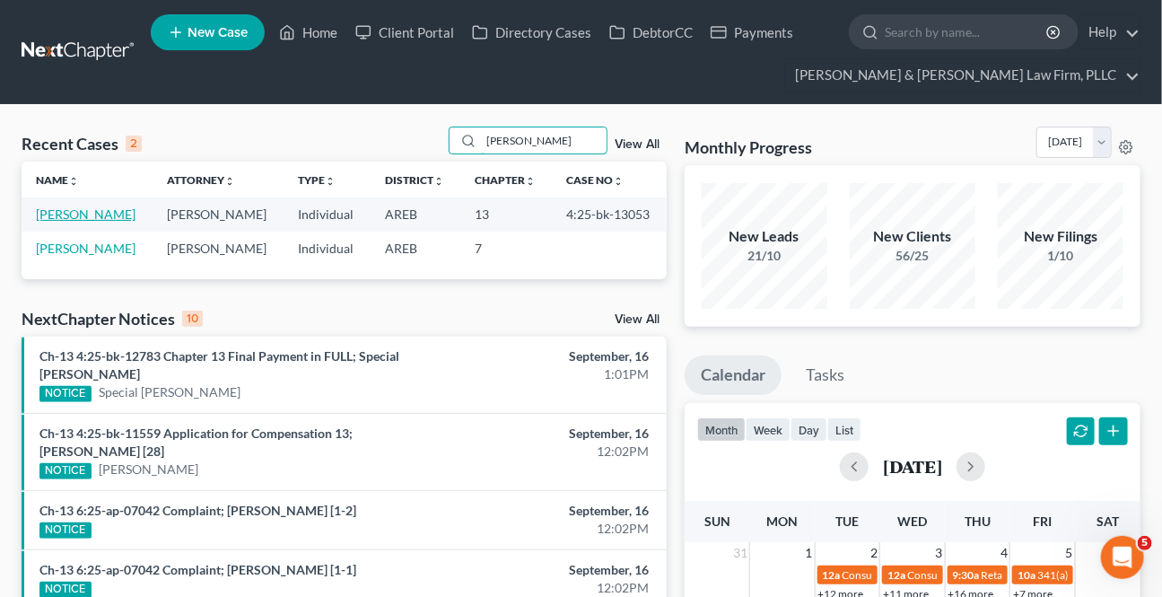
type input "[PERSON_NAME]"
click at [92, 216] on link "[PERSON_NAME]" at bounding box center [86, 213] width 100 height 15
select select "4"
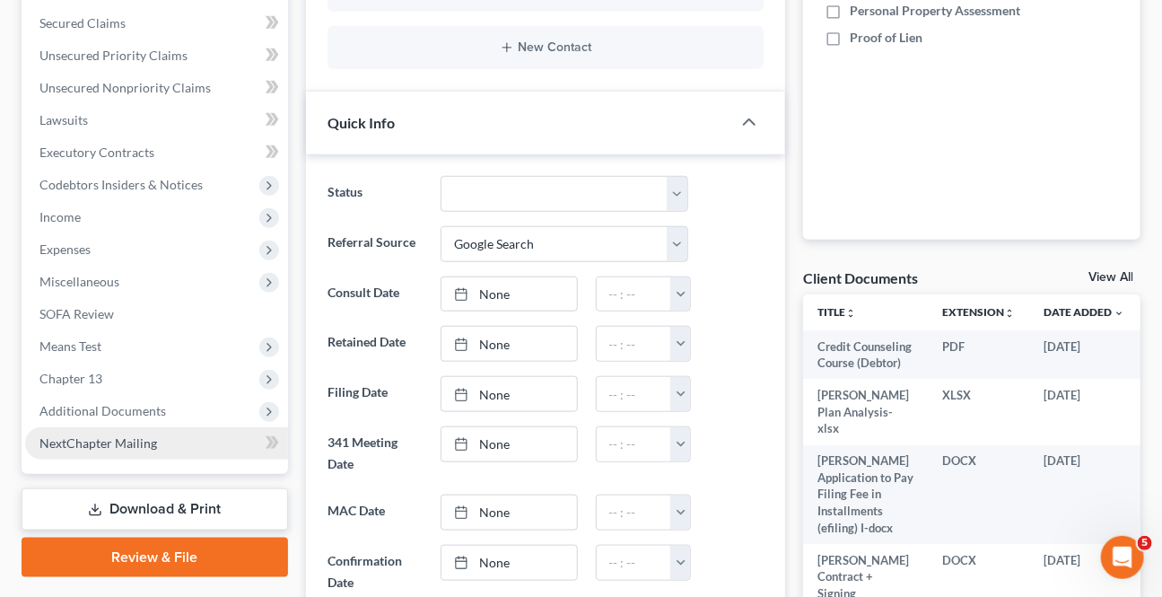
scroll to position [162, 0]
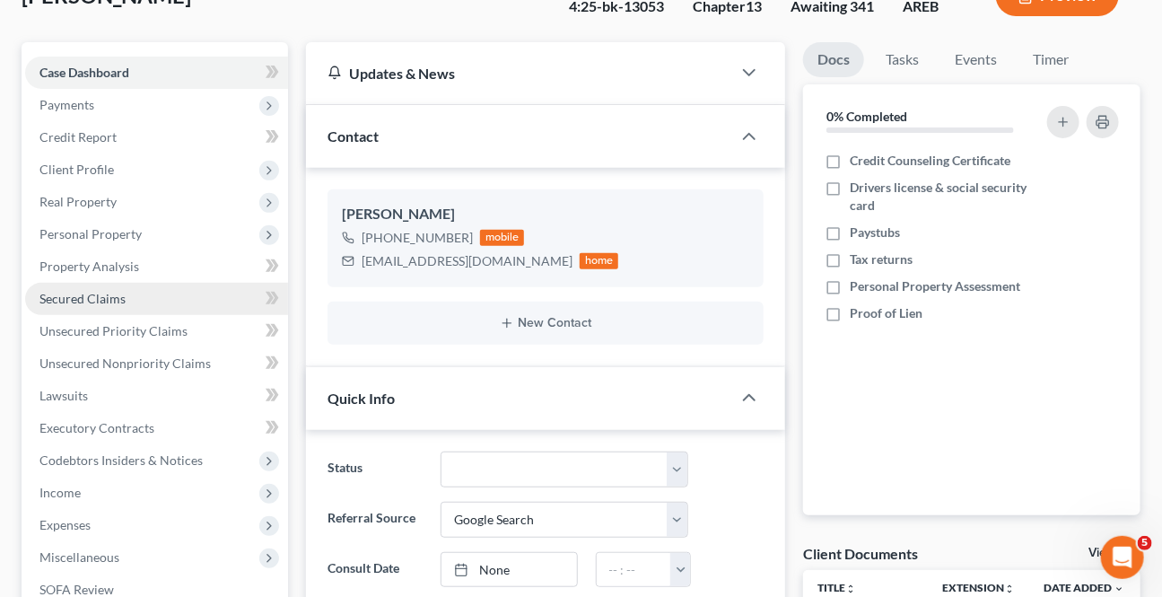
click at [97, 305] on link "Secured Claims" at bounding box center [156, 299] width 263 height 32
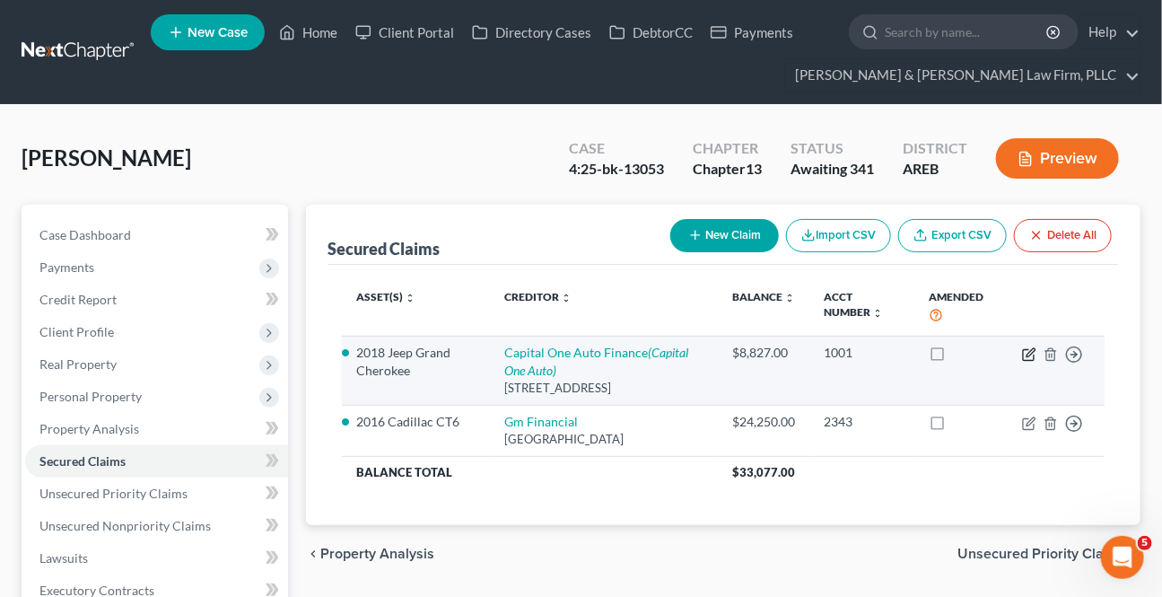
click at [1029, 357] on icon "button" at bounding box center [1029, 354] width 14 height 14
select select "45"
select select "14"
select select "2"
select select "0"
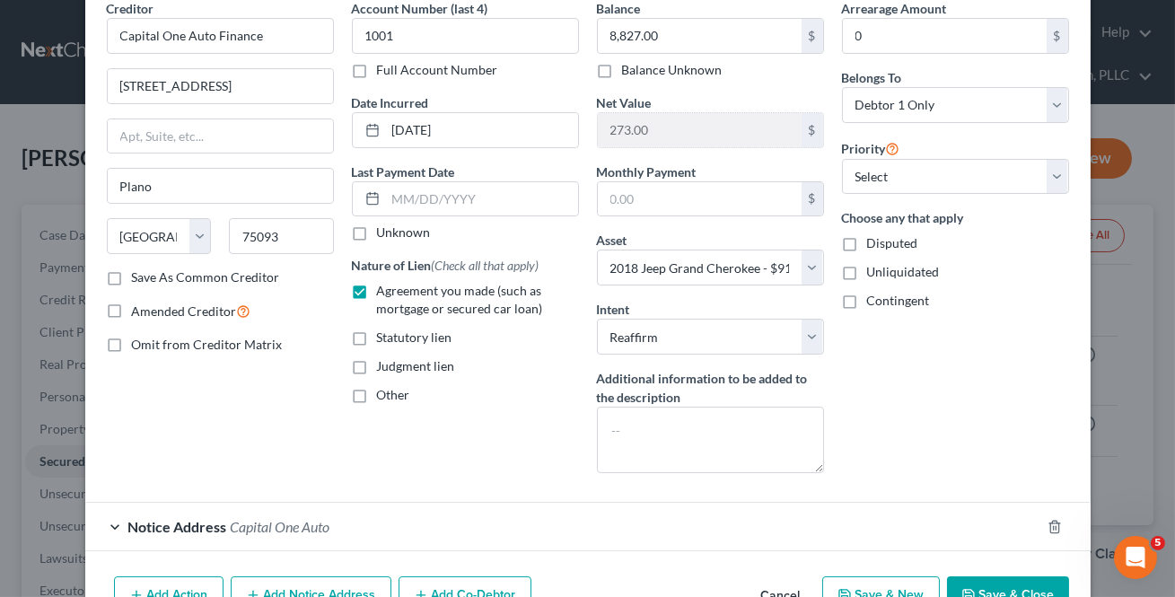
scroll to position [187, 0]
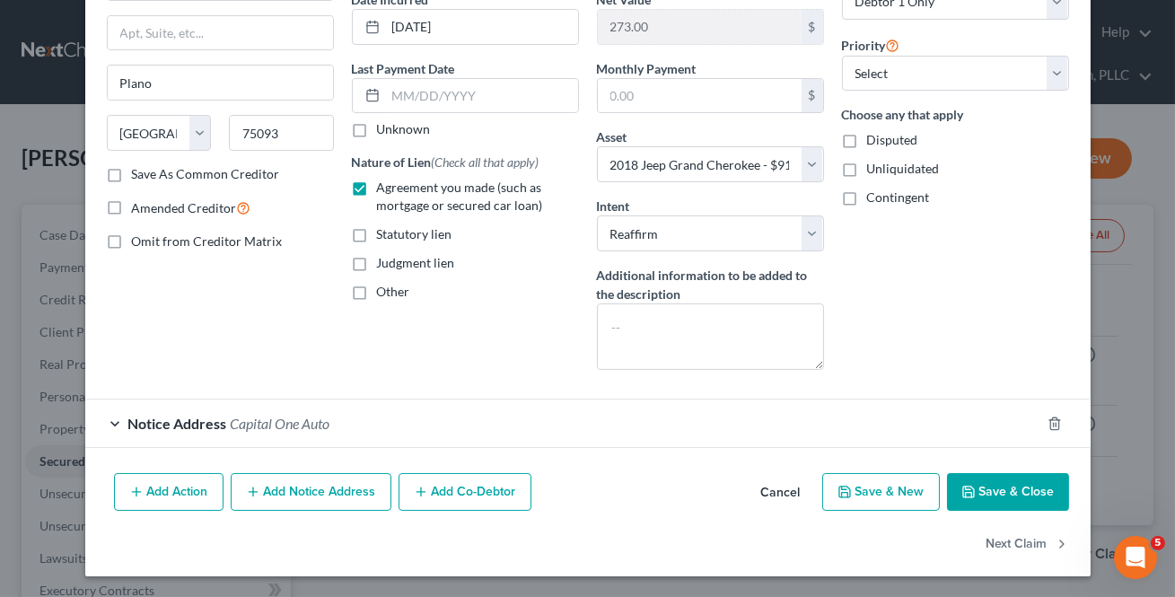
drag, startPoint x: 772, startPoint y: 488, endPoint x: 807, endPoint y: 477, distance: 36.9
click at [772, 489] on button "Cancel" at bounding box center [781, 493] width 68 height 36
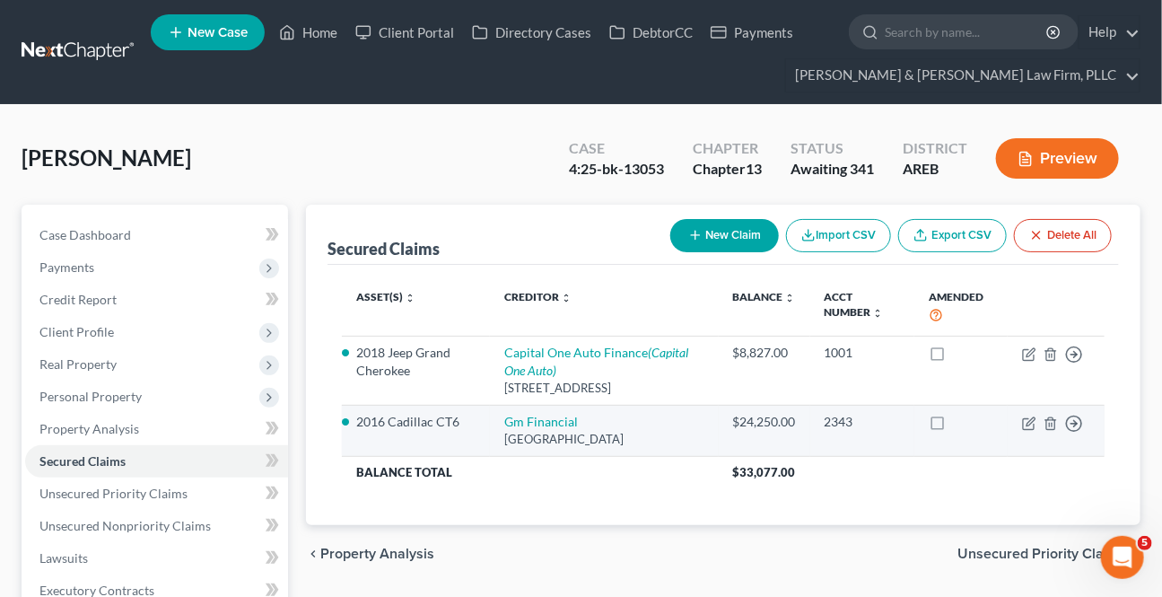
click at [1021, 419] on td "Move to E Move to F Move to G Move to Notice Only" at bounding box center [1056, 430] width 97 height 51
click at [1023, 417] on icon "button" at bounding box center [1029, 423] width 14 height 14
select select "45"
select select "15"
select select "2"
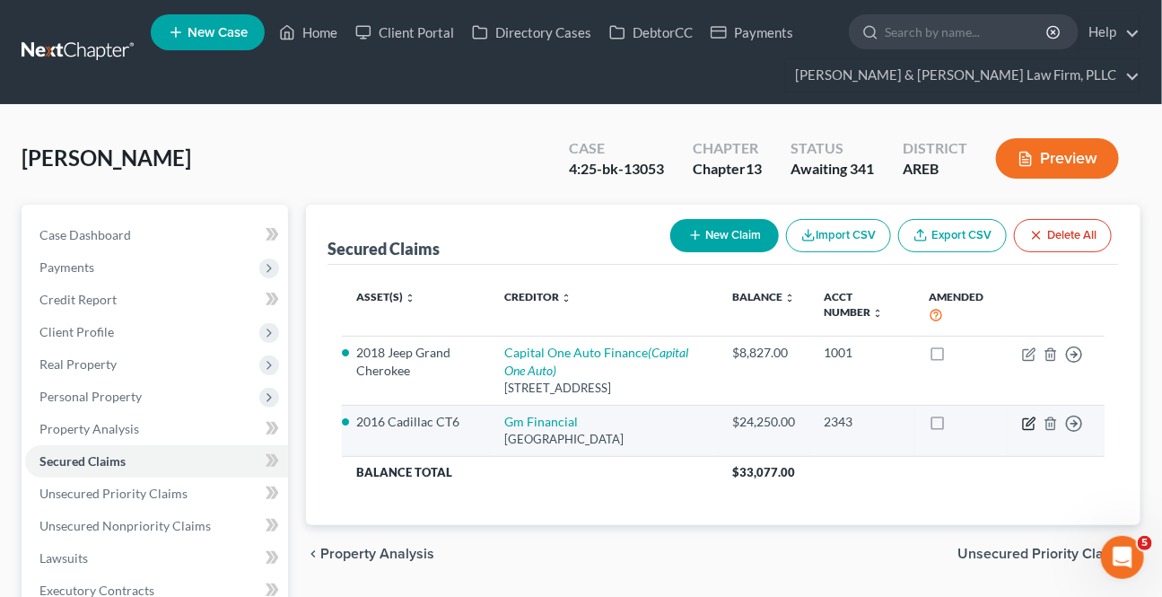
select select "3"
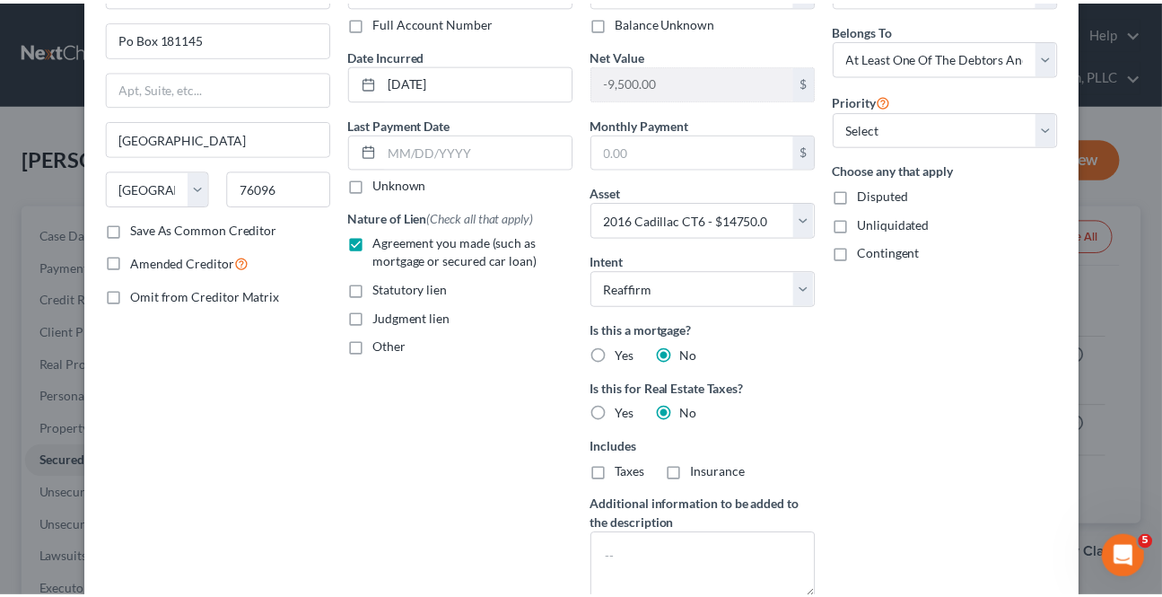
scroll to position [362, 0]
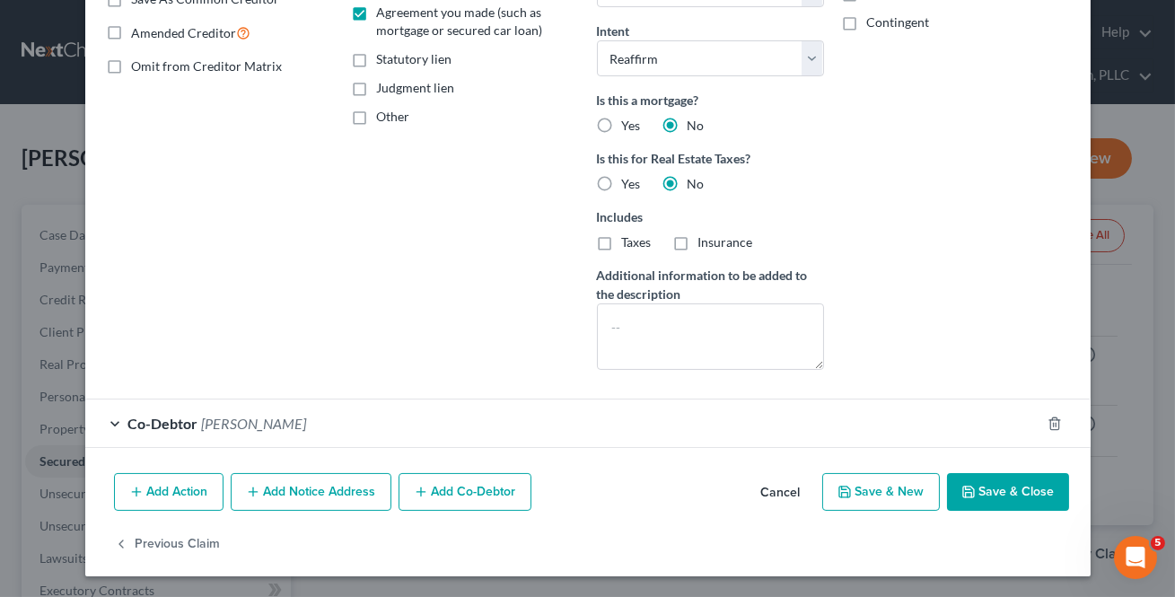
click at [793, 497] on button "Cancel" at bounding box center [781, 493] width 68 height 36
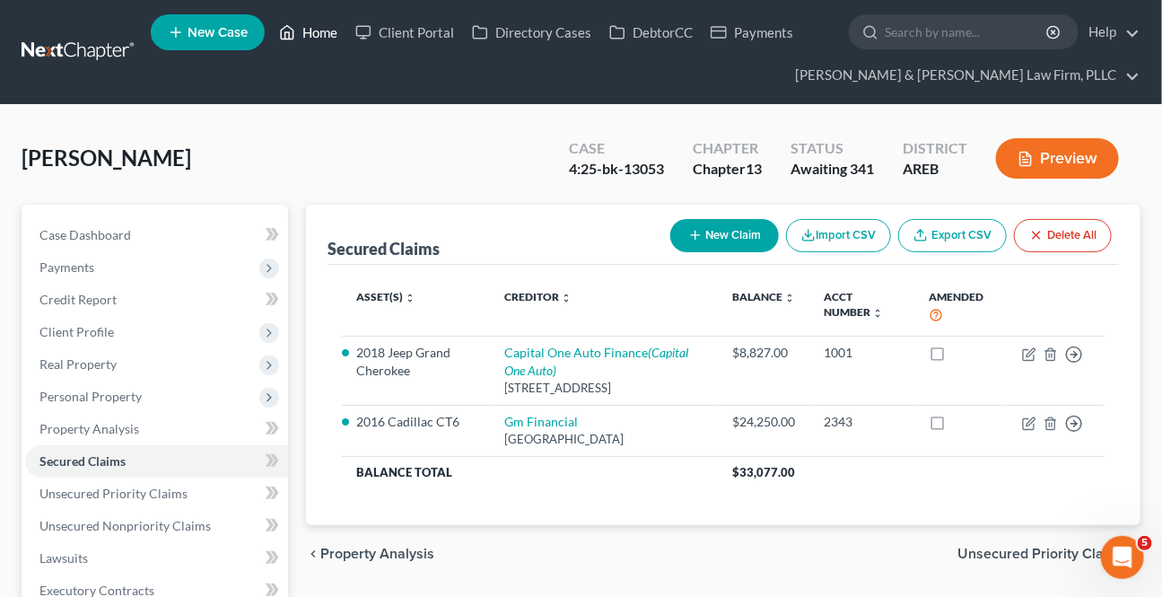
drag, startPoint x: 336, startPoint y: 26, endPoint x: 402, endPoint y: 131, distance: 124.2
click at [336, 26] on link "Home" at bounding box center [308, 32] width 76 height 32
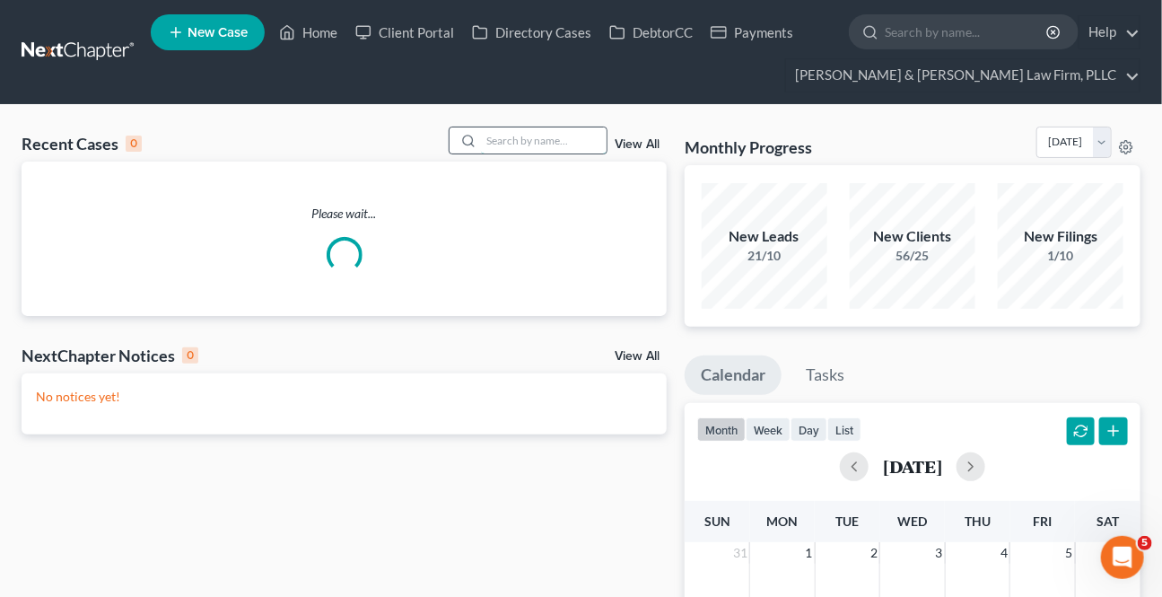
click at [485, 128] on input "search" at bounding box center [544, 140] width 126 height 26
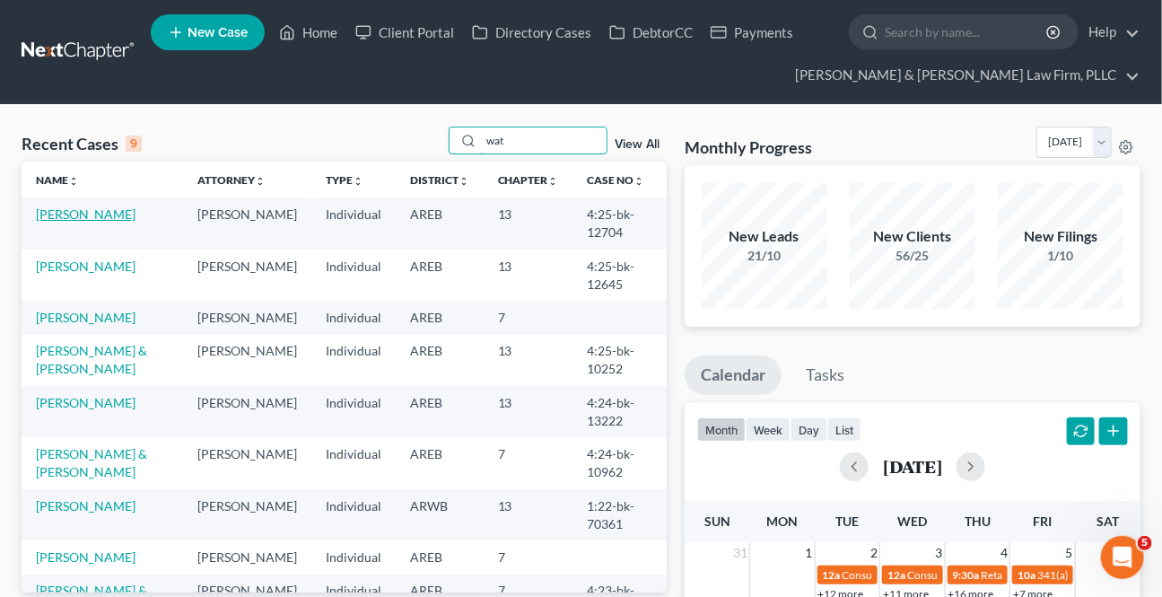
type input "wat"
click at [81, 214] on link "[PERSON_NAME]" at bounding box center [86, 213] width 100 height 15
select select "2"
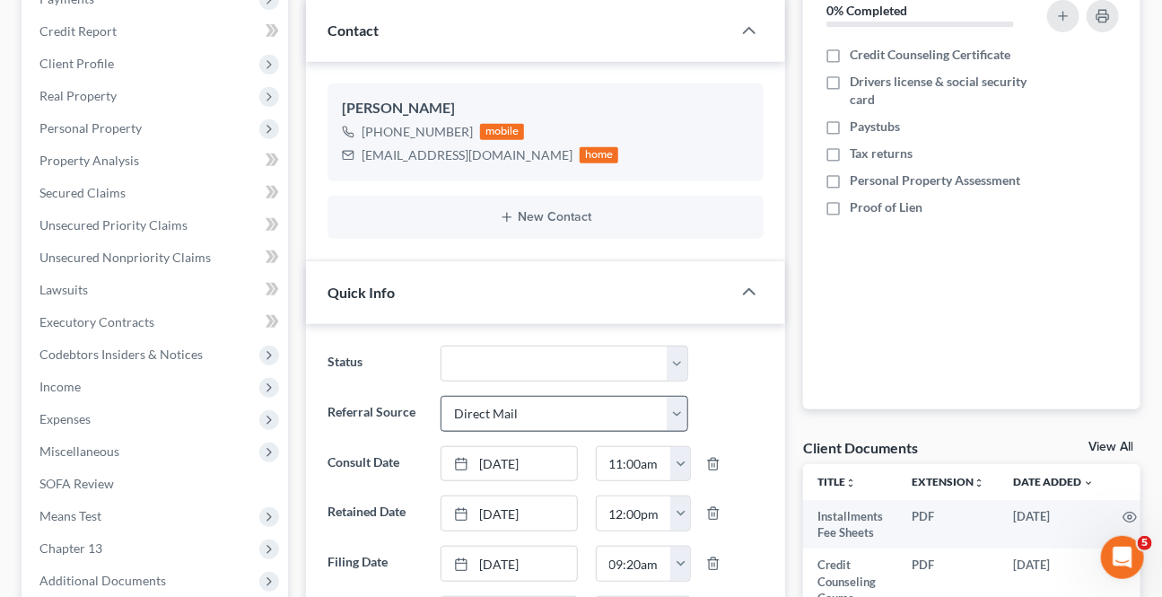
scroll to position [407, 0]
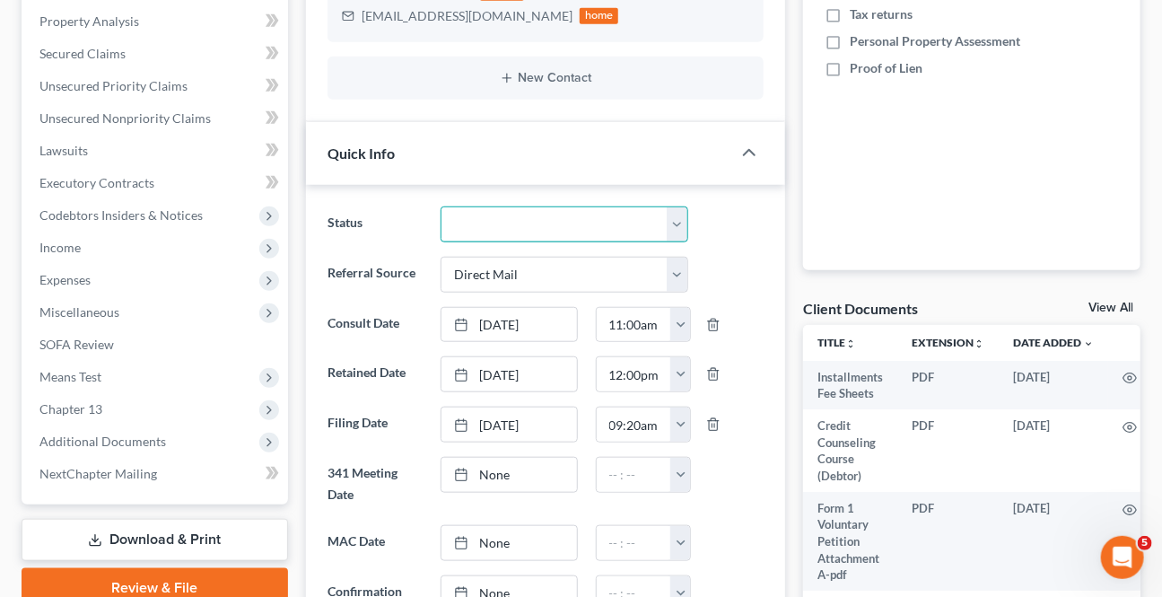
drag, startPoint x: 485, startPoint y: 223, endPoint x: 494, endPoint y: 239, distance: 18.9
click at [485, 223] on select "Awaiting 341 Chapter 7 - Attended Meeting Confirmed Discharged Dismissed New Co…" at bounding box center [564, 224] width 247 height 36
select select "9"
click at [441, 206] on select "Awaiting 341 Chapter 7 - Attended Meeting Confirmed Discharged Dismissed New Co…" at bounding box center [564, 224] width 247 height 36
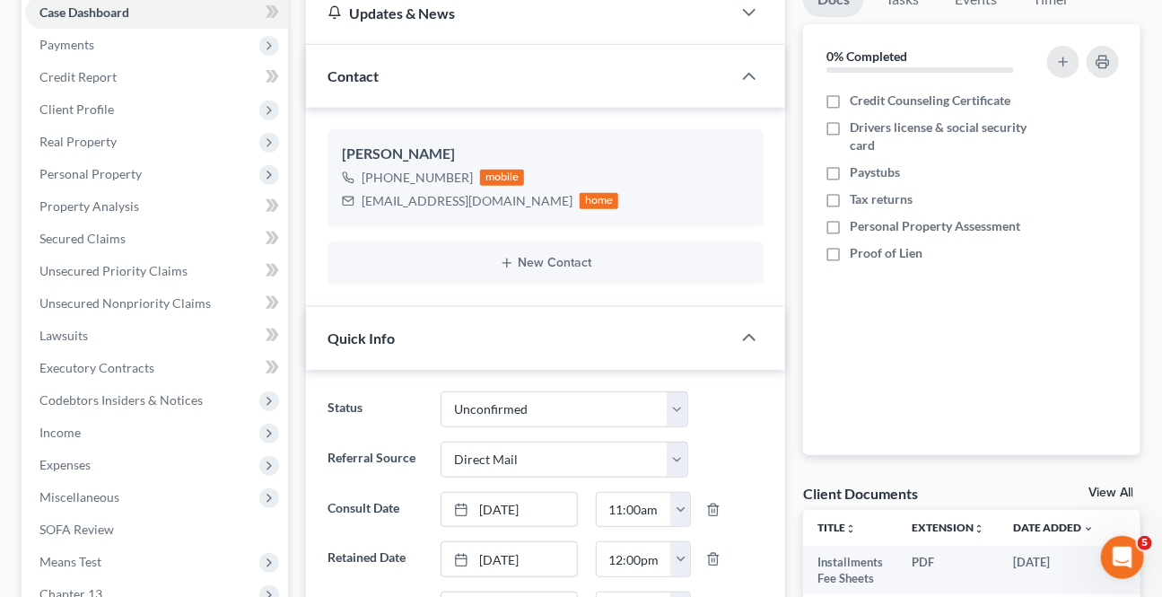
scroll to position [0, 0]
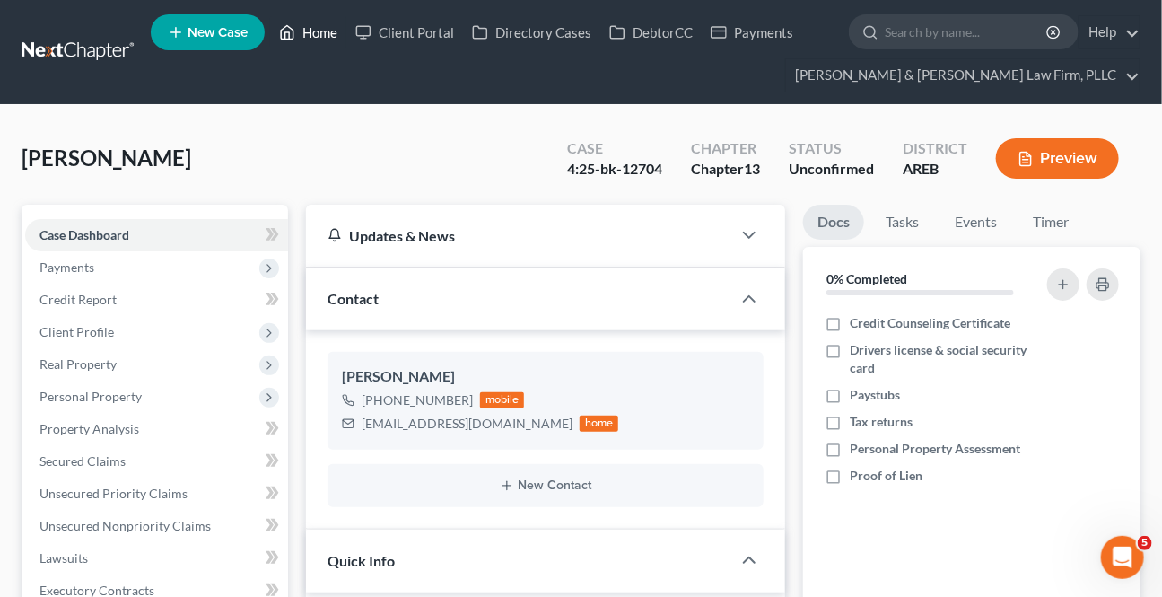
click at [310, 39] on link "Home" at bounding box center [308, 32] width 76 height 32
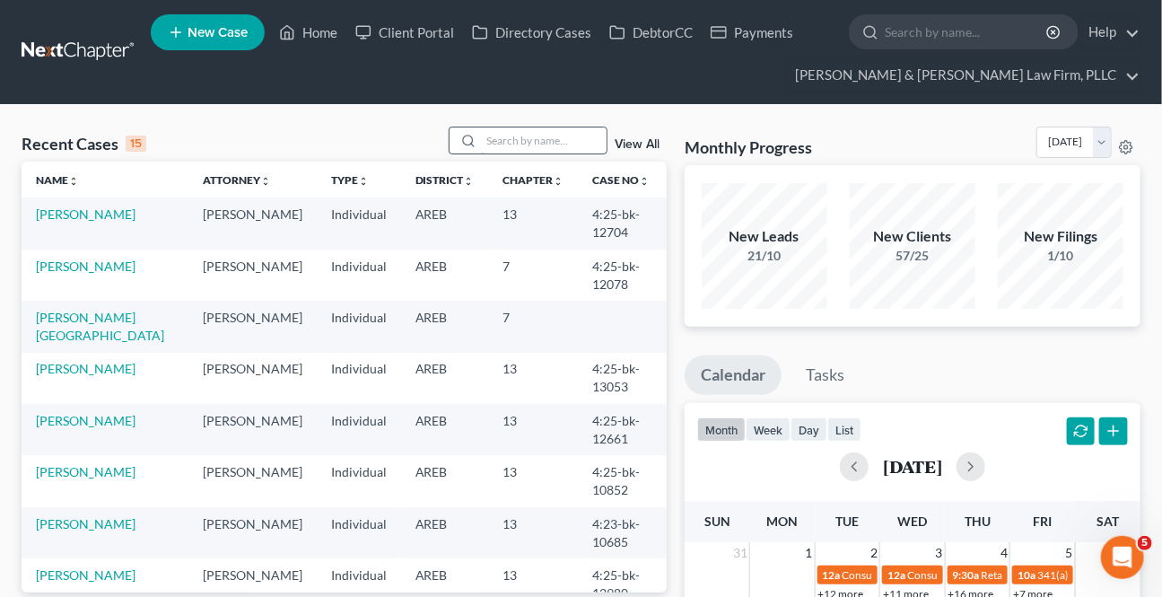
click at [522, 133] on input "search" at bounding box center [544, 140] width 126 height 26
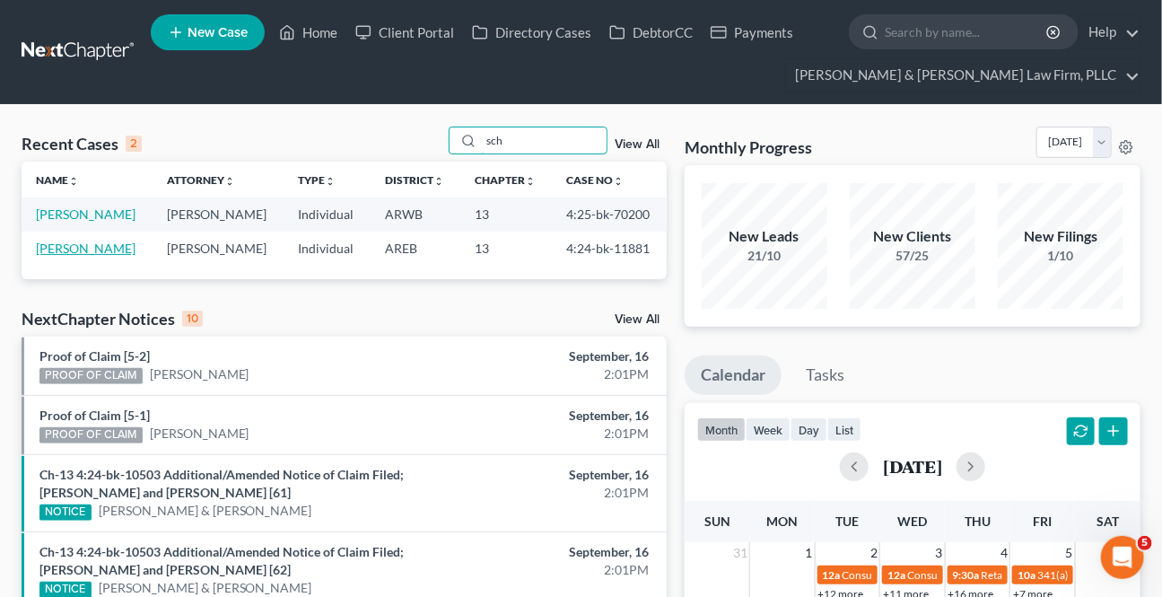
type input "sch"
click at [84, 256] on link "[PERSON_NAME]" at bounding box center [86, 248] width 100 height 15
select select "2"
select select "6"
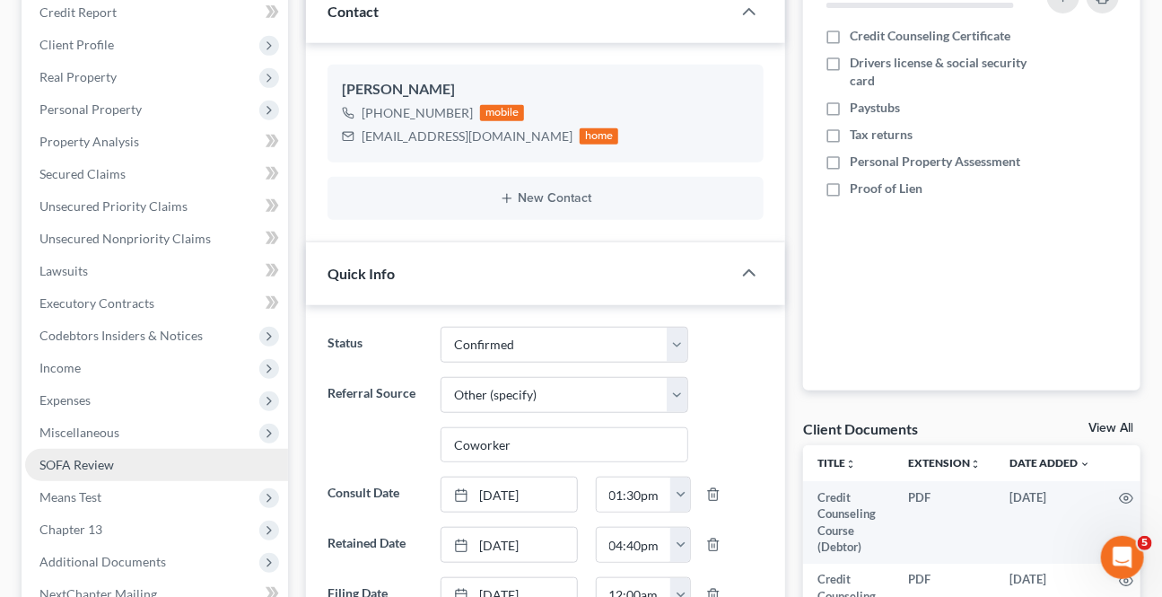
scroll to position [326, 0]
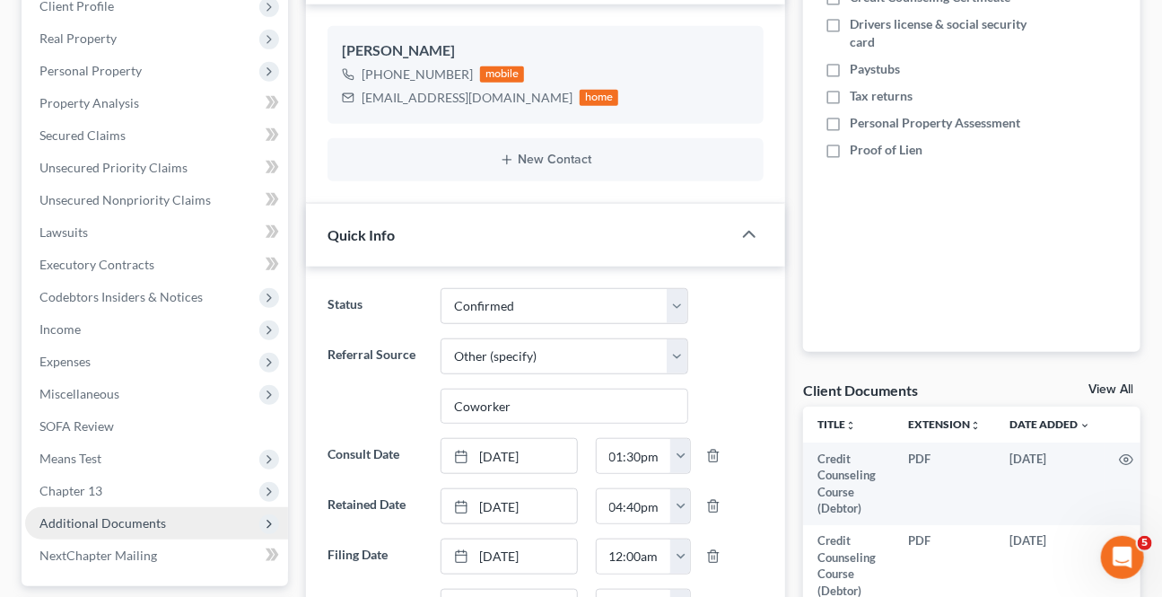
click at [57, 516] on span "Additional Documents" at bounding box center [102, 522] width 127 height 15
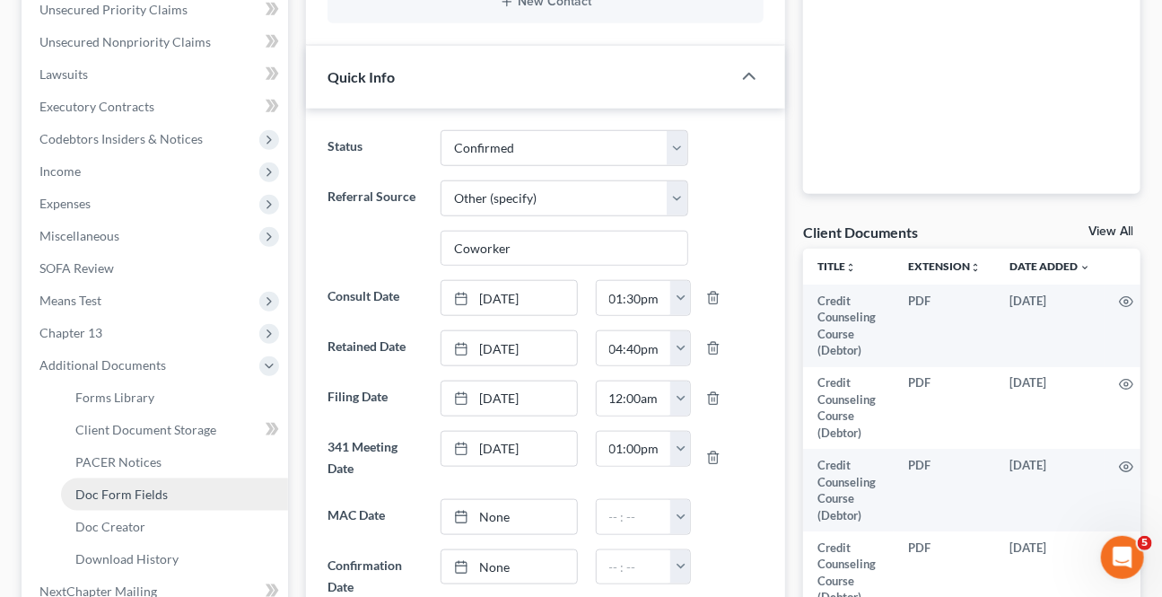
scroll to position [489, 0]
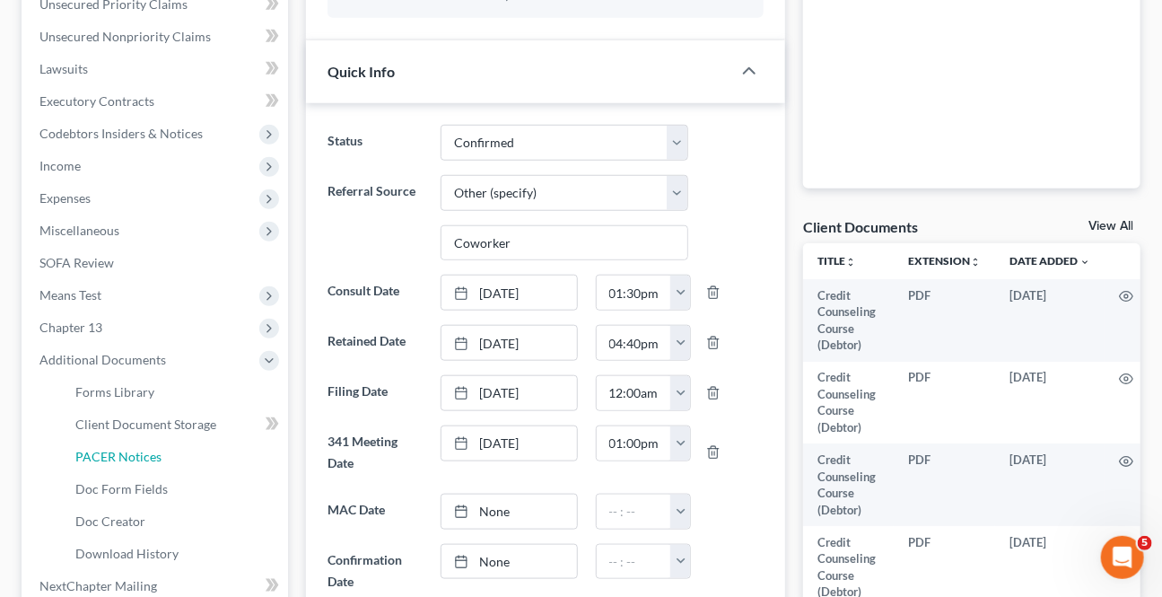
drag, startPoint x: 141, startPoint y: 457, endPoint x: 1174, endPoint y: 384, distance: 1035.5
click at [140, 458] on span "PACER Notices" at bounding box center [118, 456] width 86 height 15
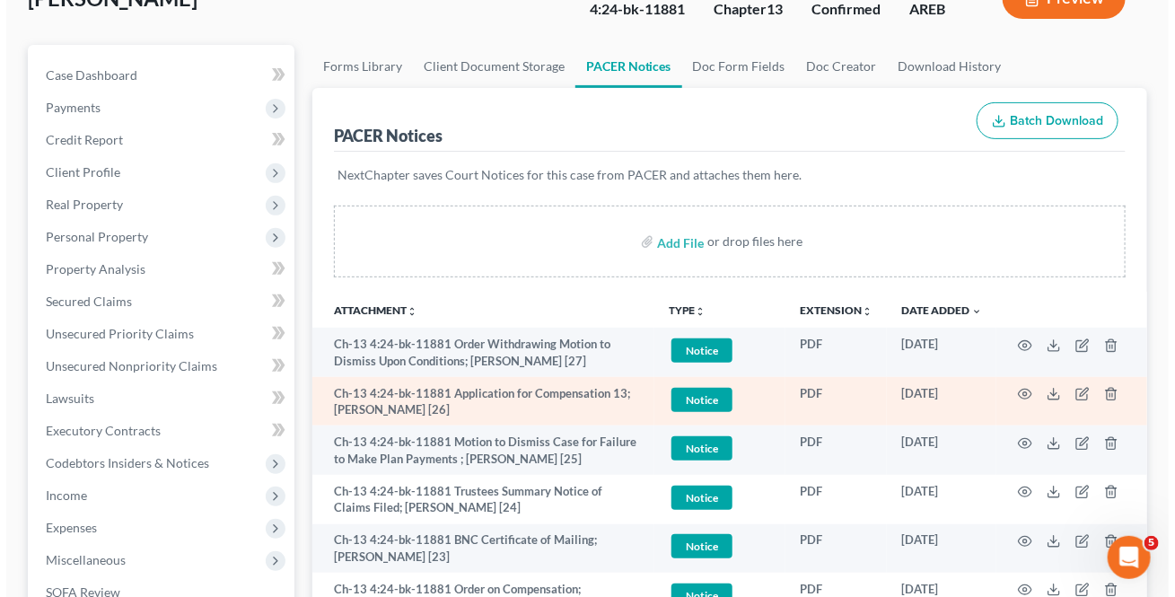
scroll to position [162, 0]
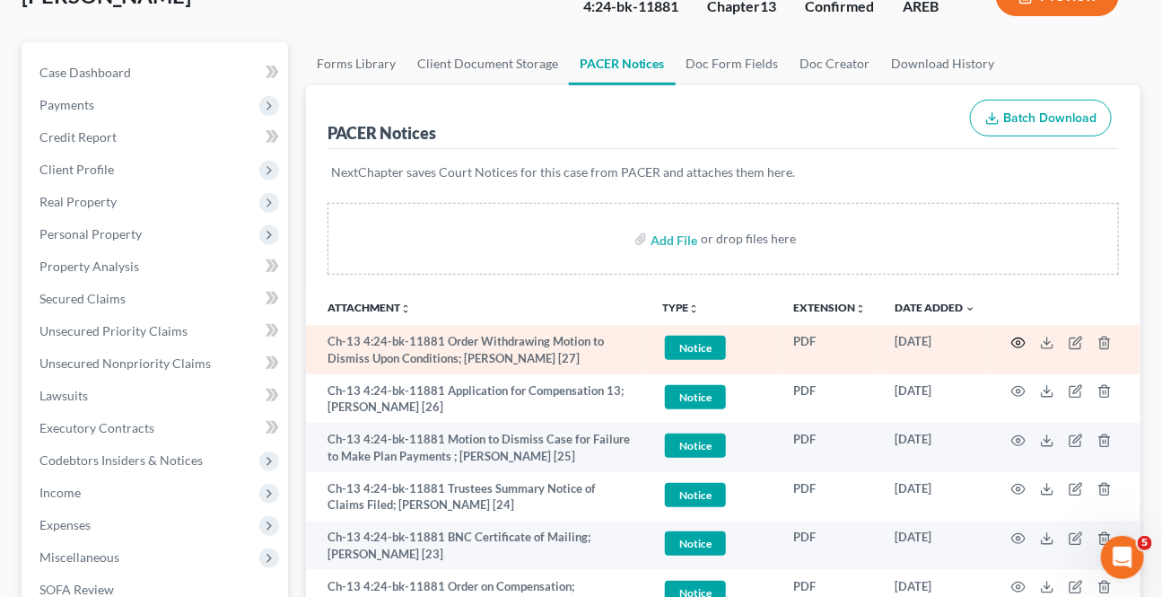
click at [1023, 338] on icon "button" at bounding box center [1018, 343] width 14 height 14
